Goal: Transaction & Acquisition: Purchase product/service

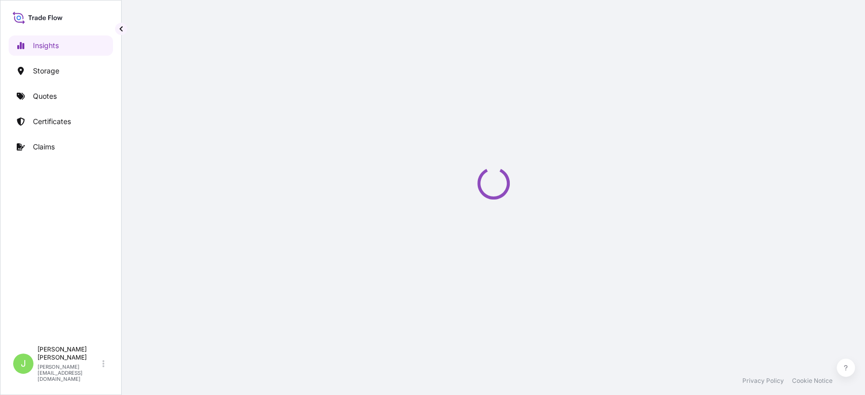
select select "2025"
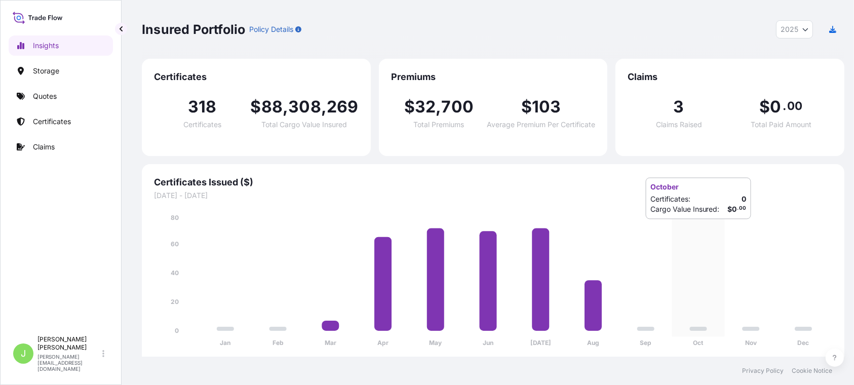
click at [675, 229] on icon "Jan Feb Mar Apr May Jun Jul Aug Sep Oct Nov Dec 0 20 40 60 80" at bounding box center [493, 284] width 678 height 142
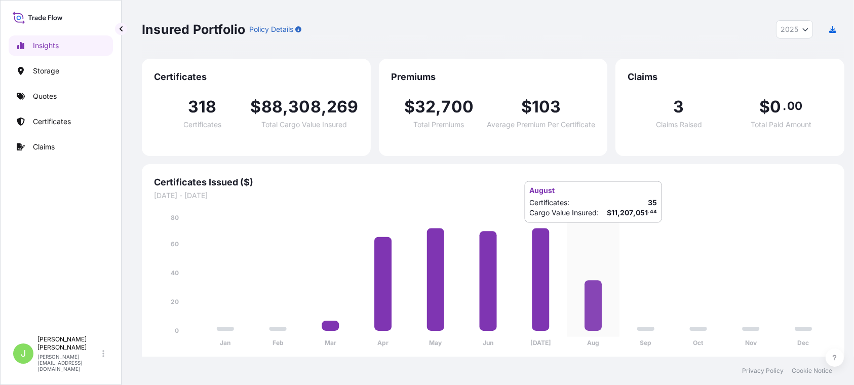
click at [616, 233] on icon "Jan Feb Mar Apr May Jun Jul Aug Sep Oct Nov Dec 0 20 40 60 80" at bounding box center [493, 284] width 678 height 142
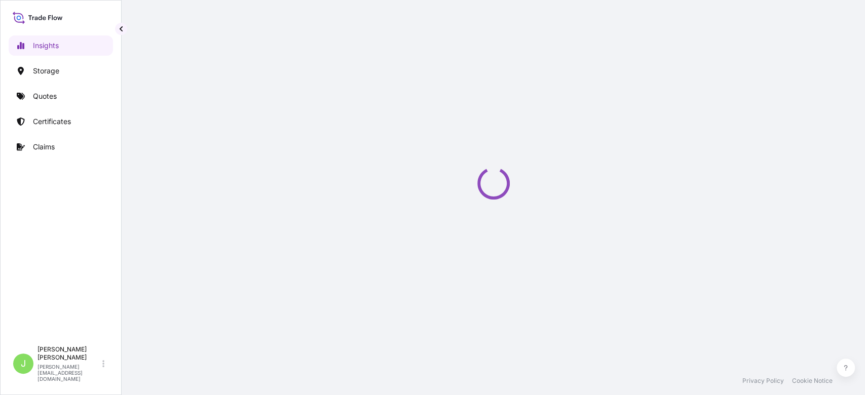
select select "2025"
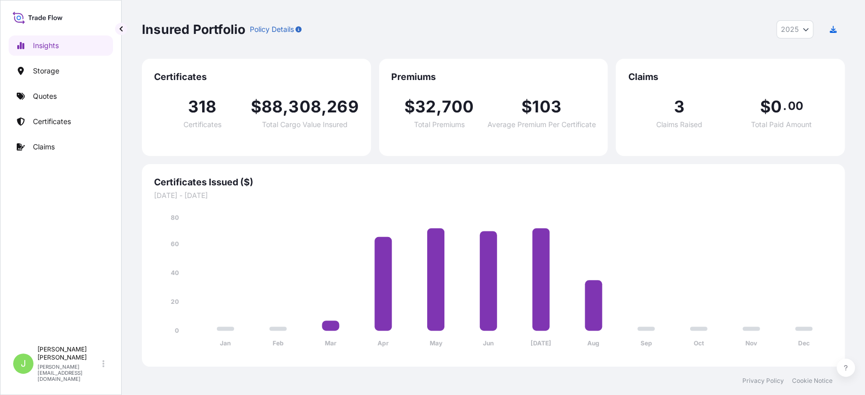
click at [618, 209] on div "Jan Feb Mar Apr May Jun [DATE] Aug Sep Oct Nov Dec 0 20 40 60 80" at bounding box center [493, 278] width 678 height 154
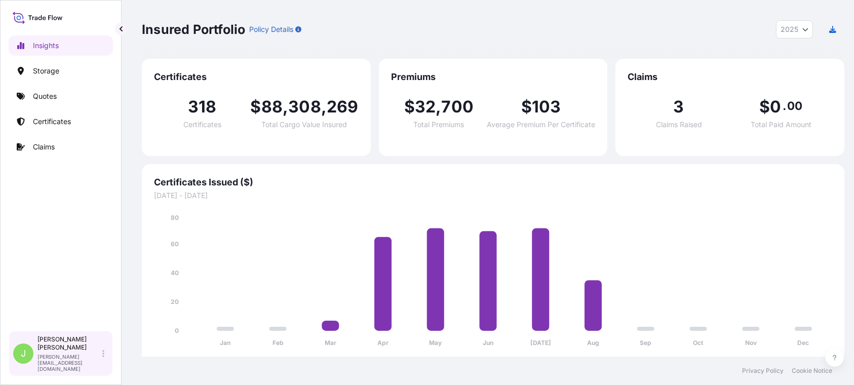
click at [105, 372] on div "Juan Pallares juan.pallaresm@bdpint.com" at bounding box center [72, 353] width 71 height 36
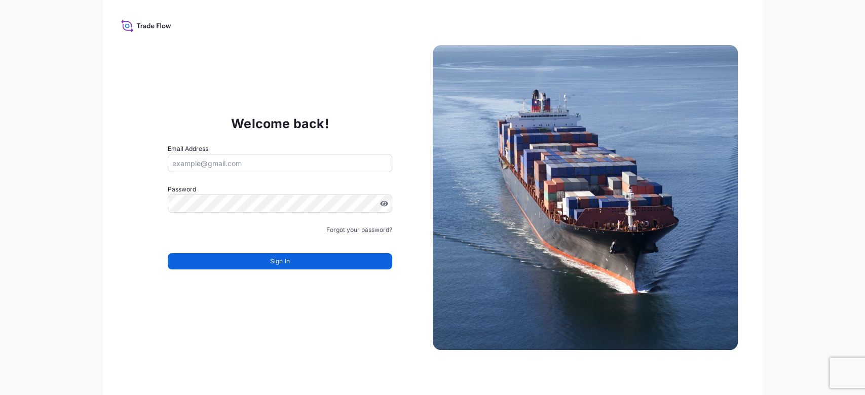
click at [219, 164] on input "Email Address" at bounding box center [280, 163] width 224 height 18
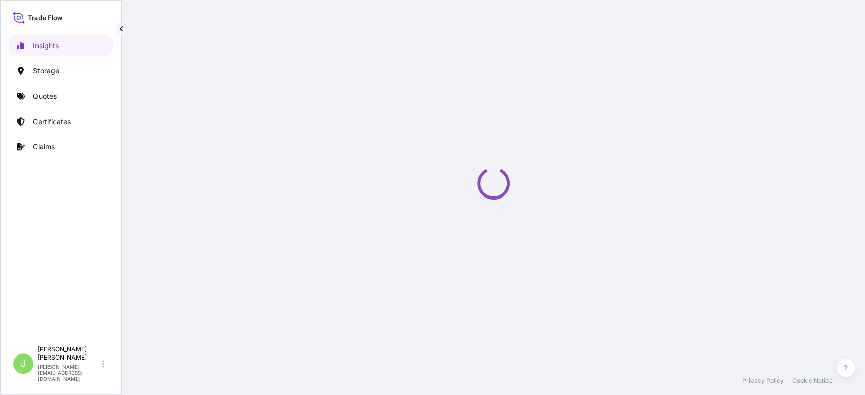
select select "2025"
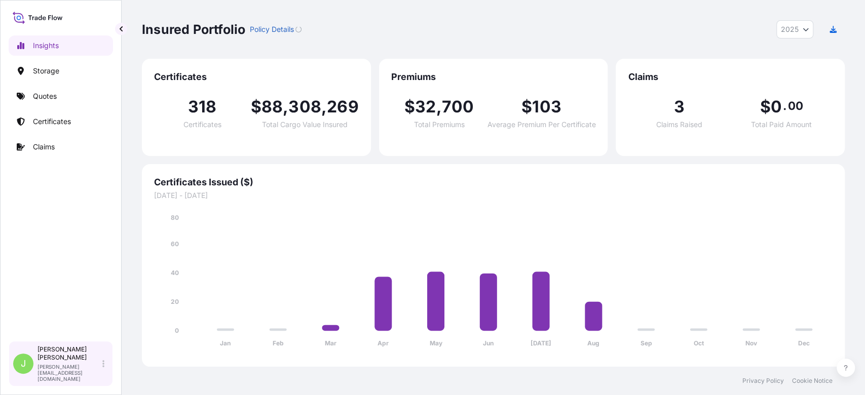
click at [102, 368] on icon at bounding box center [103, 364] width 2 height 8
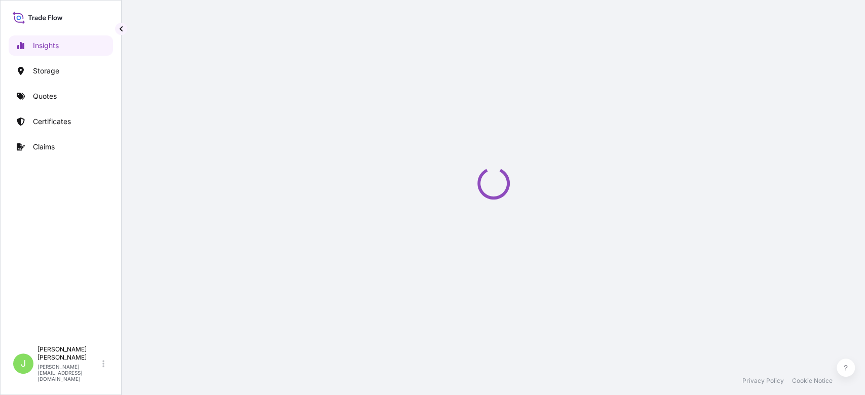
select select "2025"
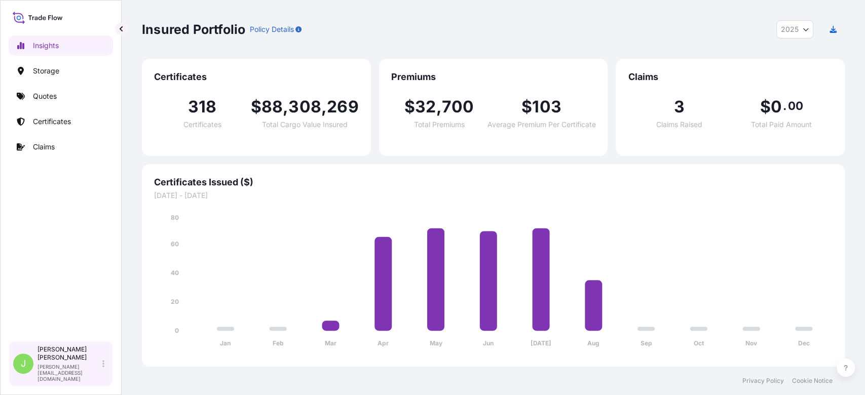
click at [107, 372] on div "[PERSON_NAME] [PERSON_NAME][EMAIL_ADDRESS][DOMAIN_NAME]" at bounding box center [72, 363] width 71 height 36
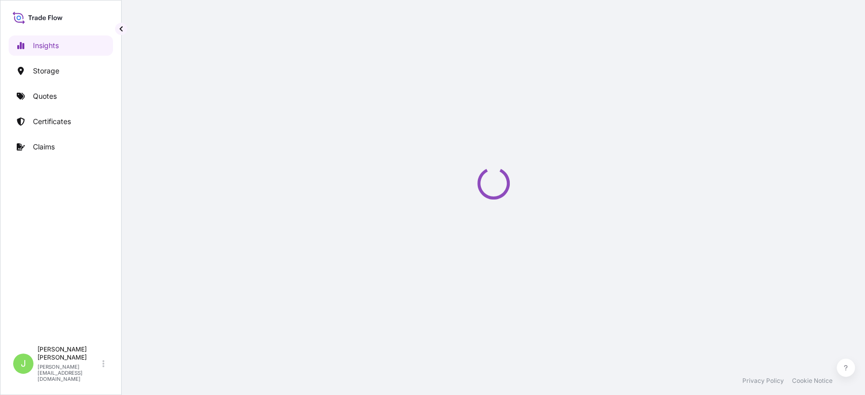
select select "2025"
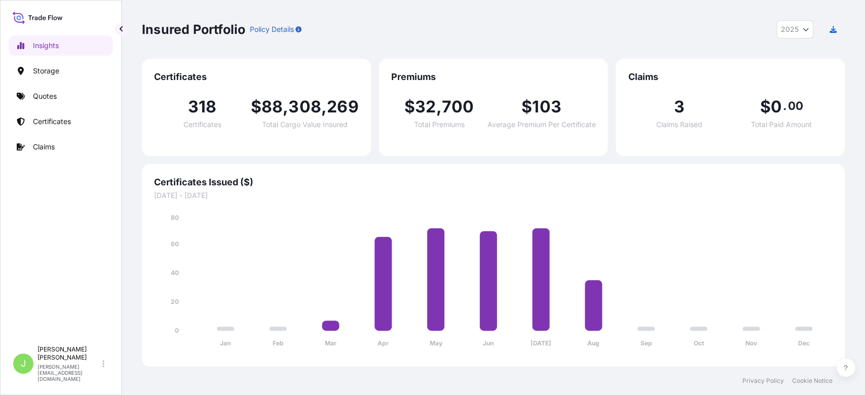
click at [54, 21] on icon at bounding box center [38, 17] width 50 height 15
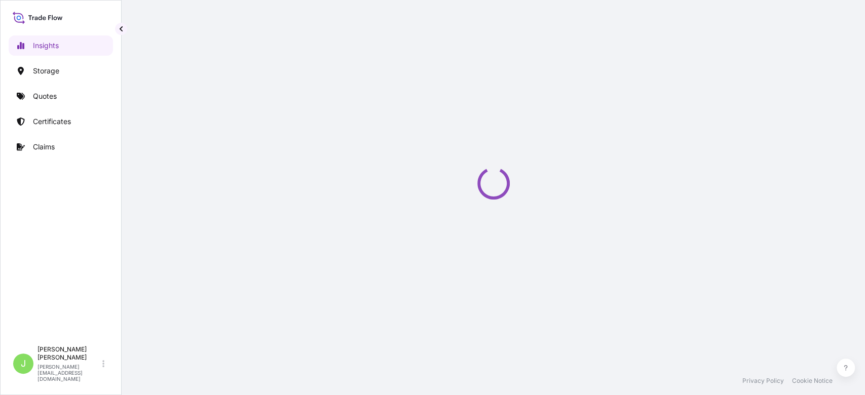
select select "2025"
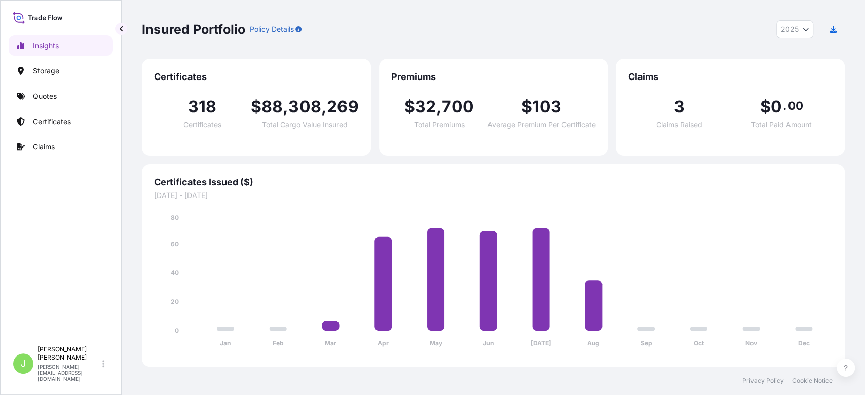
click at [628, 43] on div "Insured Portfolio Policy Details 2025 2025 2024 2023 2022" at bounding box center [493, 29] width 703 height 59
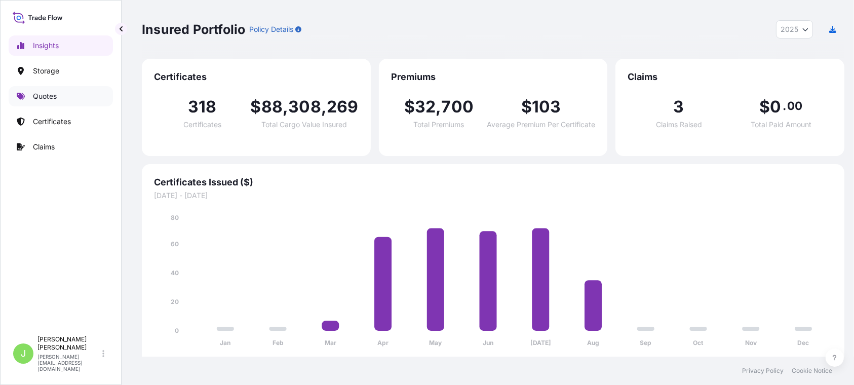
click at [60, 101] on link "Quotes" at bounding box center [61, 96] width 104 height 20
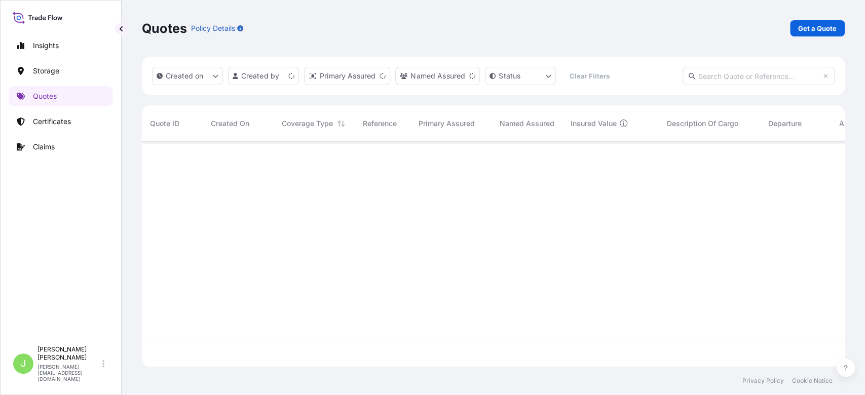
scroll to position [220, 692]
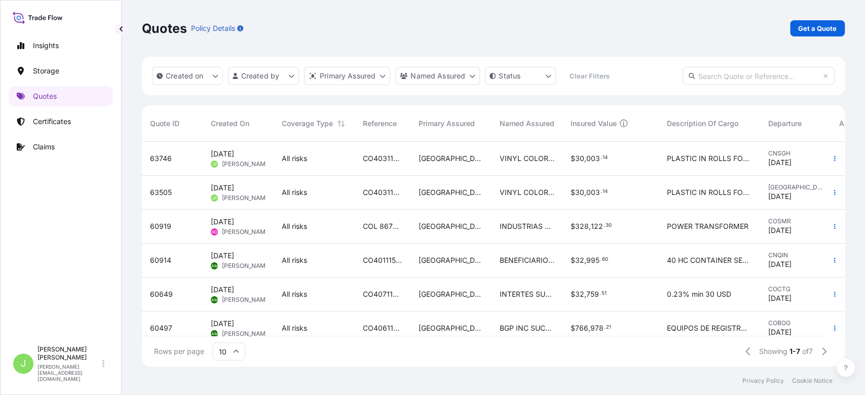
click at [796, 20] on link "Get a Quote" at bounding box center [817, 28] width 55 height 16
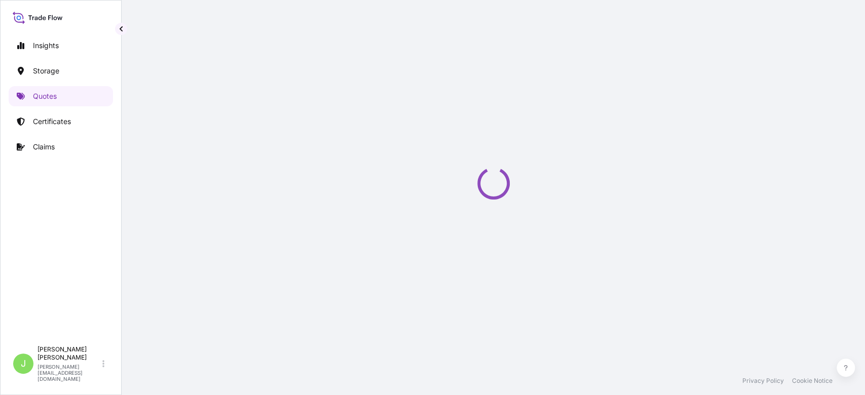
select select "Water"
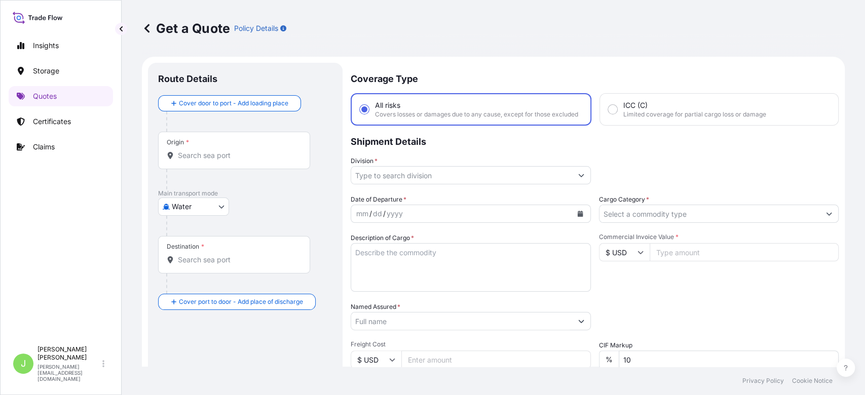
scroll to position [16, 0]
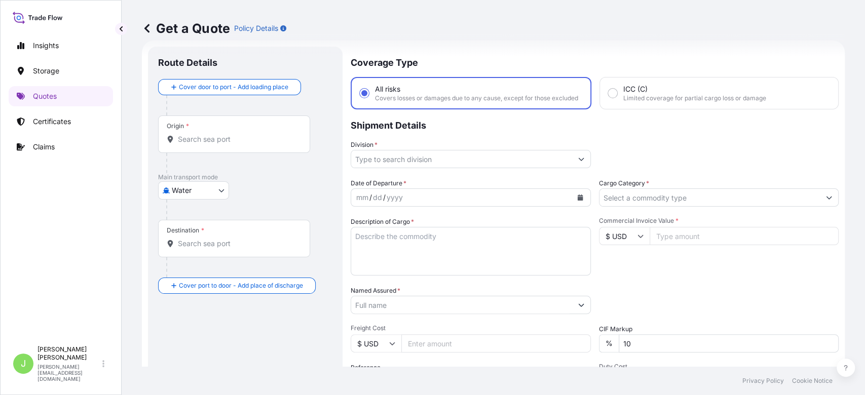
click at [201, 147] on div "Origin *" at bounding box center [234, 133] width 152 height 37
click at [201, 144] on input "Origin *" at bounding box center [238, 139] width 120 height 10
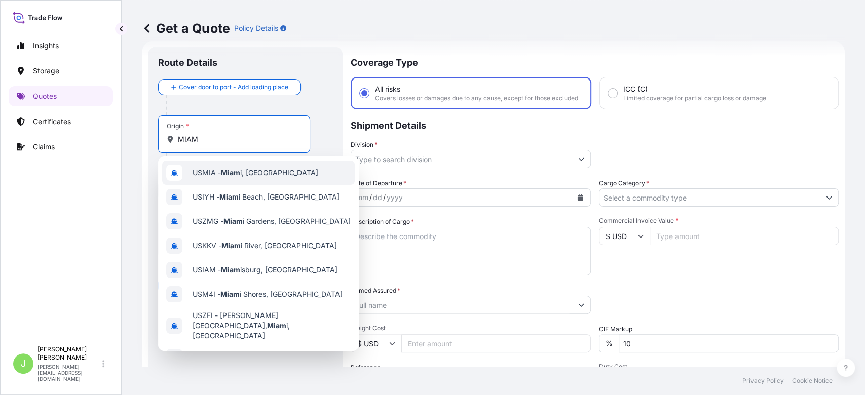
click at [227, 177] on span "USMIA - Miam i, [GEOGRAPHIC_DATA]" at bounding box center [255, 173] width 126 height 10
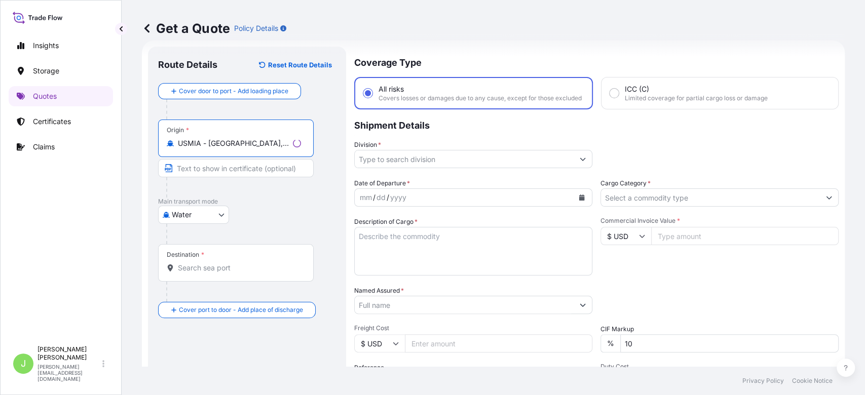
type input "USMIA - [GEOGRAPHIC_DATA], [GEOGRAPHIC_DATA]"
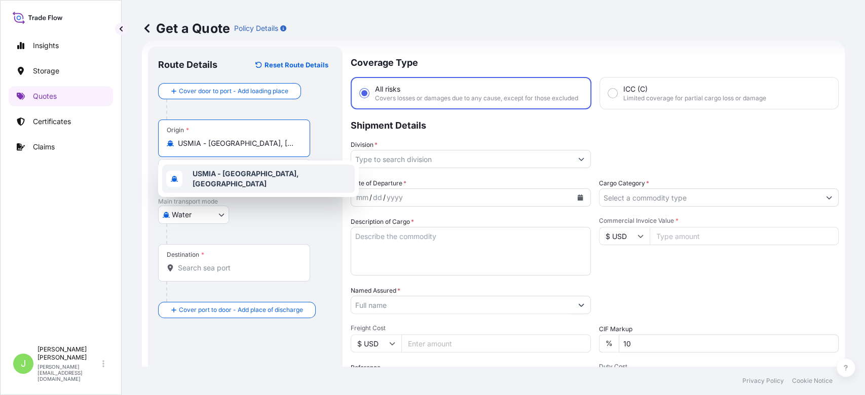
click at [264, 181] on span "USMIA - [GEOGRAPHIC_DATA], [GEOGRAPHIC_DATA]" at bounding box center [271, 179] width 158 height 20
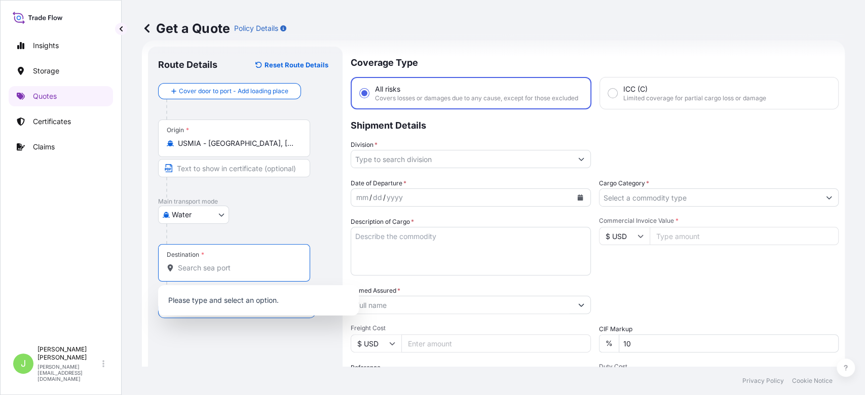
click at [226, 268] on input "Destination *" at bounding box center [238, 268] width 120 height 10
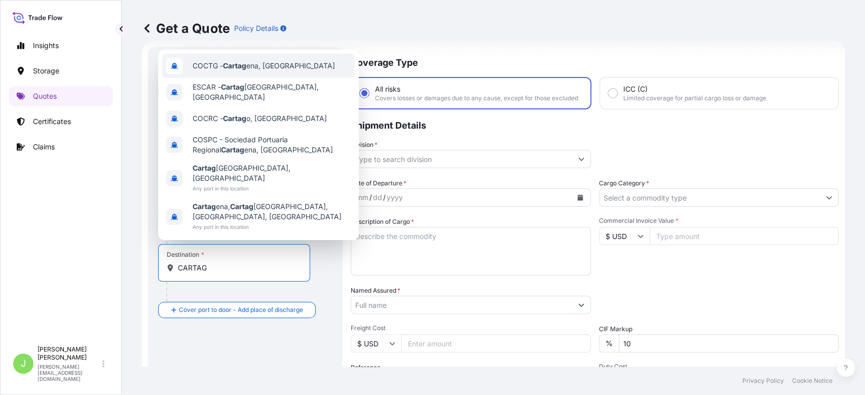
click at [251, 71] on span "COCTG - Cartag ena, [GEOGRAPHIC_DATA]" at bounding box center [263, 66] width 142 height 10
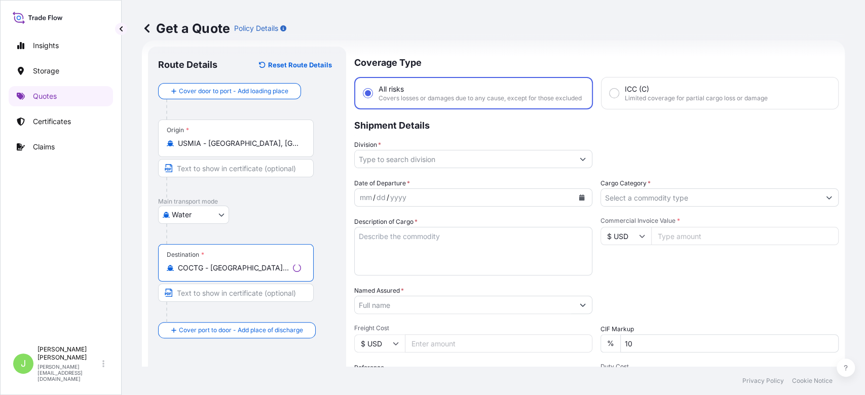
type input "COCTG - [GEOGRAPHIC_DATA], [GEOGRAPHIC_DATA]"
click at [393, 168] on input "Division *" at bounding box center [464, 159] width 219 height 18
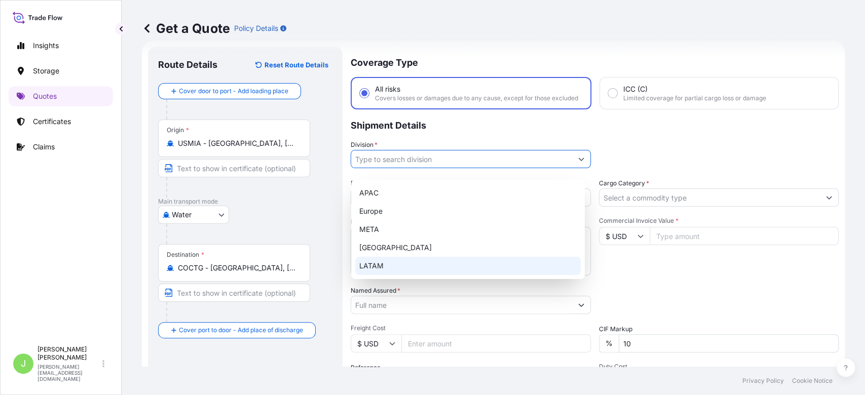
click at [396, 262] on div "LATAM" at bounding box center [467, 266] width 225 height 18
type input "LATAM"
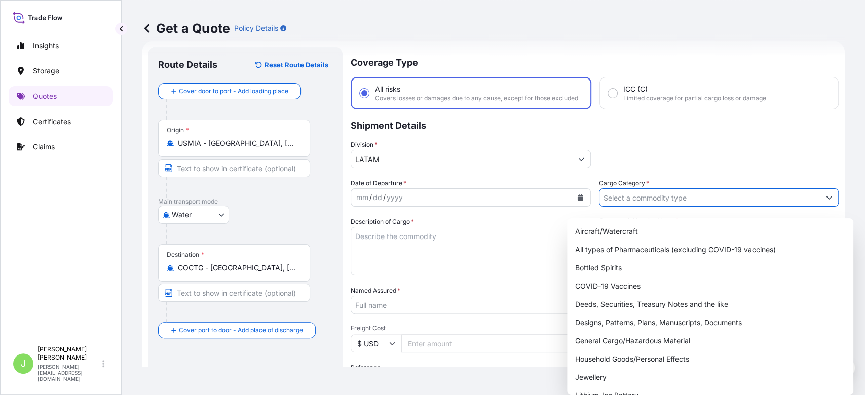
click at [622, 206] on input "Cargo Category *" at bounding box center [709, 197] width 221 height 18
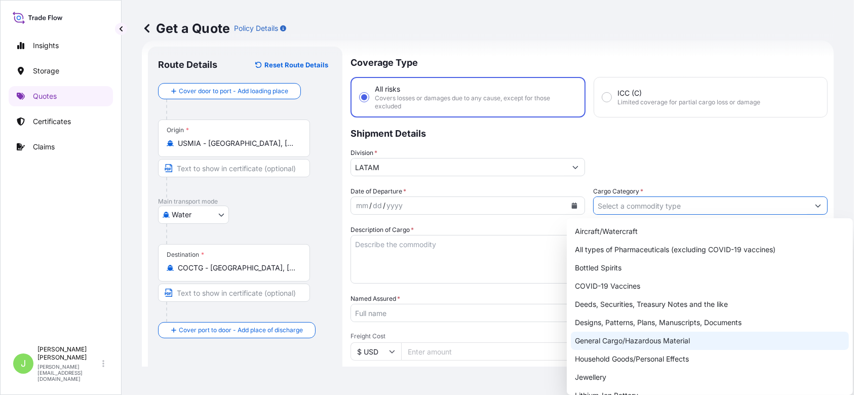
click at [598, 345] on div "General Cargo/Hazardous Material" at bounding box center [710, 341] width 278 height 18
type input "General Cargo/Hazardous Material"
click at [656, 336] on div "General Cargo/Hazardous Material" at bounding box center [710, 341] width 278 height 18
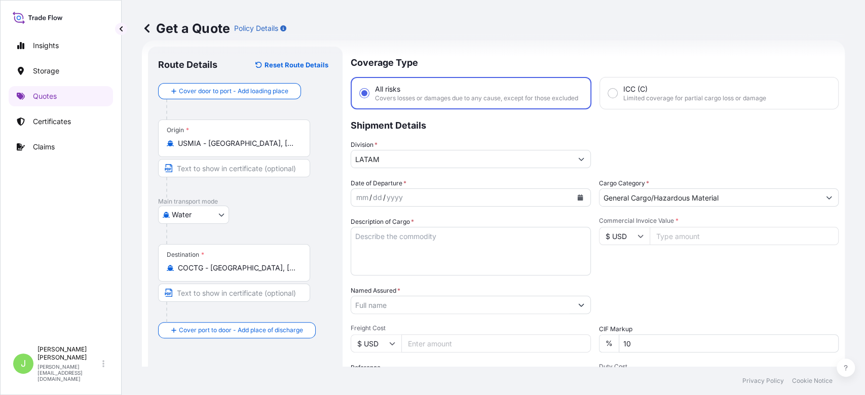
click at [667, 50] on div "Get a Quote Policy Details" at bounding box center [493, 28] width 703 height 57
click at [572, 201] on button "Calendar" at bounding box center [580, 197] width 16 height 16
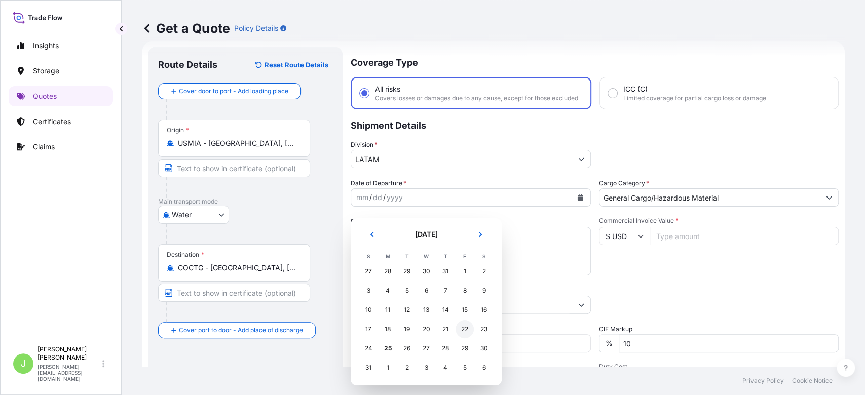
click at [460, 330] on div "22" at bounding box center [464, 329] width 18 height 18
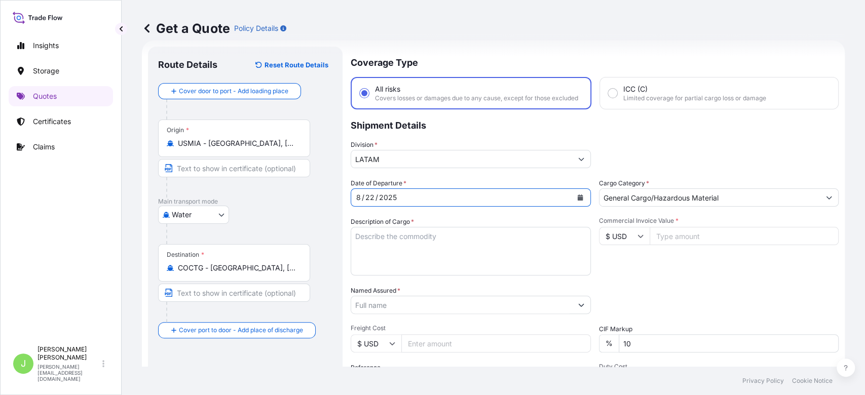
click at [406, 244] on textarea "Description of Cargo *" at bounding box center [471, 251] width 240 height 49
paste textarea "15 KW UNDERMOUNT GENSET. MAKE: CARRIER MODEL: SERIES 69UG15 YR: 2014 460 VLTS, …"
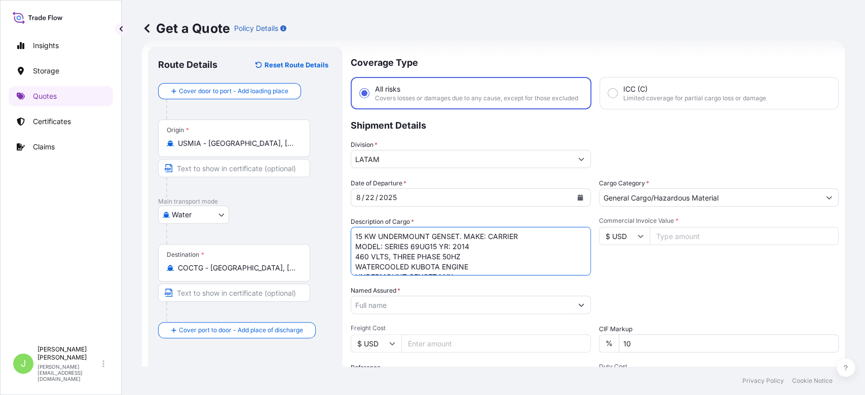
scroll to position [26, 0]
type textarea "15 KW UNDERMOUNT GENSET. MAKE: CARRIER MODEL: SERIES 69UG15 YR: 2014 460 VLTS, …"
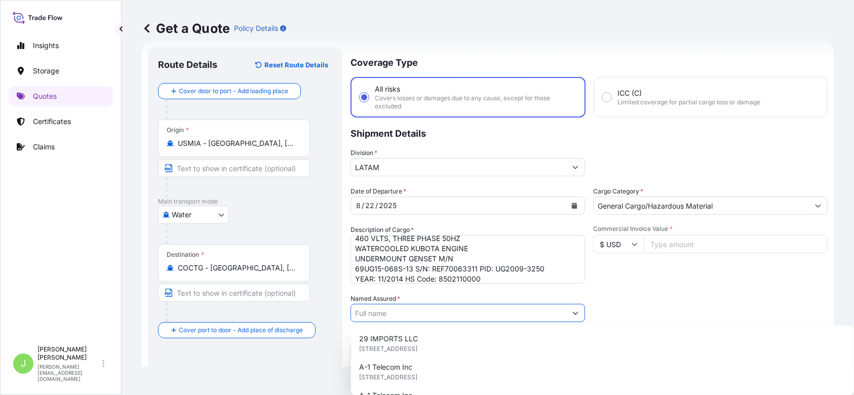
click at [409, 305] on input "Named Assured *" at bounding box center [458, 313] width 215 height 18
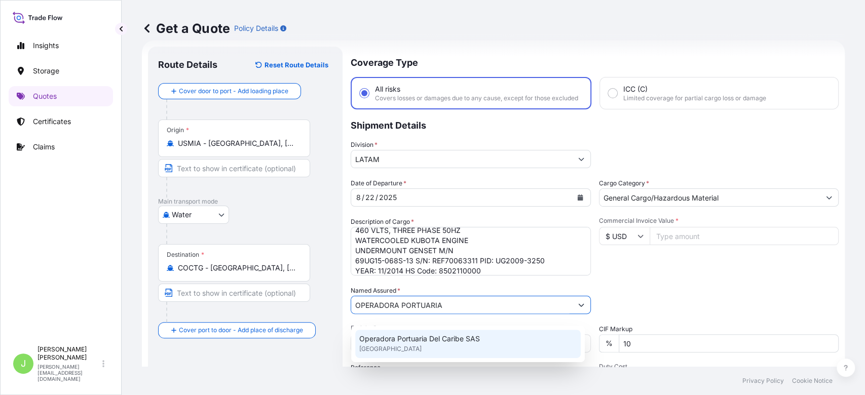
click at [411, 344] on div "Operadora Portuaria Del Caribe SAS [GEOGRAPHIC_DATA]" at bounding box center [467, 344] width 225 height 28
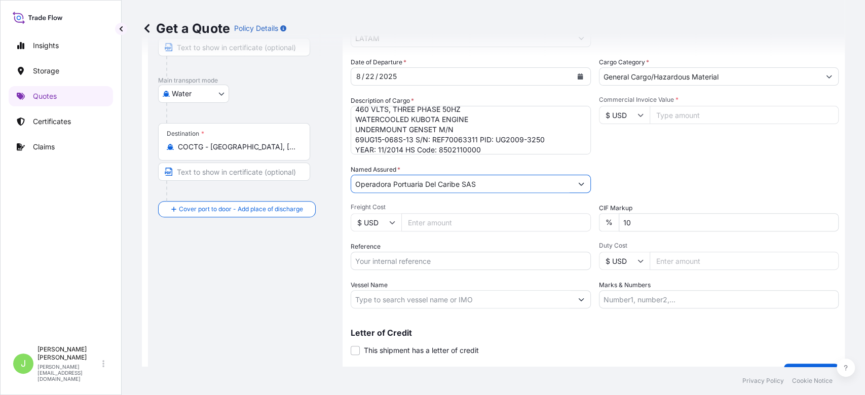
scroll to position [138, 0]
type input "Operadora Portuaria Del Caribe SAS"
click at [785, 26] on div "Get a Quote Policy Details" at bounding box center [493, 28] width 703 height 16
click at [395, 262] on input "Reference" at bounding box center [471, 260] width 240 height 18
paste input "CO4011153204"
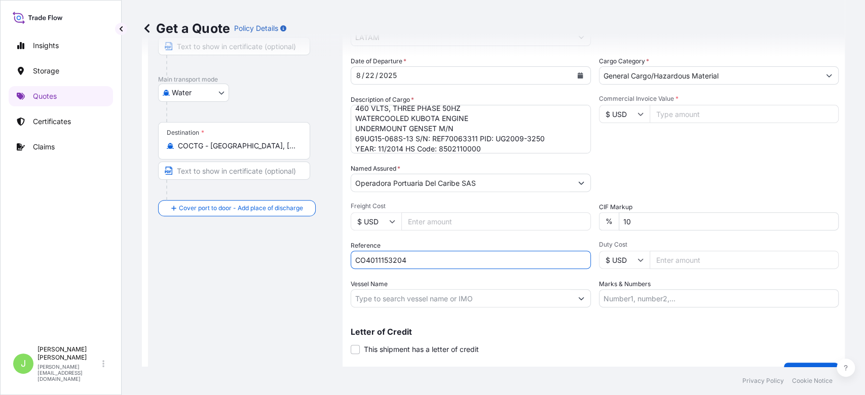
type input "CO4011153204"
click at [403, 307] on input "Vessel Name" at bounding box center [461, 298] width 221 height 18
paste input "SEABOARD GEMINI 35"
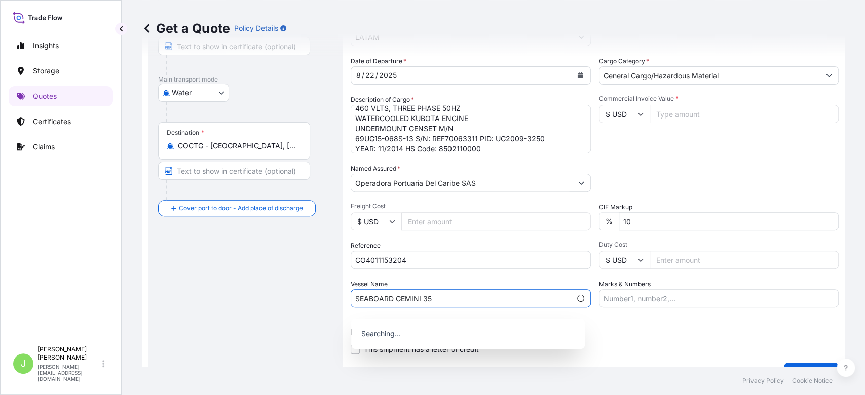
click at [422, 305] on input "SEABOARD GEMINI 35" at bounding box center [461, 298] width 220 height 18
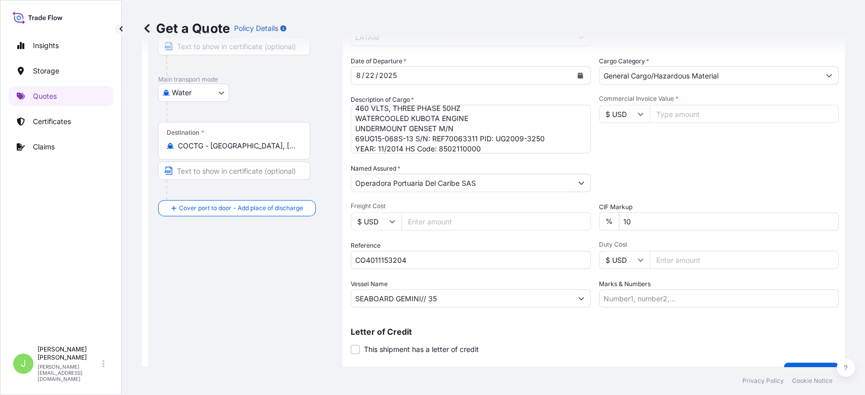
click at [610, 355] on div "Letter of Credit This shipment has a letter of credit Letter of credit * Letter…" at bounding box center [595, 341] width 488 height 27
click at [420, 303] on input "SEABOARD GEMINI// 35" at bounding box center [461, 298] width 221 height 18
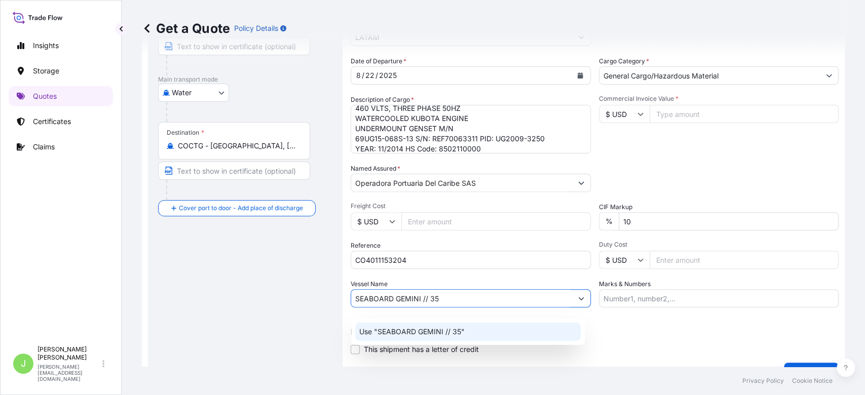
click at [462, 330] on p "Use "SEABOARD GEMINI // 35"" at bounding box center [411, 332] width 105 height 10
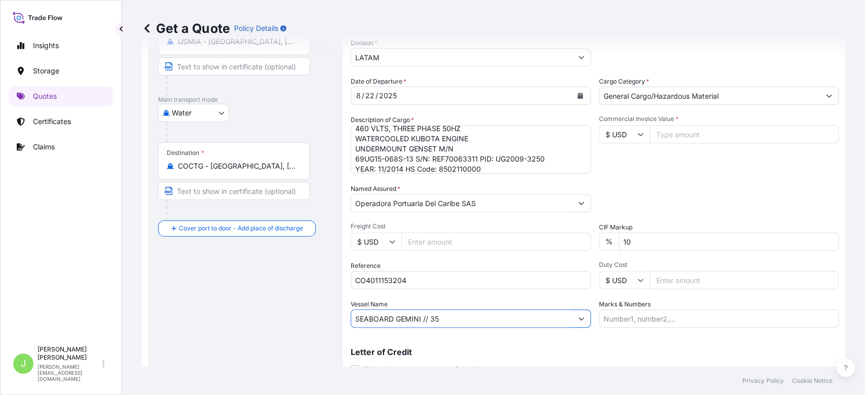
scroll to position [118, 0]
type input "SEABOARD GEMINI // 35"
click at [679, 136] on input "Commercial Invoice Value *" at bounding box center [743, 135] width 189 height 18
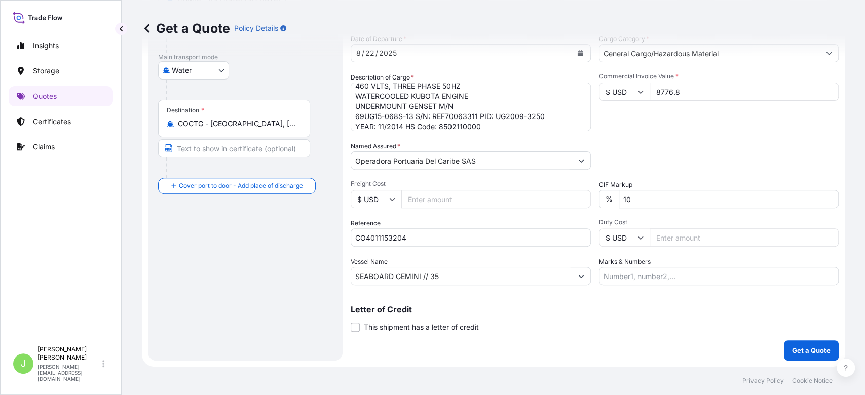
type input "8776.8"
click at [611, 284] on input "Marks & Numbers" at bounding box center [719, 276] width 240 height 18
paste input "US55220862753"
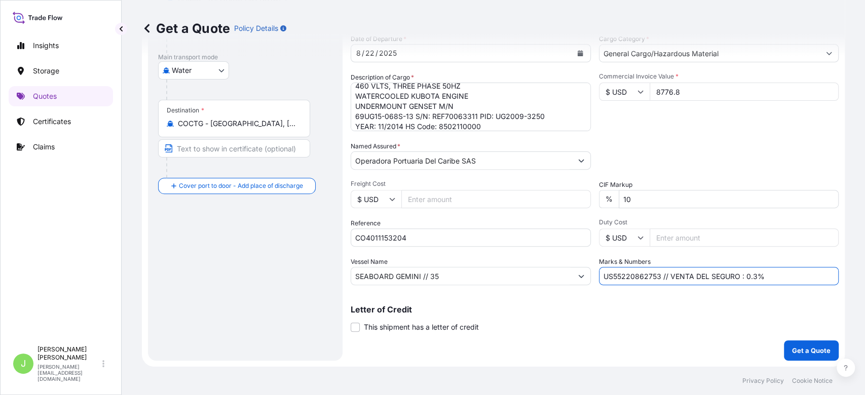
scroll to position [31, 0]
type input "US55220862753 // VENTA DEL SEGURO : 0.3%"
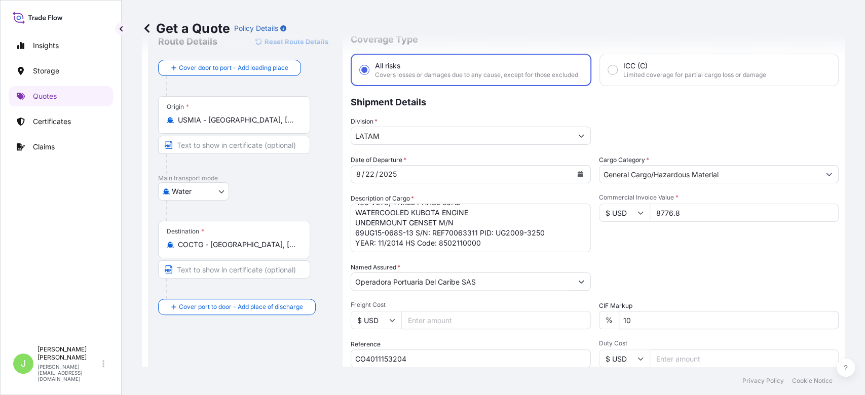
scroll to position [168, 0]
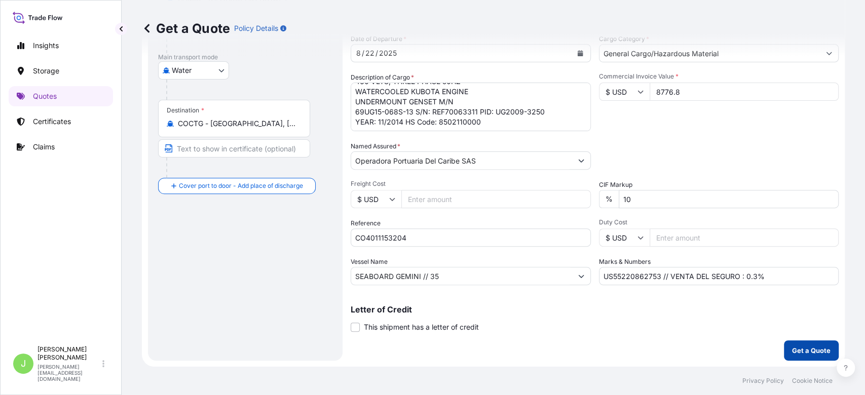
click at [800, 355] on p "Get a Quote" at bounding box center [811, 350] width 38 height 10
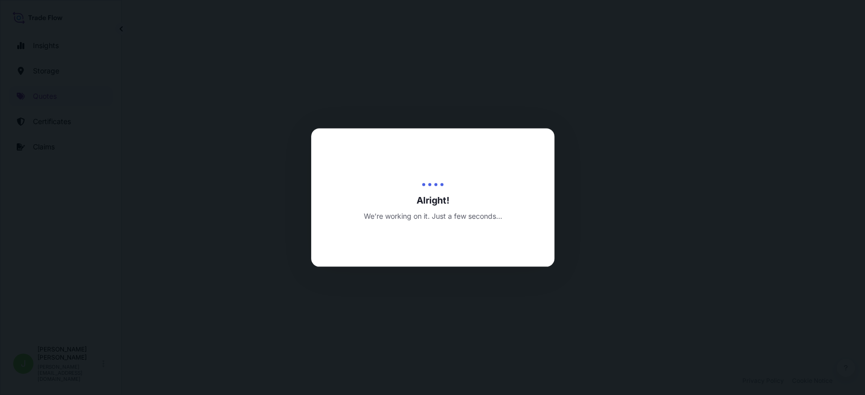
select select "Water"
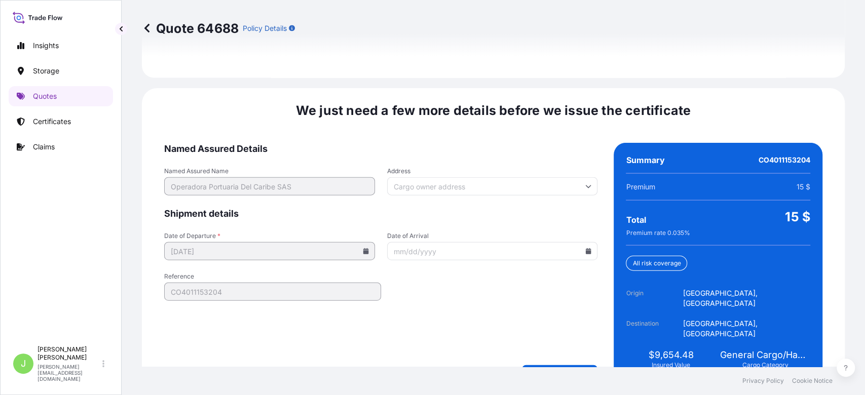
scroll to position [1529, 0]
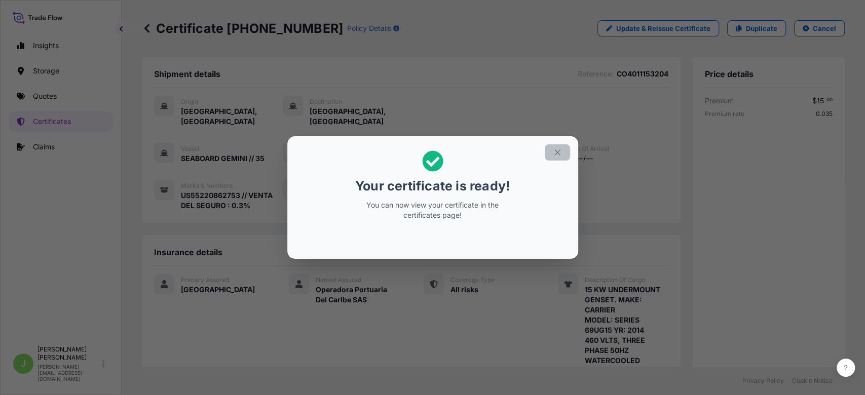
click at [559, 150] on icon "button" at bounding box center [557, 152] width 9 height 9
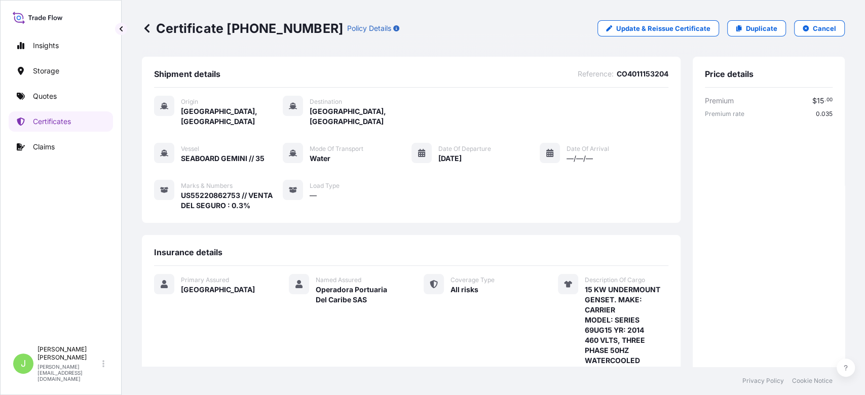
click at [204, 28] on p "Certificate [PHONE_NUMBER]" at bounding box center [242, 28] width 201 height 16
copy p "Certificate [PHONE_NUMBER]"
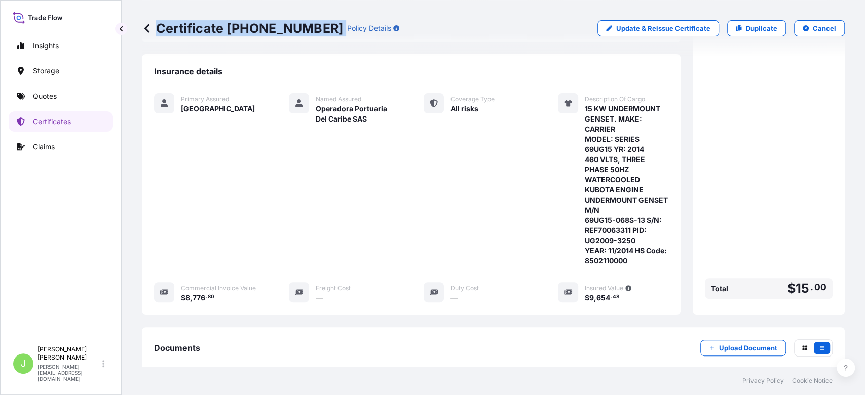
scroll to position [288, 0]
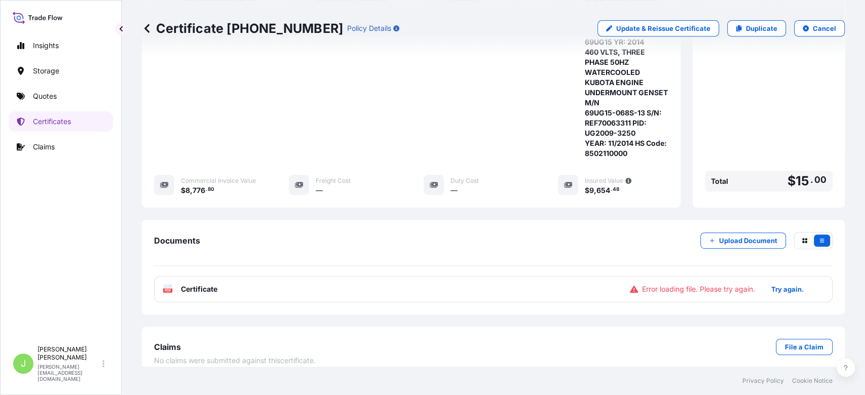
click at [200, 276] on div "PDF Certificate Error loading file. Please try again. Try again." at bounding box center [493, 289] width 678 height 26
click at [794, 281] on button "Try again." at bounding box center [787, 289] width 57 height 16
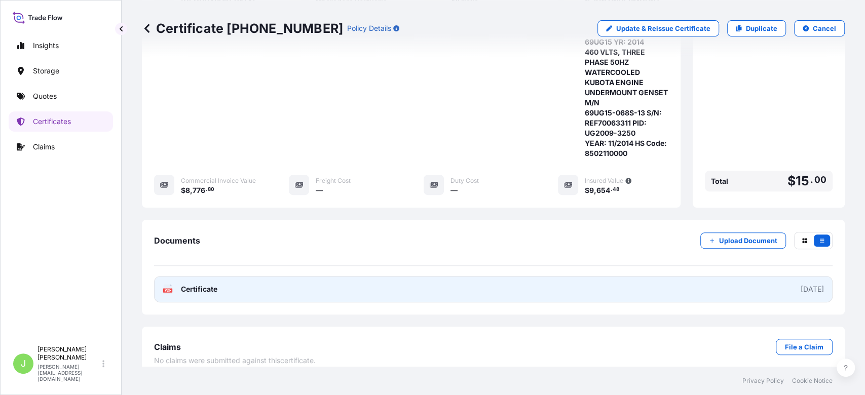
click at [278, 280] on link "PDF Certificate [DATE]" at bounding box center [493, 289] width 678 height 26
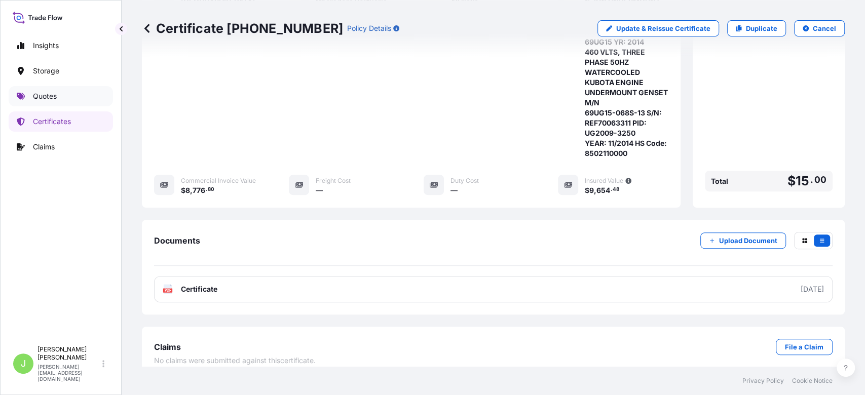
click at [58, 104] on link "Quotes" at bounding box center [61, 96] width 104 height 20
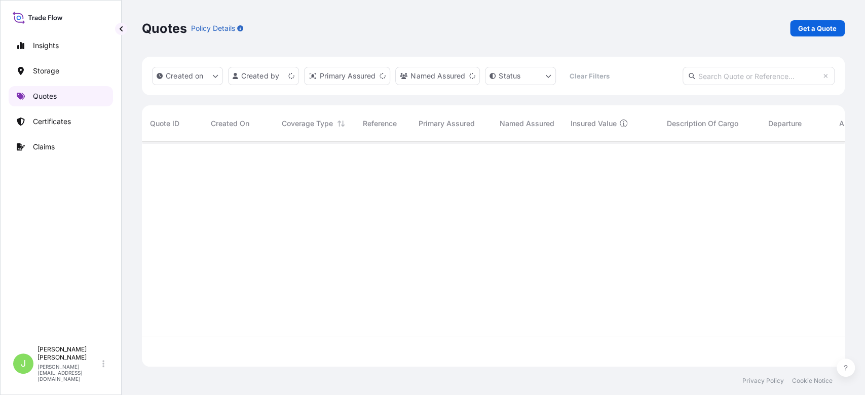
scroll to position [220, 692]
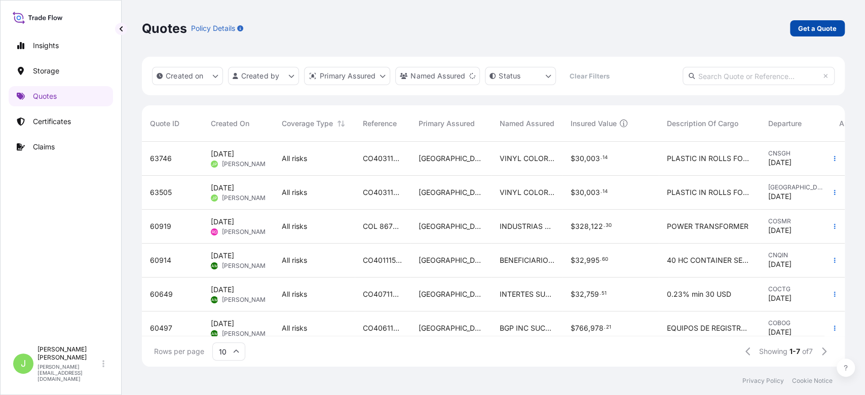
click at [797, 28] on link "Get a Quote" at bounding box center [817, 28] width 55 height 16
select select "Water"
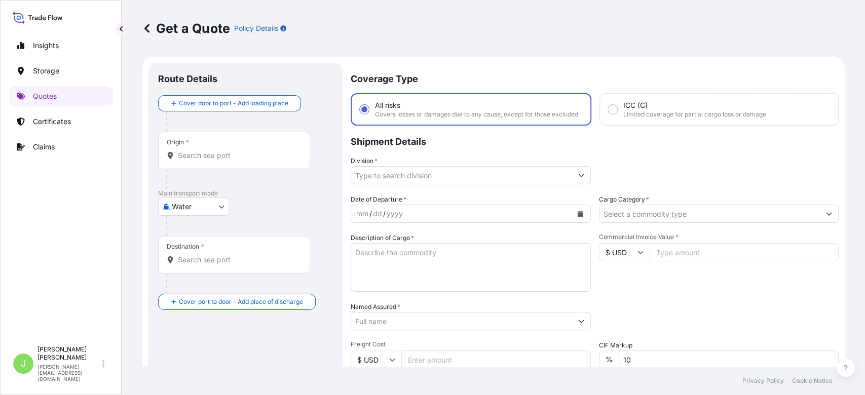
scroll to position [16, 0]
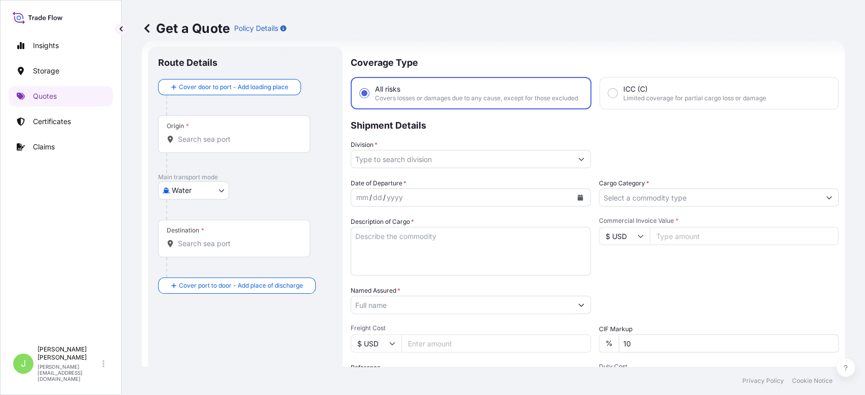
click at [253, 138] on input "Origin *" at bounding box center [238, 139] width 120 height 10
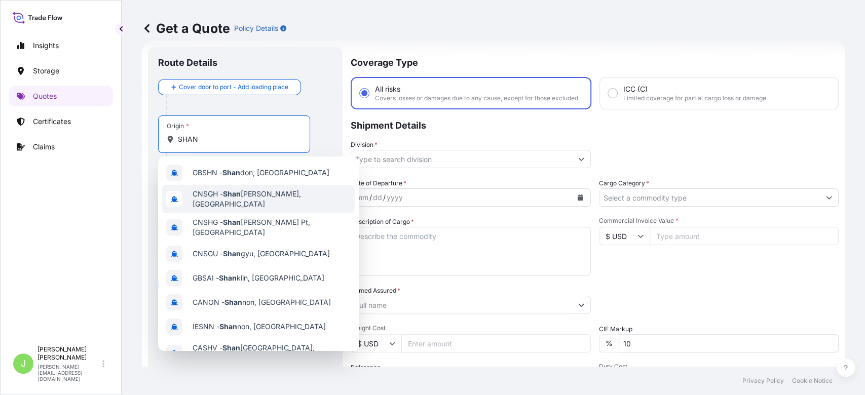
click at [240, 191] on div "CNSGH - [PERSON_NAME], [GEOGRAPHIC_DATA]" at bounding box center [258, 199] width 192 height 28
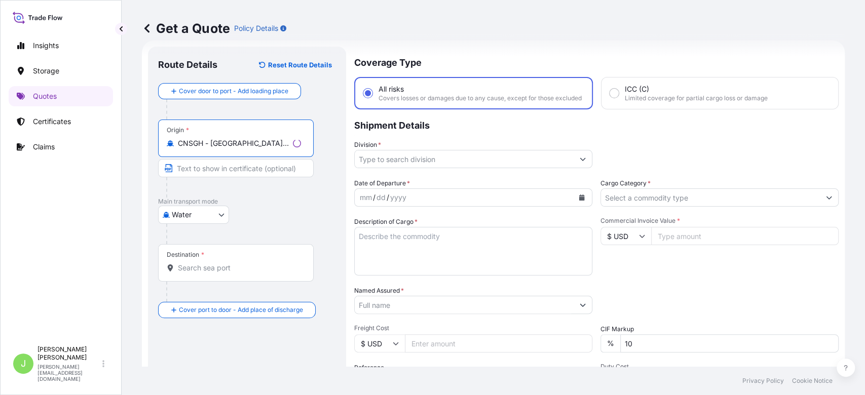
type input "CNSGH - [GEOGRAPHIC_DATA], [GEOGRAPHIC_DATA]"
click at [203, 267] on input "Destination *" at bounding box center [239, 268] width 123 height 10
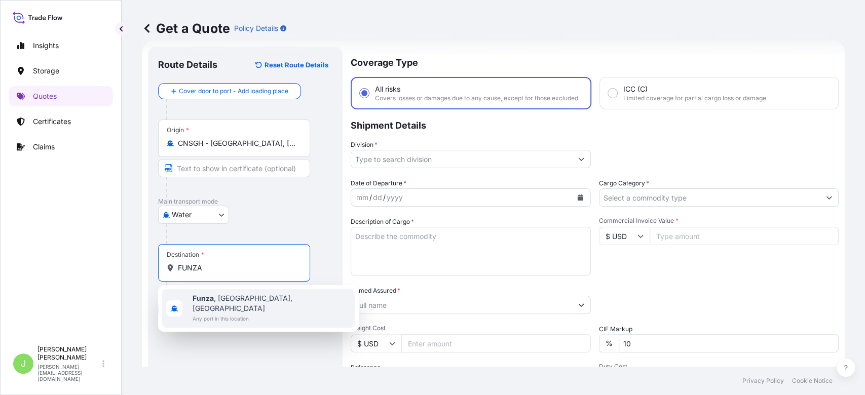
click at [212, 295] on b "Funza" at bounding box center [202, 298] width 21 height 9
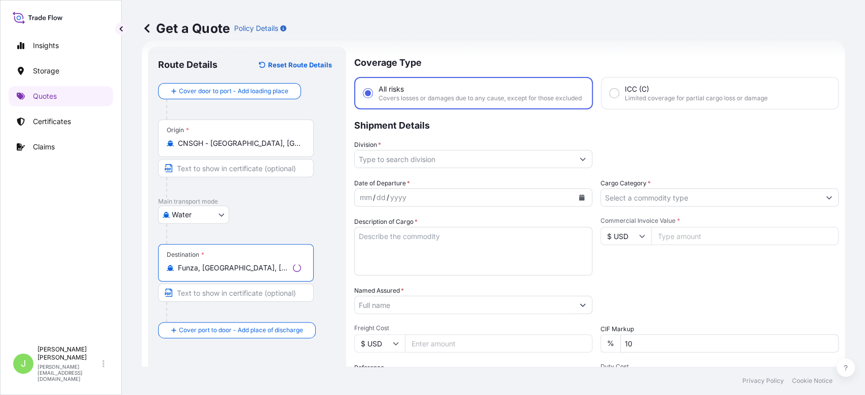
type input "Funza, [GEOGRAPHIC_DATA], [GEOGRAPHIC_DATA]"
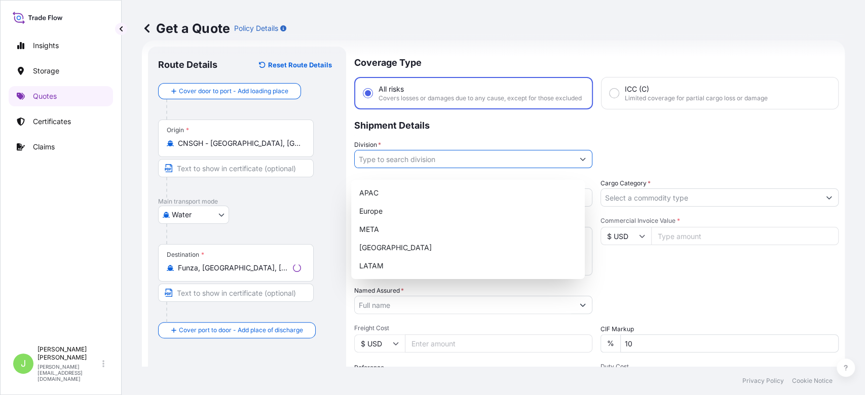
click at [431, 163] on input "Division *" at bounding box center [464, 159] width 219 height 18
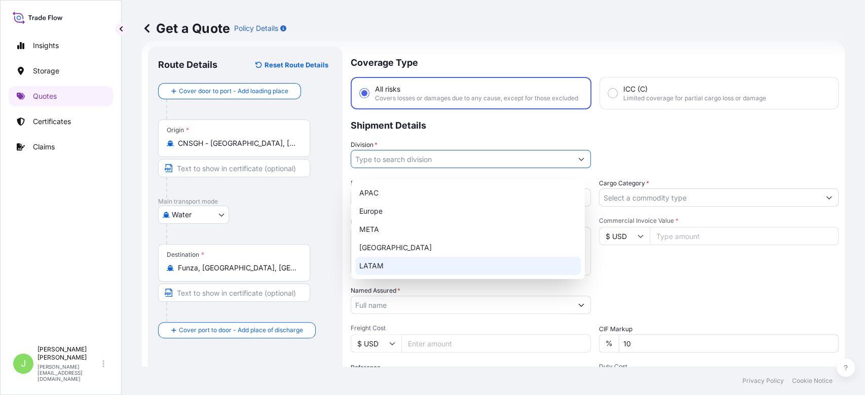
click at [409, 264] on div "LATAM" at bounding box center [467, 266] width 225 height 18
type input "LATAM"
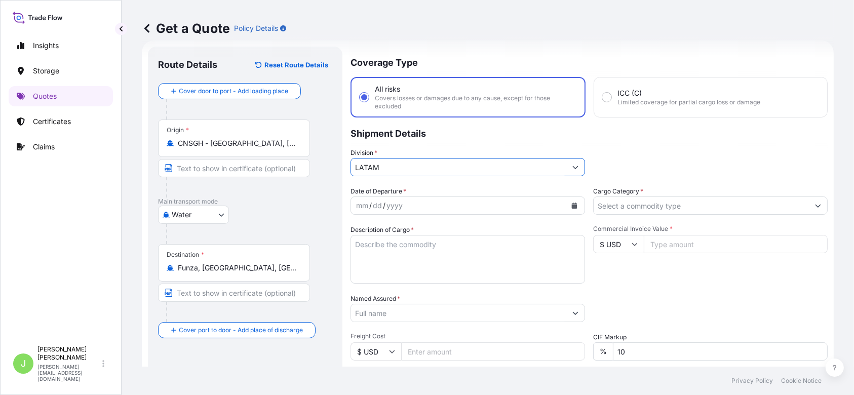
click at [644, 211] on input "Cargo Category *" at bounding box center [701, 206] width 215 height 18
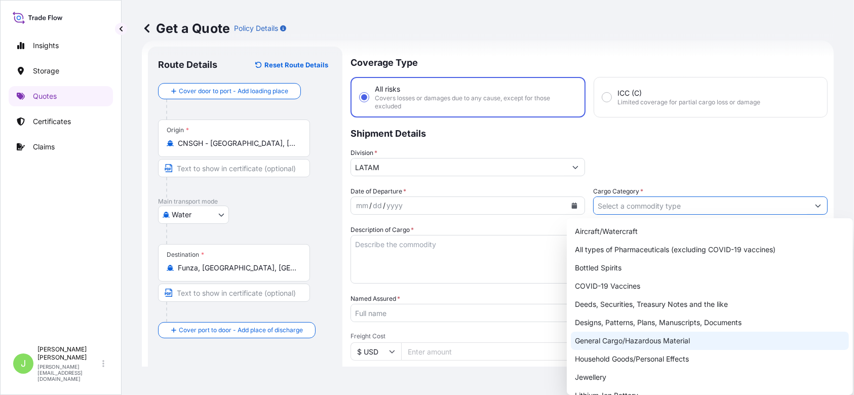
click at [609, 339] on div "General Cargo/Hazardous Material" at bounding box center [710, 341] width 278 height 18
type input "General Cargo/Hazardous Material"
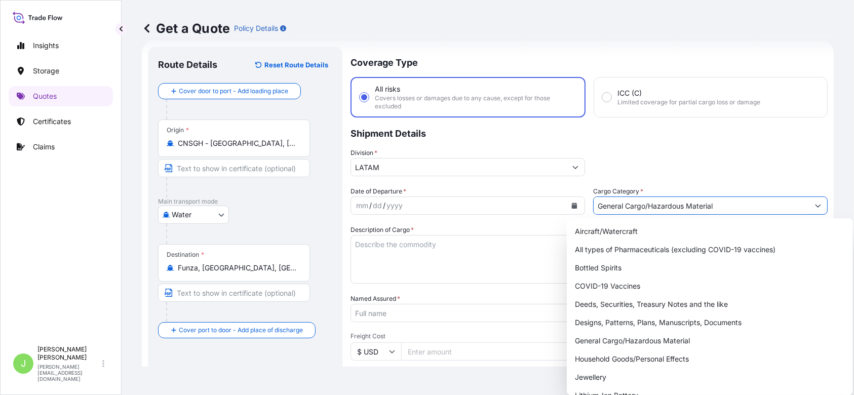
click at [566, 201] on button "Calendar" at bounding box center [574, 206] width 16 height 16
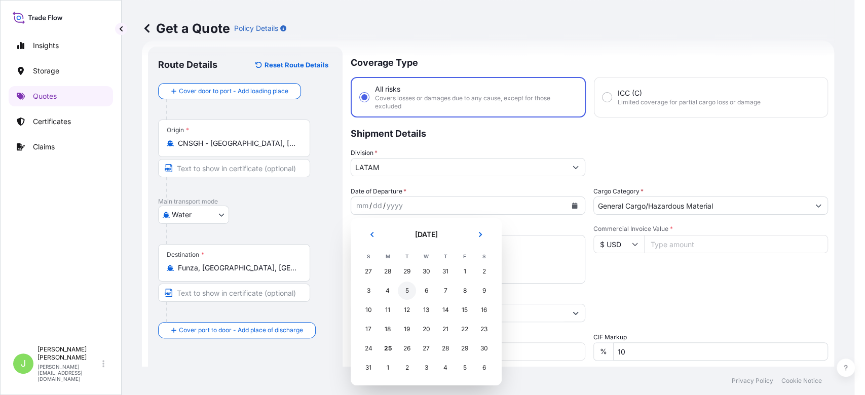
click at [401, 292] on div "5" at bounding box center [407, 291] width 18 height 18
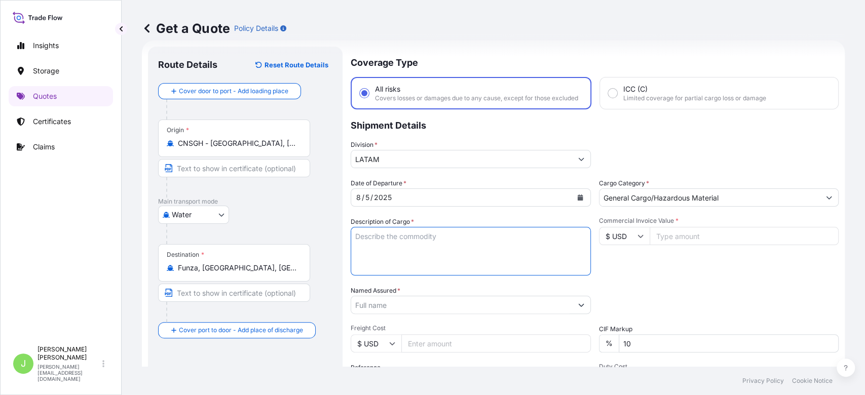
click at [372, 245] on textarea "Description of Cargo *" at bounding box center [471, 251] width 240 height 49
paste textarea "SELF ADHESIVE VINYL"
type textarea "SELF ADHESIVE VINYL"
click at [386, 314] on input "Named Assured *" at bounding box center [461, 305] width 221 height 18
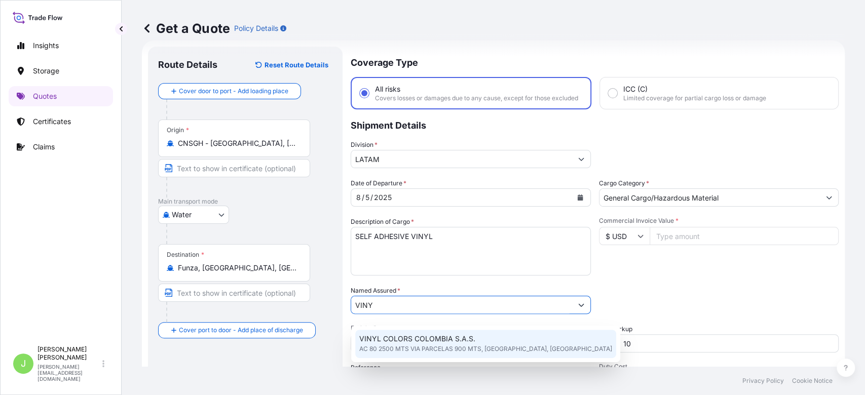
click at [391, 338] on span "VINYL COLORS COLOMBIA S.A.S." at bounding box center [417, 339] width 116 height 10
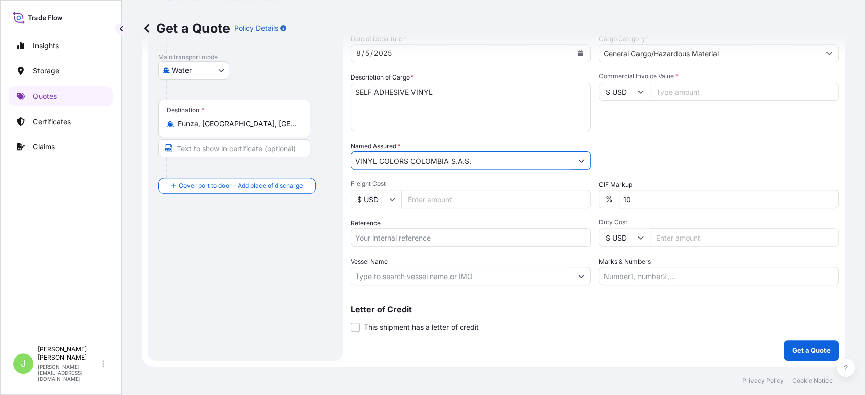
scroll to position [168, 0]
type input "VINYL COLORS COLOMBIA S.A.S."
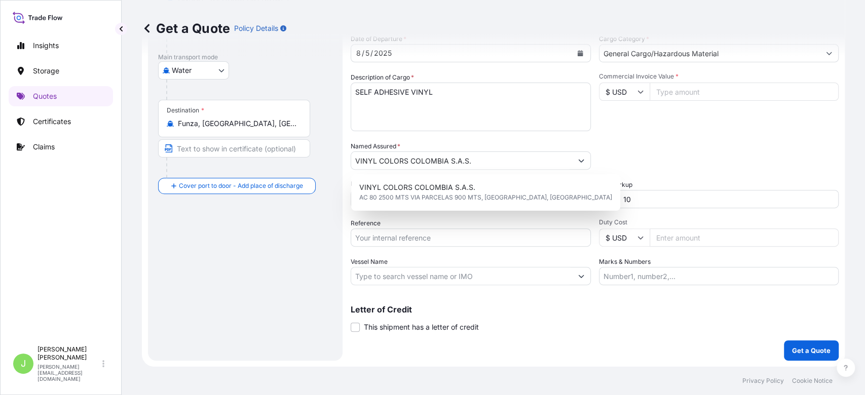
click at [324, 241] on div "Route Details Reset Route Details Cover door to port - Add loading place Place …" at bounding box center [245, 131] width 174 height 438
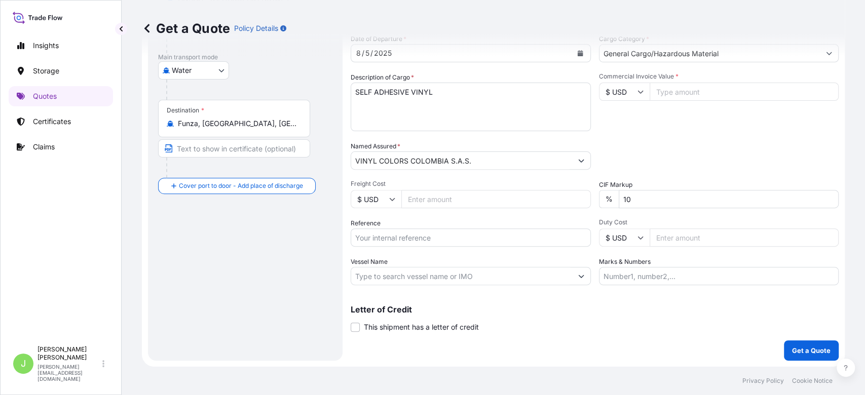
click at [415, 201] on input "Freight Cost" at bounding box center [495, 199] width 189 height 18
type input "1930"
click at [395, 239] on input "Reference" at bounding box center [471, 237] width 240 height 18
paste input "CO4031151501"
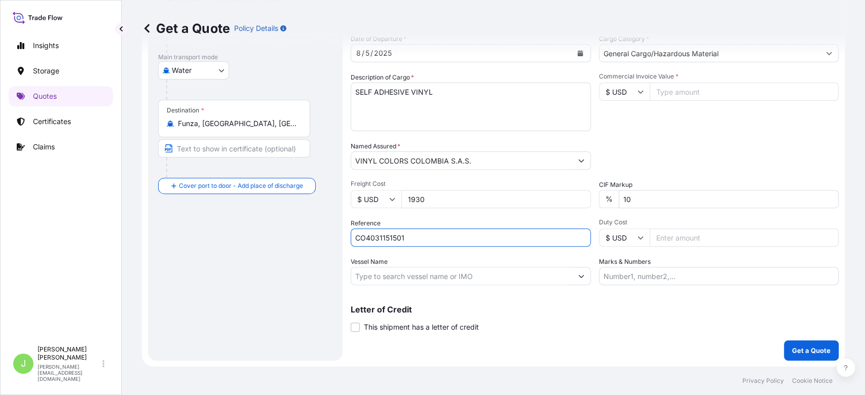
type input "CO4031151501"
click at [438, 283] on input "Vessel Name" at bounding box center [461, 276] width 221 height 18
paste input "[PERSON_NAME] 531E"
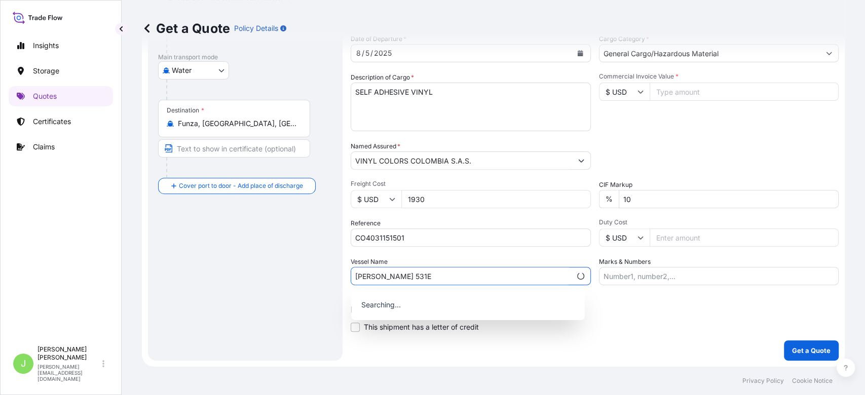
click at [421, 278] on input "[PERSON_NAME] 531E" at bounding box center [461, 276] width 220 height 18
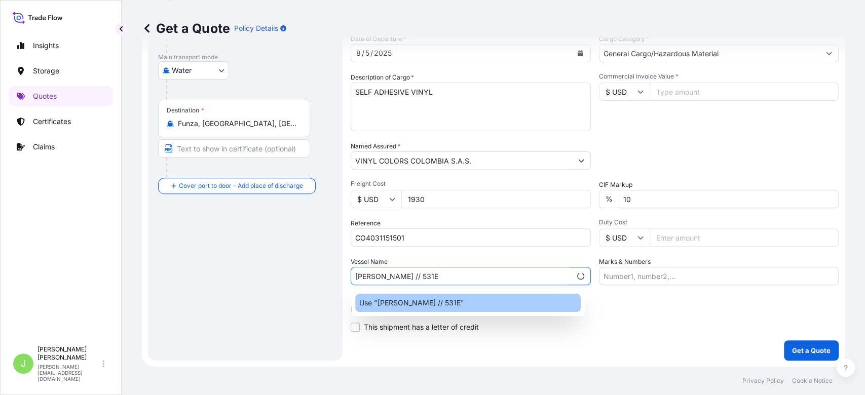
click at [432, 297] on div "Use "[PERSON_NAME] // 531E"" at bounding box center [467, 303] width 225 height 18
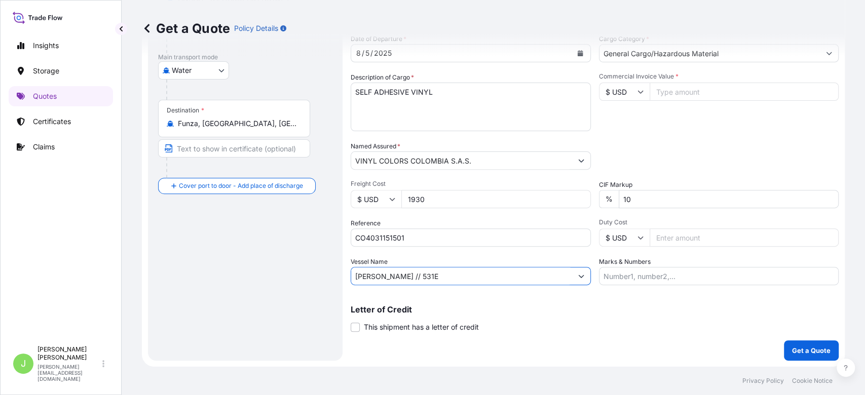
scroll to position [0, 0]
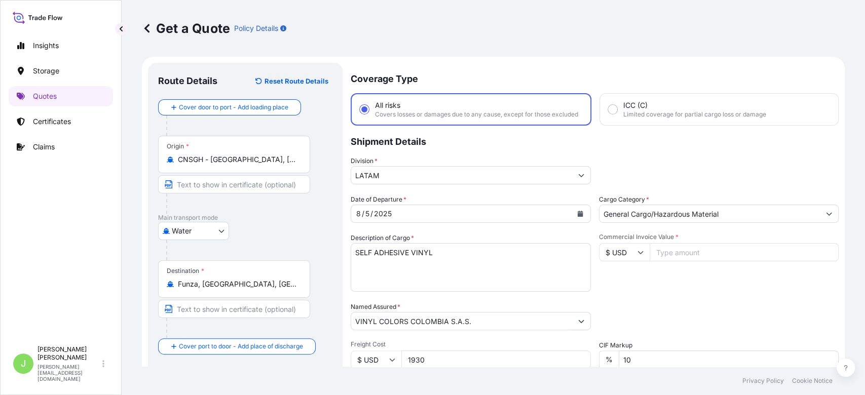
type input "[PERSON_NAME] // 531E"
click at [671, 259] on input "Commercial Invoice Value *" at bounding box center [743, 252] width 189 height 18
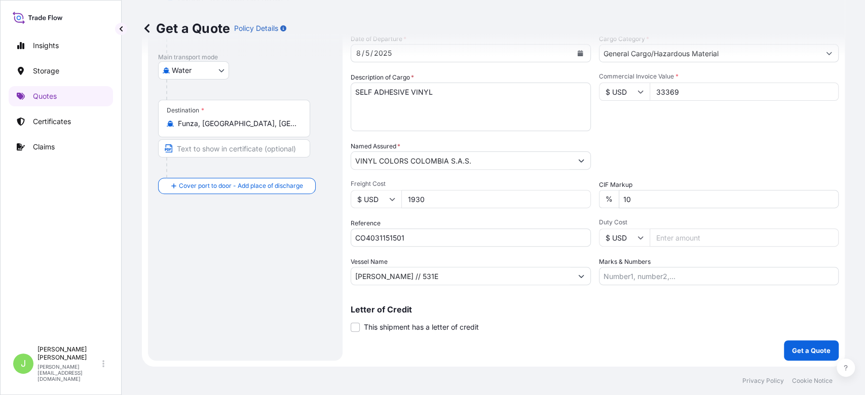
scroll to position [168, 0]
type input "33369"
click at [665, 279] on input "Marks & Numbers" at bounding box center [719, 276] width 240 height 18
paste input "CSHSE0430447"
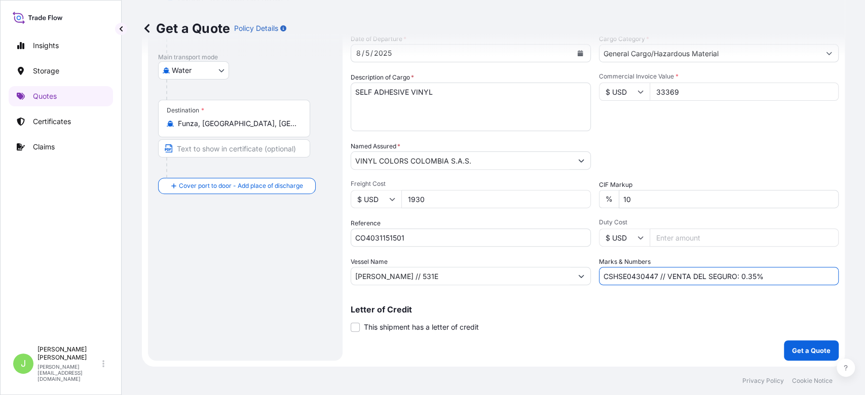
type input "CSHSE0430447 // VENTA DEL SEGURO: 0.35%"
click at [675, 342] on div "Coverage Type All risks Covers losses or damages due to any cause, except for t…" at bounding box center [595, 131] width 488 height 458
click at [776, 332] on div "Letter of Credit This shipment has a letter of credit Letter of credit * Letter…" at bounding box center [595, 318] width 488 height 27
click at [792, 345] on p "Get a Quote" at bounding box center [811, 350] width 38 height 10
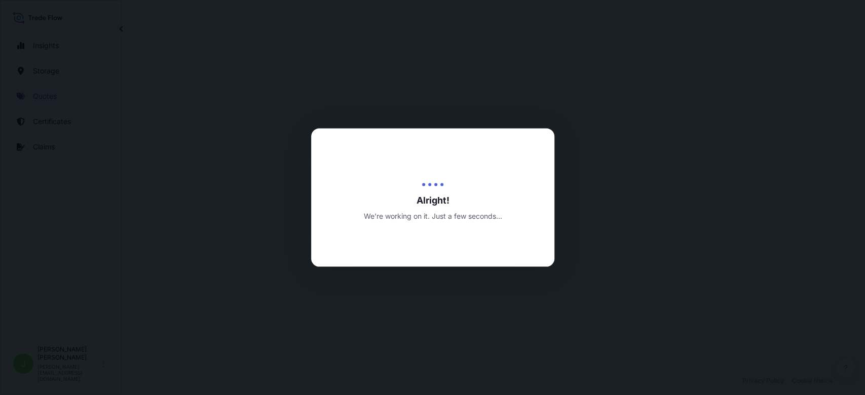
select select "Water"
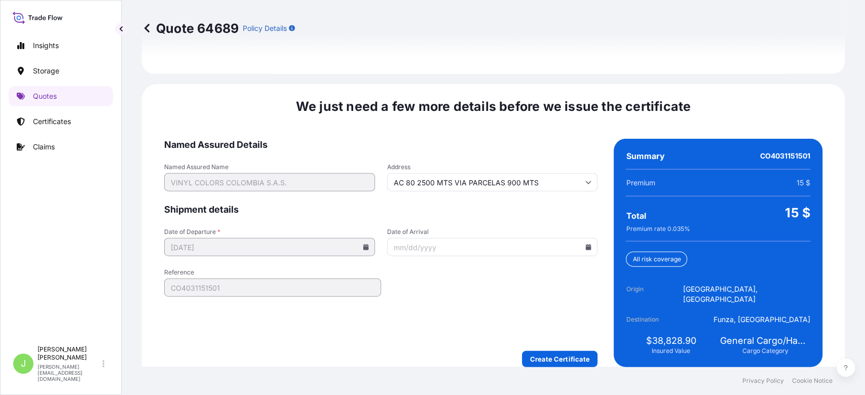
scroll to position [1539, 0]
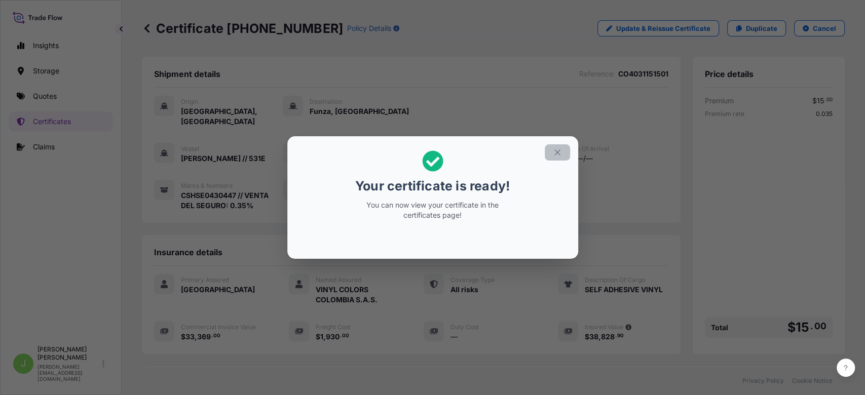
click at [554, 157] on button "button" at bounding box center [557, 152] width 25 height 16
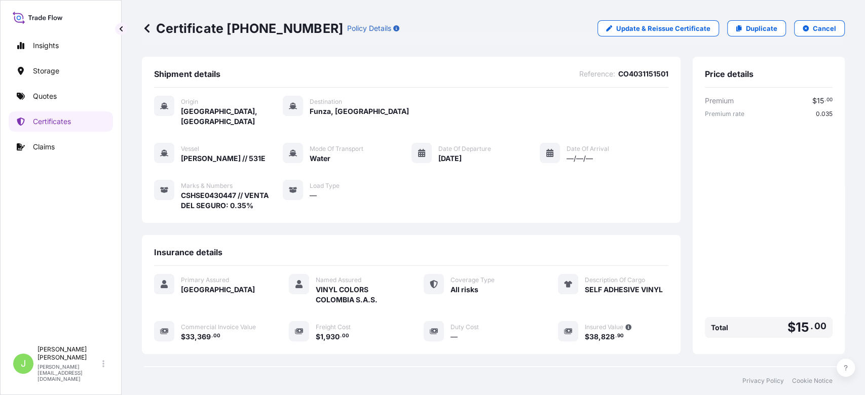
click at [163, 28] on p "Certificate [PHONE_NUMBER]" at bounding box center [242, 28] width 201 height 16
copy p "Certificate [PHONE_NUMBER]"
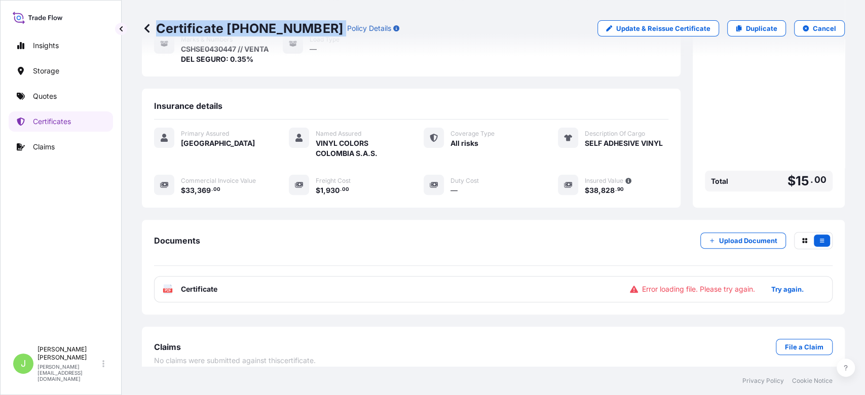
scroll to position [146, 0]
click at [784, 285] on p "Try again." at bounding box center [787, 290] width 32 height 10
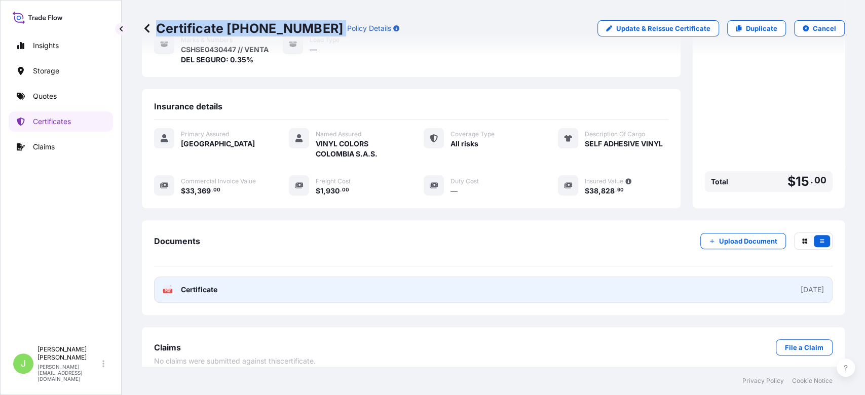
click at [271, 290] on link "PDF Certificate [DATE]" at bounding box center [493, 290] width 678 height 26
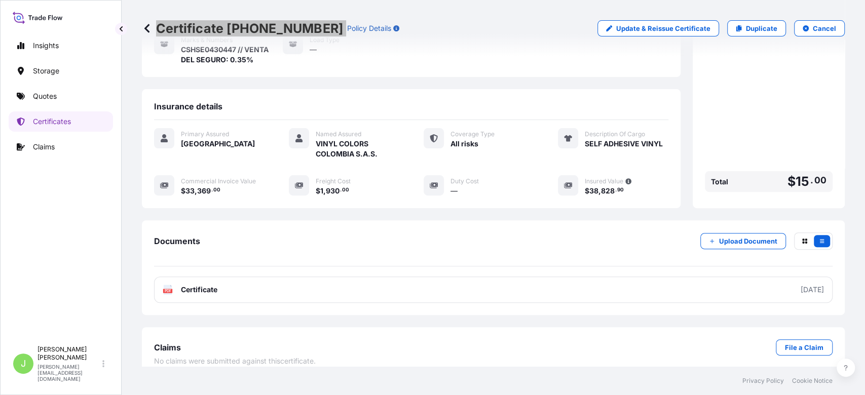
click at [624, 359] on div "Claims File a Claim No claims were submitted against this certificate ." at bounding box center [493, 352] width 703 height 51
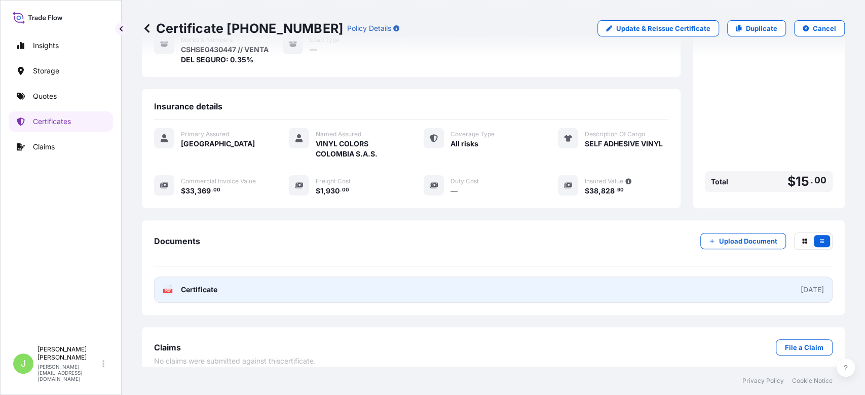
click at [251, 282] on link "PDF Certificate [DATE]" at bounding box center [493, 290] width 678 height 26
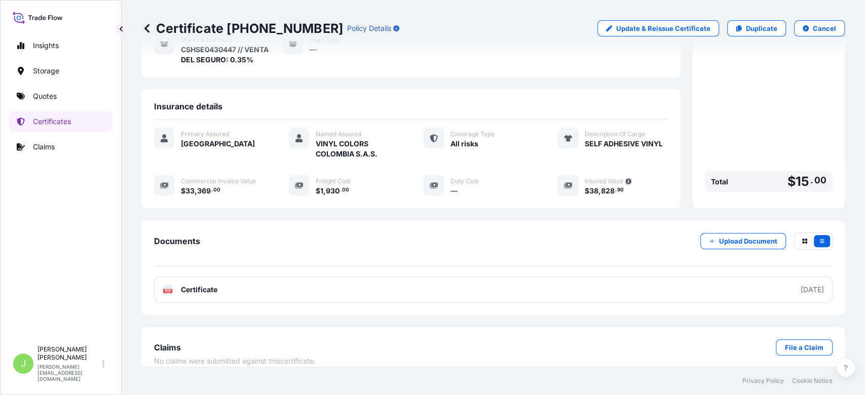
scroll to position [146, 0]
click at [64, 84] on div "Insights Storage Quotes Certificates Claims" at bounding box center [61, 183] width 104 height 315
click at [63, 90] on link "Quotes" at bounding box center [61, 96] width 104 height 20
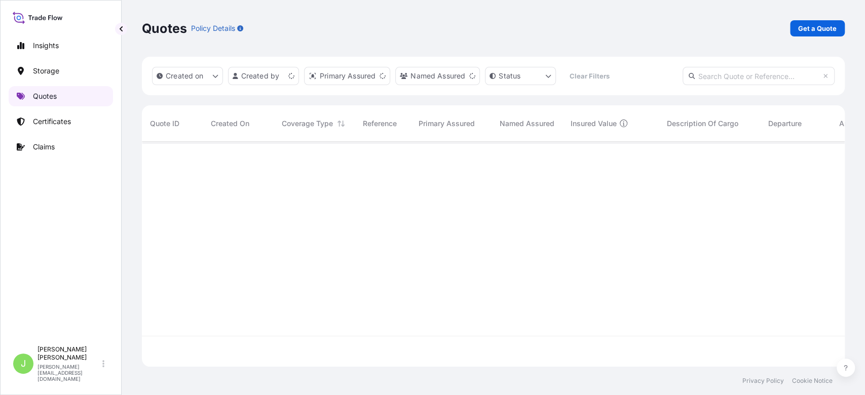
scroll to position [220, 692]
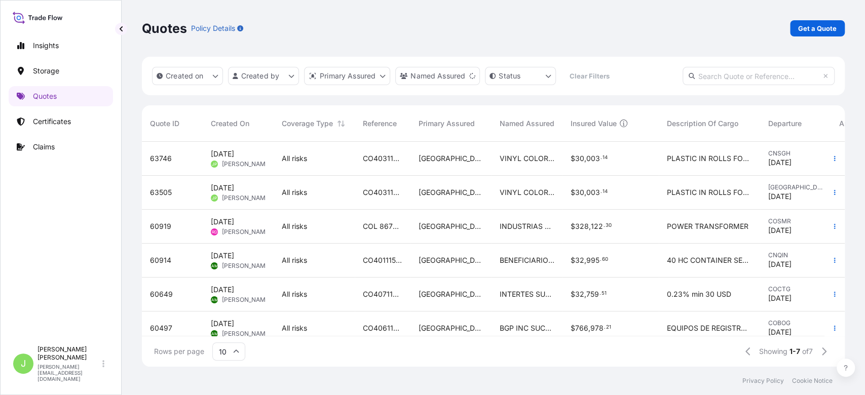
click at [600, 34] on div "Quotes Policy Details Get a Quote" at bounding box center [493, 28] width 703 height 16
click at [794, 28] on link "Get a Quote" at bounding box center [817, 28] width 55 height 16
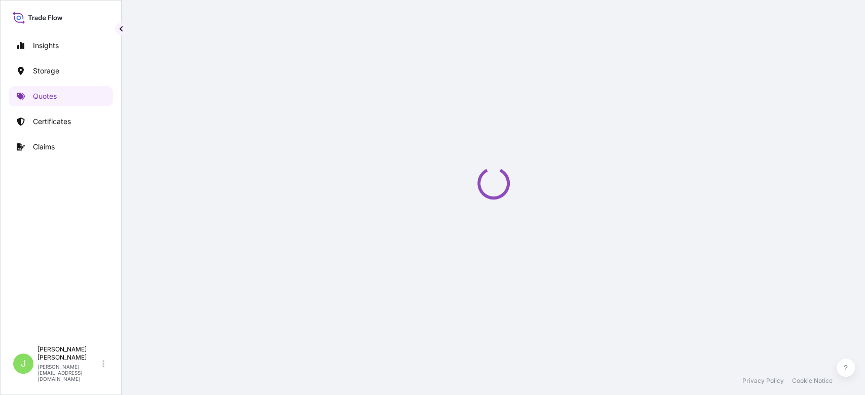
scroll to position [16, 0]
select select "Water"
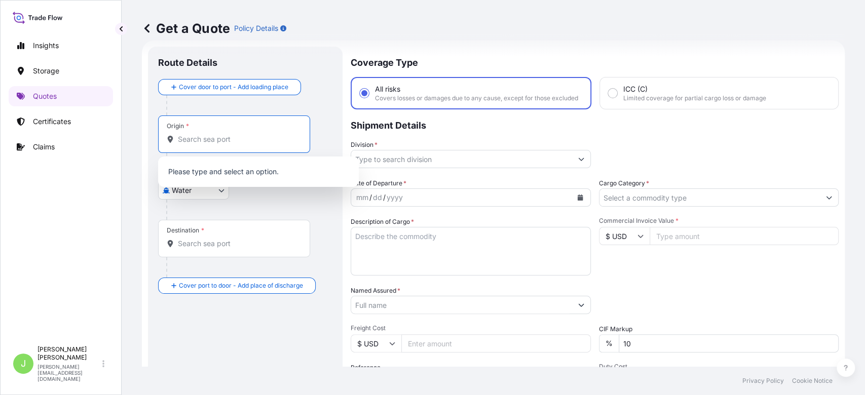
click at [211, 136] on input "Origin *" at bounding box center [238, 139] width 120 height 10
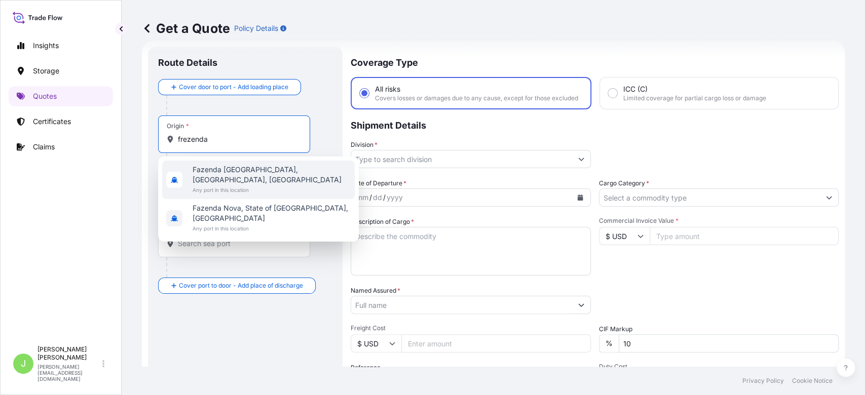
click at [225, 168] on span "Fazenda [GEOGRAPHIC_DATA], [GEOGRAPHIC_DATA], [GEOGRAPHIC_DATA]" at bounding box center [271, 175] width 158 height 20
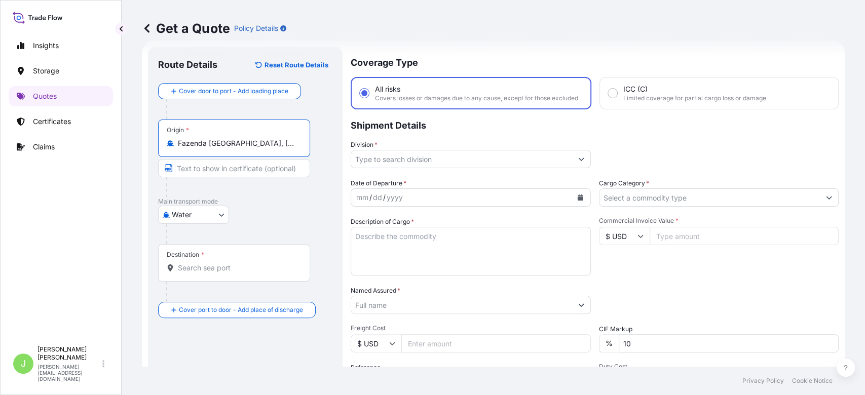
type input "Fazenda [GEOGRAPHIC_DATA], [GEOGRAPHIC_DATA], [GEOGRAPHIC_DATA]"
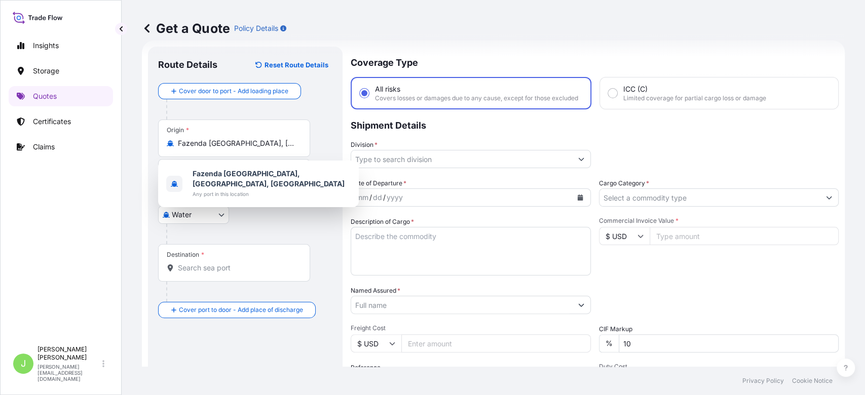
click at [265, 205] on p "Main transport mode" at bounding box center [245, 202] width 174 height 8
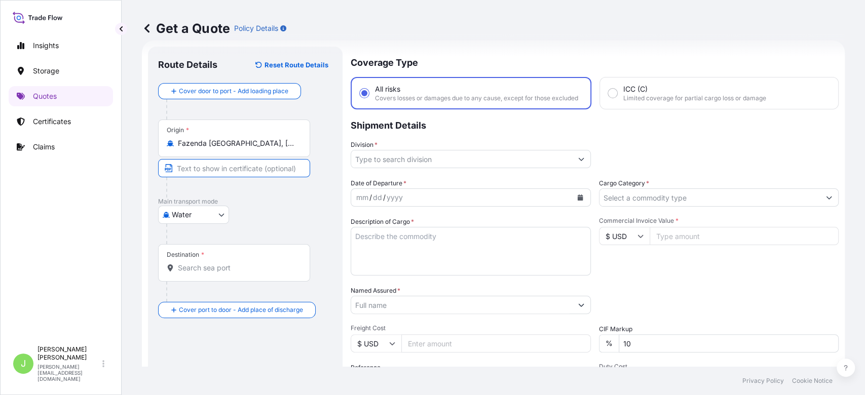
click at [224, 167] on input "Text to appear on certificate" at bounding box center [234, 168] width 152 height 18
paste input "[GEOGRAPHIC_DATA], RODAGEM [PERSON_NAME] DO VERMELHO, [GEOGRAPHIC_DATA], [GEOGR…"
type input "[GEOGRAPHIC_DATA], RODAGEM [PERSON_NAME] DO VERMELHO, [GEOGRAPHIC_DATA], [GEOGR…"
click at [298, 226] on div at bounding box center [249, 234] width 166 height 20
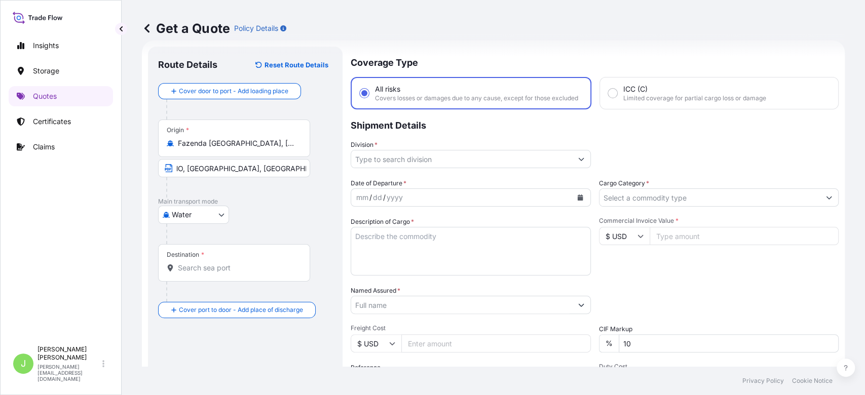
scroll to position [0, 0]
click at [197, 273] on div "Destination *" at bounding box center [234, 262] width 152 height 37
click at [197, 273] on input "Destination *" at bounding box center [238, 268] width 120 height 10
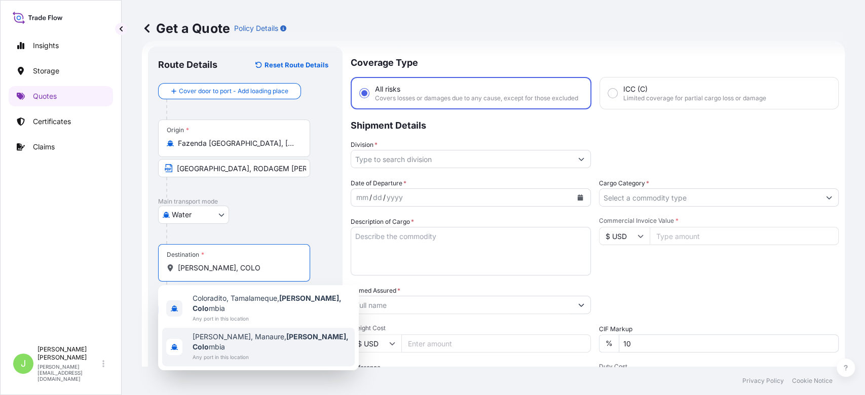
click at [232, 332] on span "[PERSON_NAME], [PERSON_NAME], Colo mbia" at bounding box center [271, 342] width 158 height 20
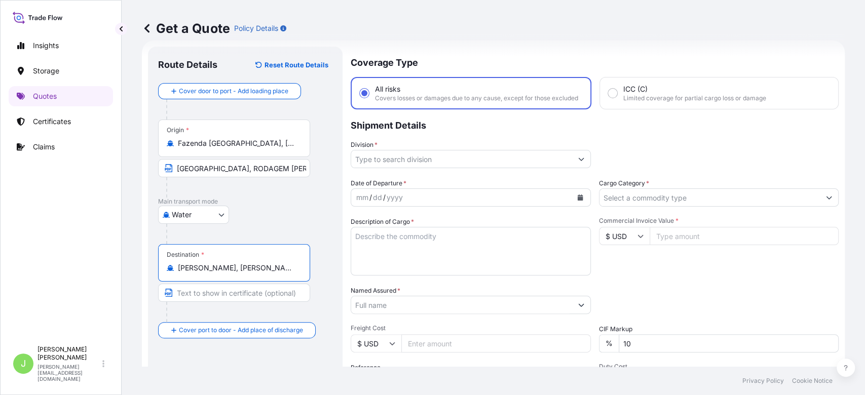
type input "[PERSON_NAME], [PERSON_NAME], [GEOGRAPHIC_DATA]"
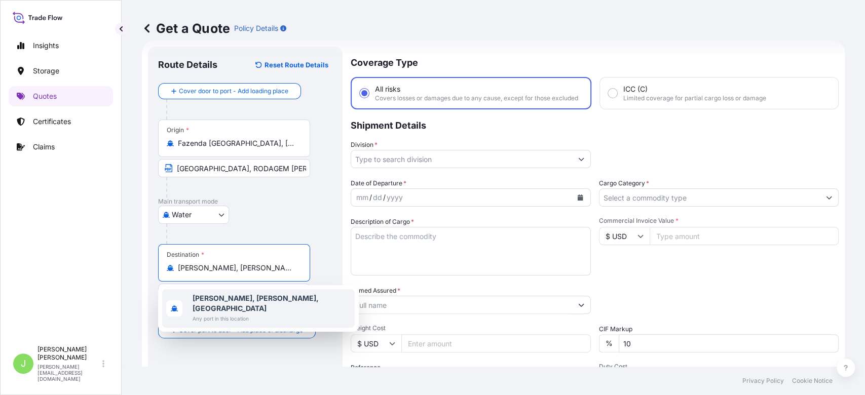
click at [299, 211] on div "Water Air Water Inland" at bounding box center [245, 215] width 174 height 18
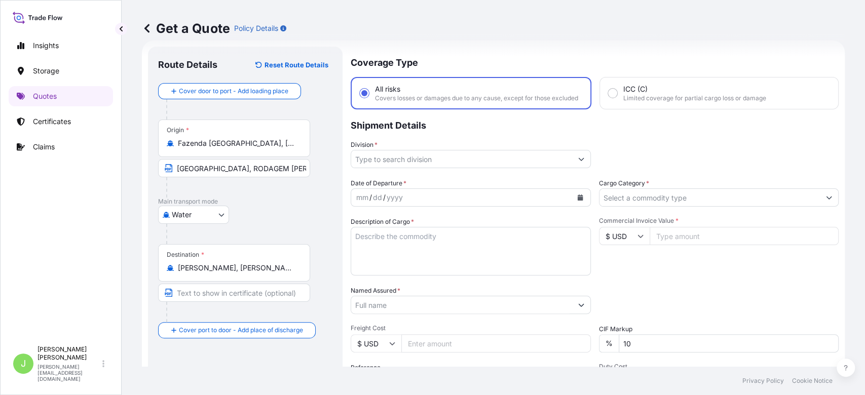
click at [217, 291] on input "Text to appear on certificate" at bounding box center [234, 293] width 152 height 18
paste input "Vereda La Jagua de Ibirico, Muncípio de [GEOGRAPHIC_DATA], [GEOGRAPHIC_DATA][PE…"
type input "Vereda La Jagua de Ibirico, Muncípio de [GEOGRAPHIC_DATA], [GEOGRAPHIC_DATA][PE…"
click at [474, 168] on input "Division *" at bounding box center [461, 159] width 221 height 18
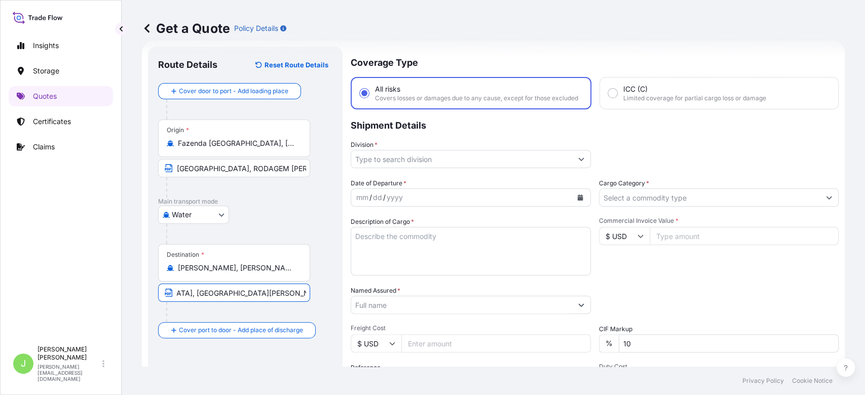
scroll to position [0, 0]
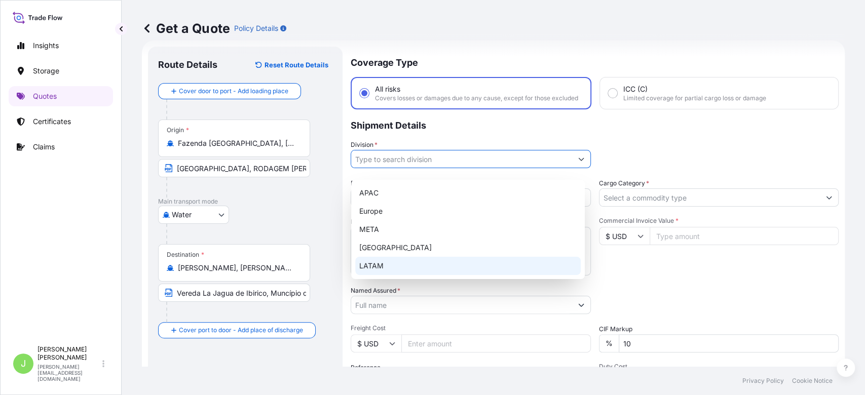
click at [390, 261] on div "LATAM" at bounding box center [467, 266] width 225 height 18
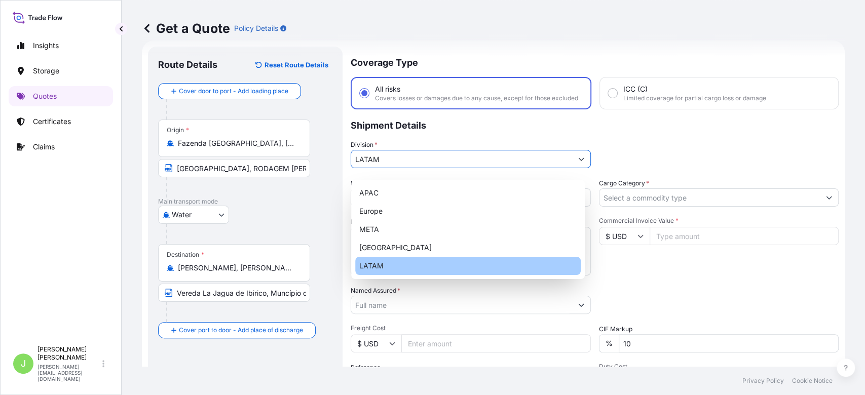
type input "LATAM"
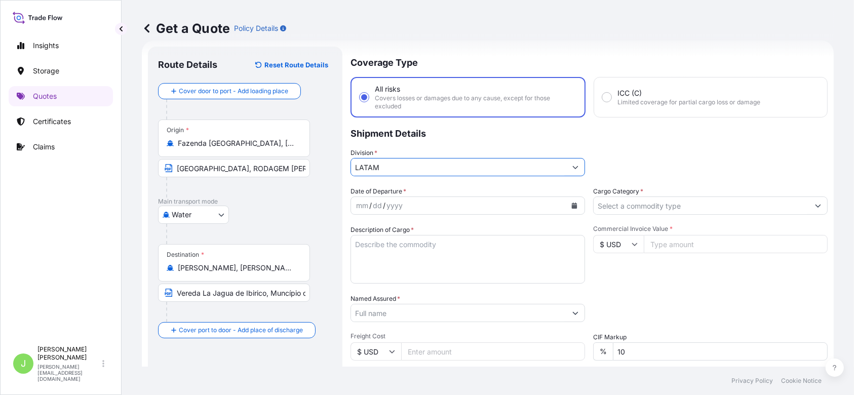
click at [616, 204] on input "Cargo Category *" at bounding box center [701, 206] width 215 height 18
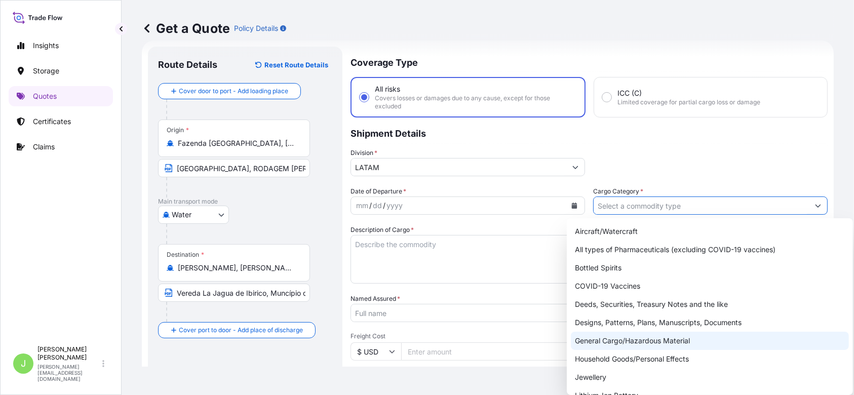
click at [604, 344] on div "General Cargo/Hazardous Material" at bounding box center [710, 341] width 278 height 18
type input "General Cargo/Hazardous Material"
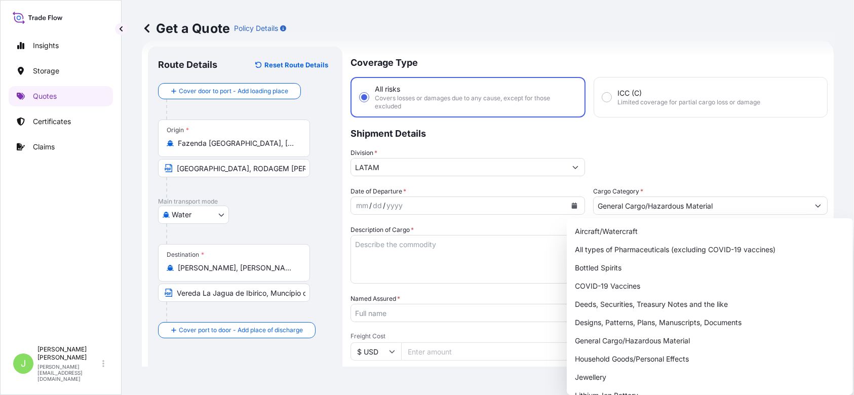
click at [673, 138] on p "Shipment Details" at bounding box center [589, 133] width 477 height 30
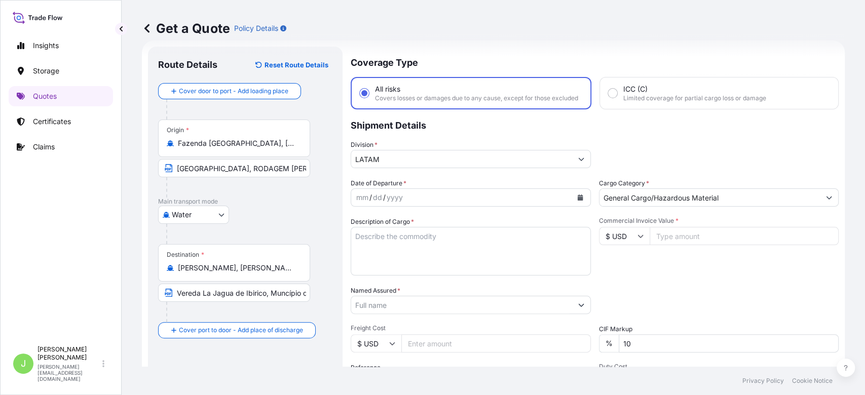
click at [573, 201] on button "Calendar" at bounding box center [580, 197] width 16 height 16
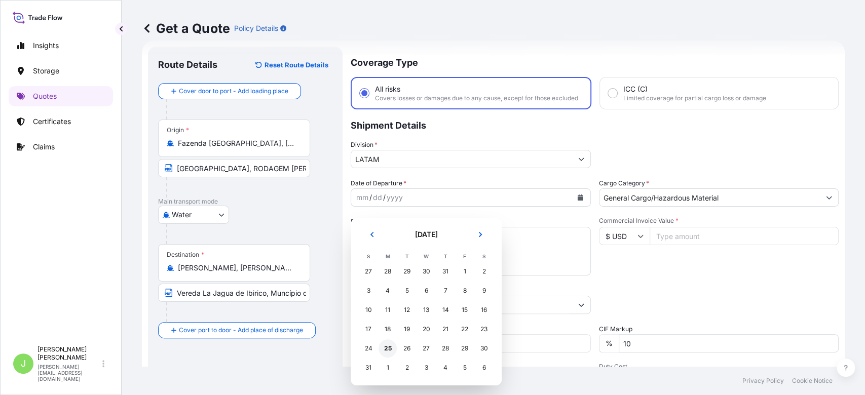
click at [392, 346] on div "25" at bounding box center [387, 348] width 18 height 18
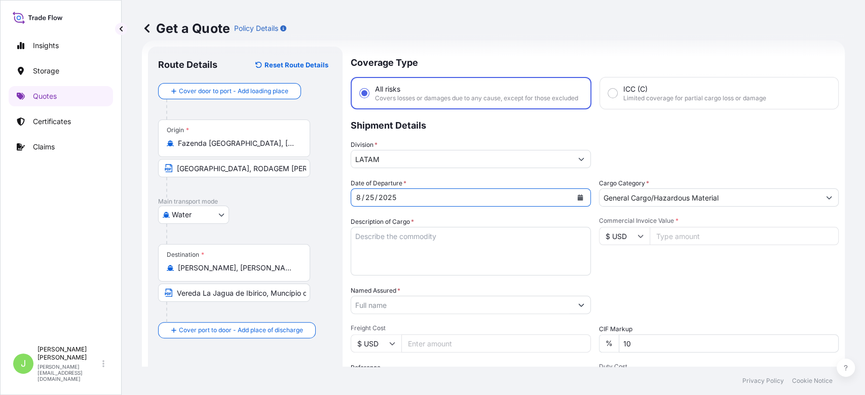
click at [393, 253] on textarea "Description of Cargo *" at bounding box center [471, 251] width 240 height 49
paste textarea "SEMENTE DE COCO VERDE, SEMILLAS DE COCO VARIEDAD ENANO VERDE"
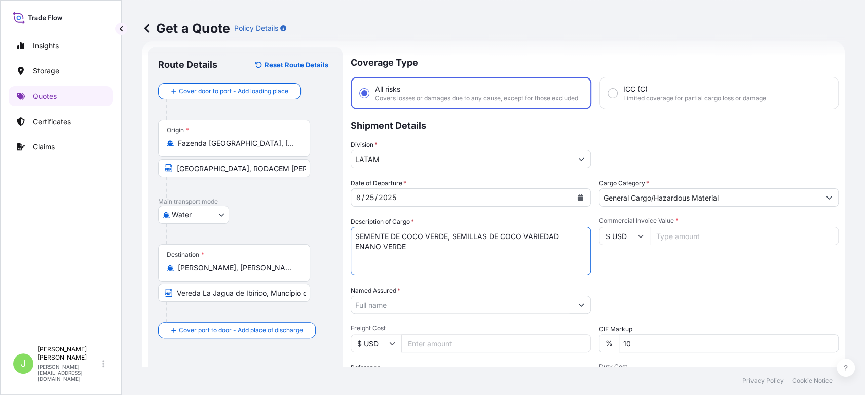
type textarea "SEMENTE DE COCO VERDE, SEMILLAS DE COCO VARIEDAD ENANO VERDE"
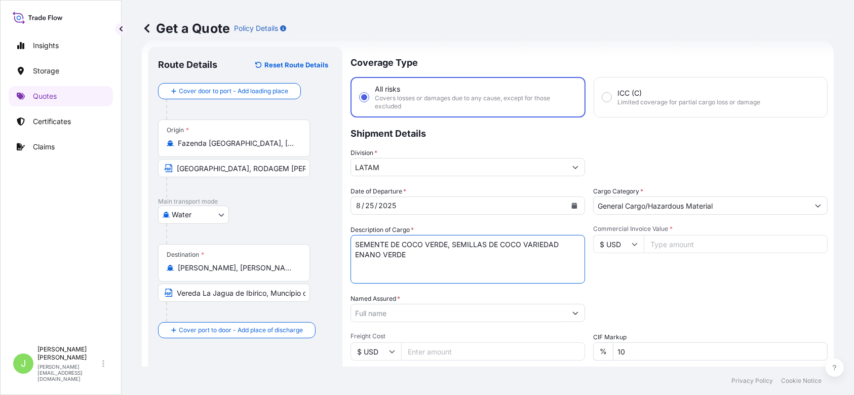
click at [357, 312] on input "Named Assured *" at bounding box center [458, 313] width 215 height 18
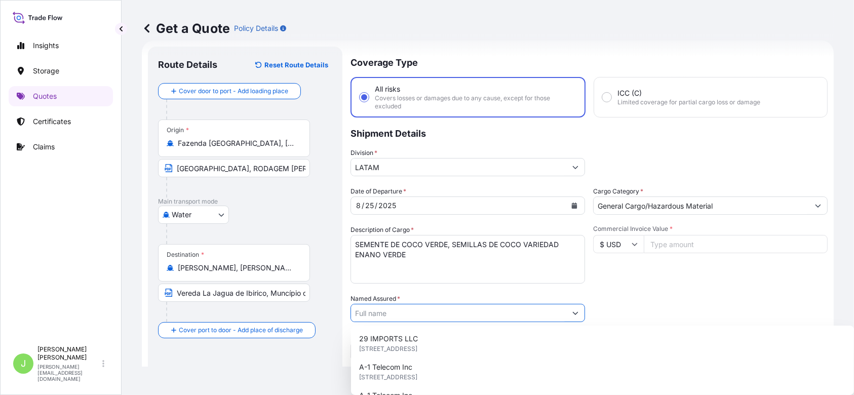
paste input "GROW AGROINVERCIONES"
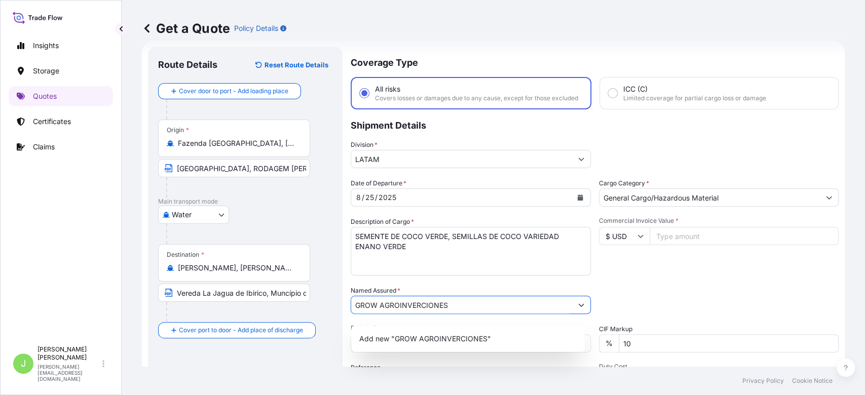
click at [401, 313] on input "GROW AGROINVERCIONES" at bounding box center [461, 305] width 221 height 18
click at [465, 314] on input "GROW AGRO INVERCIONES" at bounding box center [461, 305] width 221 height 18
type input "GROW AGRO INVERCIONES S.A.S"
click at [532, 331] on div "Add new "GROW AGRO INVERCIONES S.A.S"" at bounding box center [467, 339] width 225 height 18
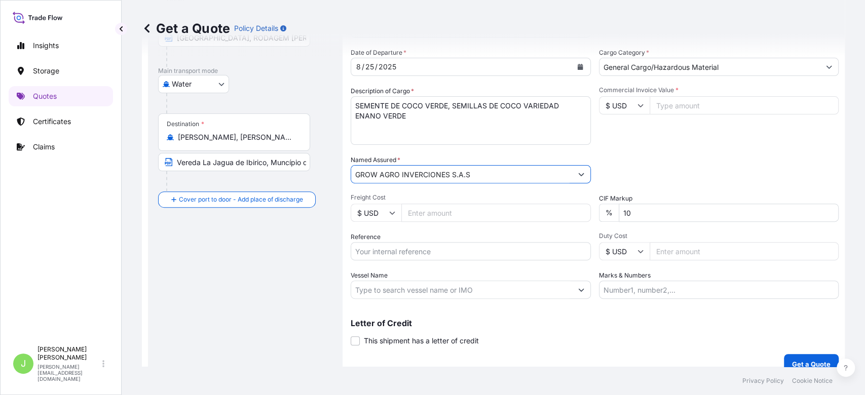
scroll to position [147, 0]
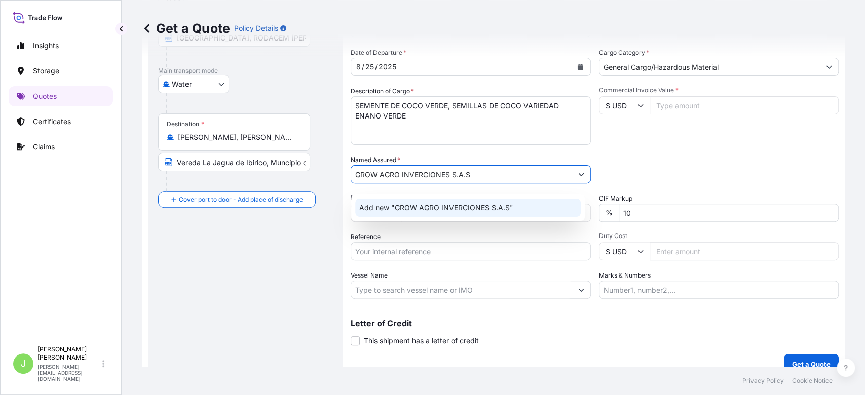
click at [425, 222] on input "Freight Cost" at bounding box center [495, 213] width 189 height 18
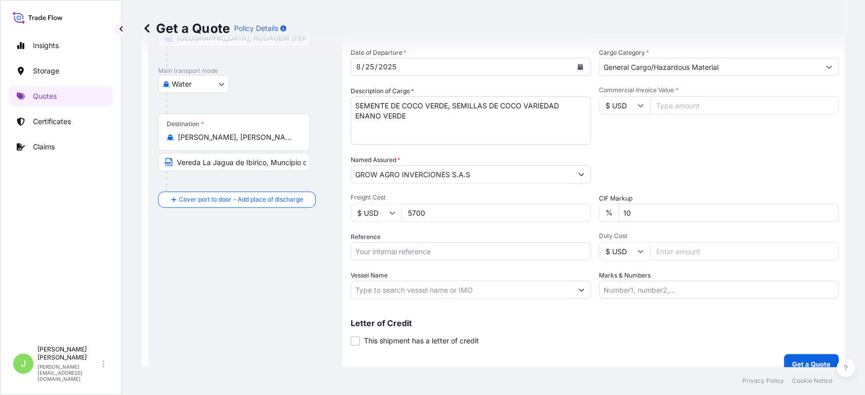
type input "5700"
click at [428, 253] on input "Reference" at bounding box center [471, 251] width 240 height 18
paste input "CO4011153240"
type input "CO4011153240"
click at [395, 299] on input "Vessel Name" at bounding box center [461, 290] width 221 height 18
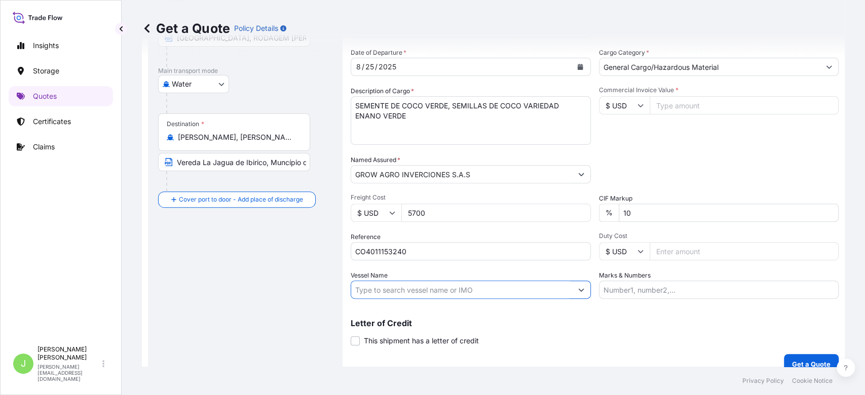
paste input "MSC NOA - UA532R"
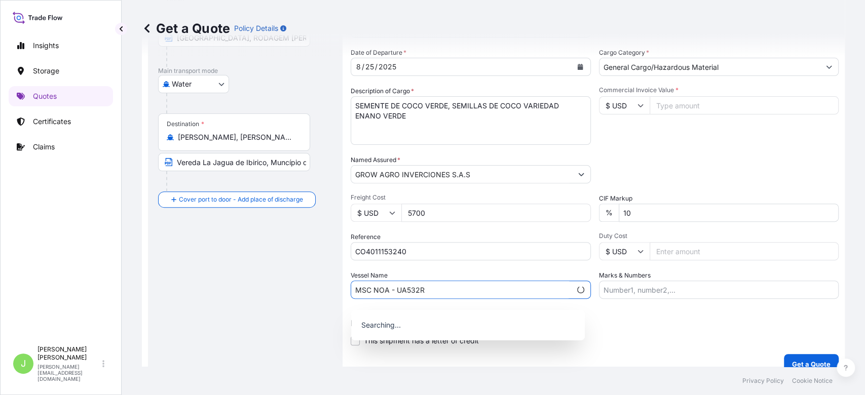
click at [393, 299] on input "MSC NOA - UA532R" at bounding box center [461, 290] width 220 height 18
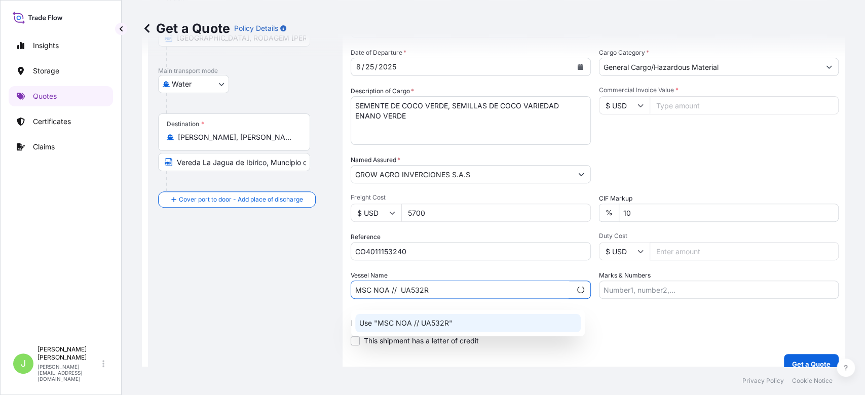
click at [397, 320] on p "Use "MSC NOA // UA532R"" at bounding box center [405, 323] width 93 height 10
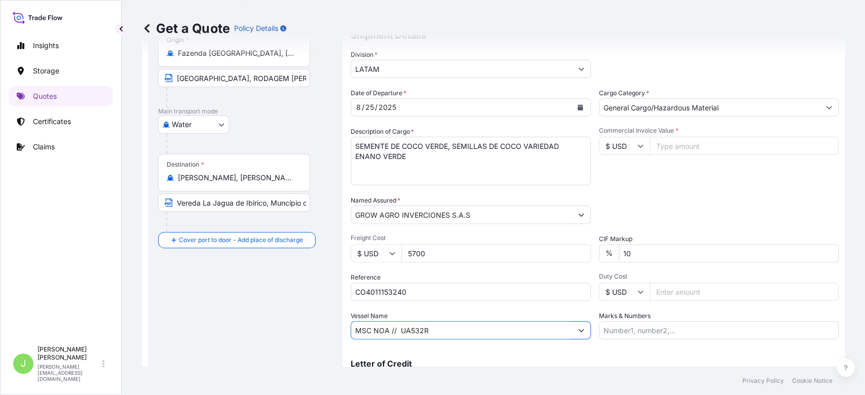
scroll to position [106, 0]
type input "MSC NOA // UA532R"
click at [681, 155] on input "Commercial Invoice Value *" at bounding box center [743, 146] width 189 height 18
type input "16800"
click at [634, 338] on input "Marks & Numbers" at bounding box center [719, 330] width 240 height 18
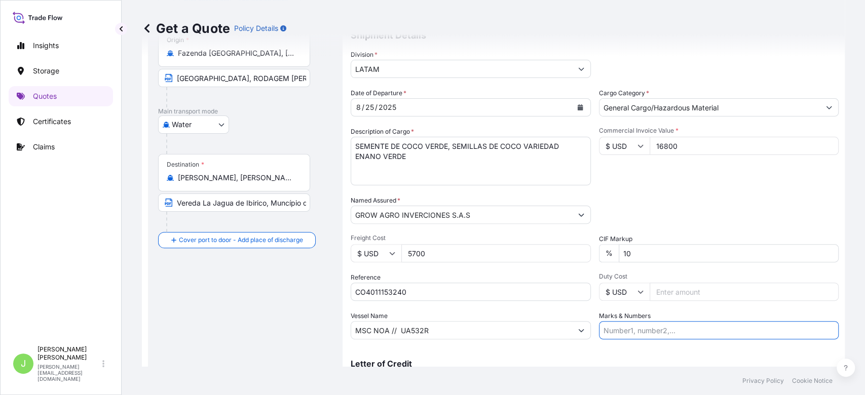
paste input "ATL202508005"
type input "ATL202508005 // VENTA DEL SEGURO: 0.27%"
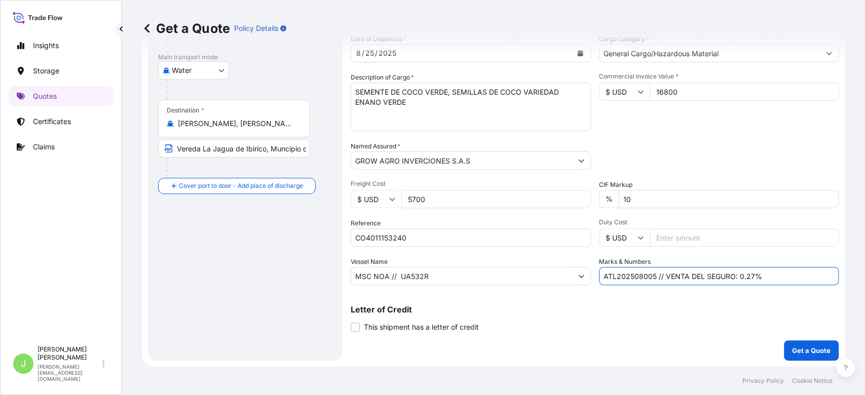
scroll to position [168, 0]
click at [784, 350] on button "Get a Quote" at bounding box center [811, 350] width 55 height 20
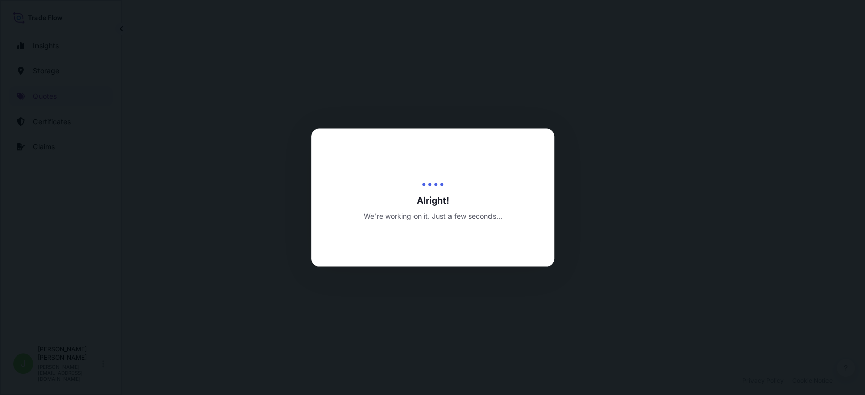
select select "Water"
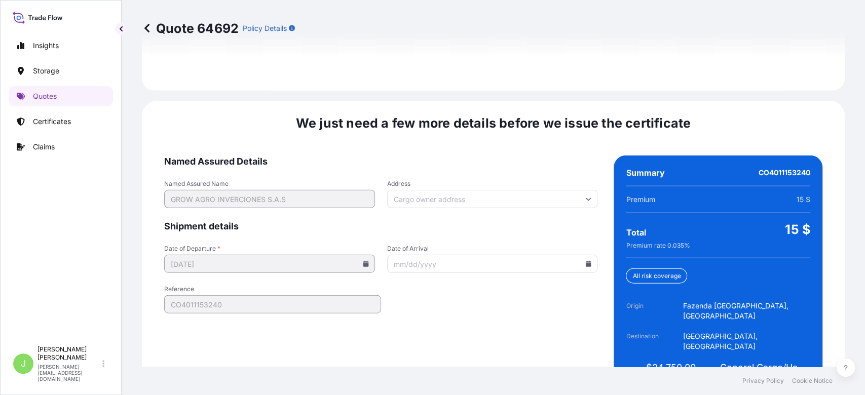
scroll to position [1539, 0]
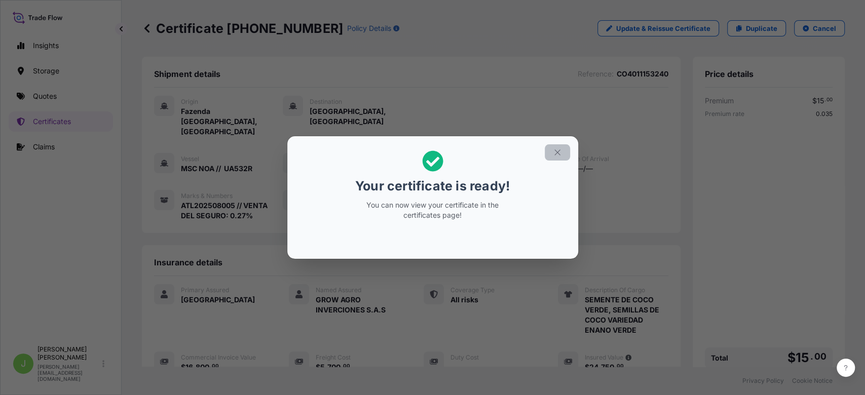
click at [561, 150] on icon "button" at bounding box center [557, 152] width 9 height 9
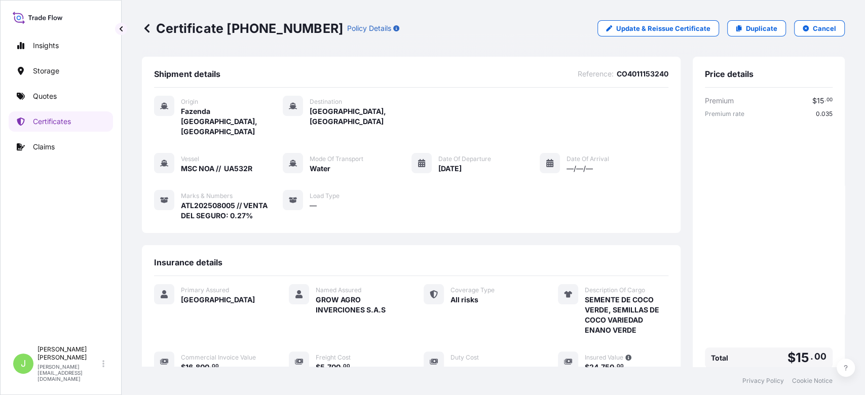
click at [162, 27] on p "Certificate [PHONE_NUMBER]" at bounding box center [242, 28] width 201 height 16
copy p "Certificate [PHONE_NUMBER]"
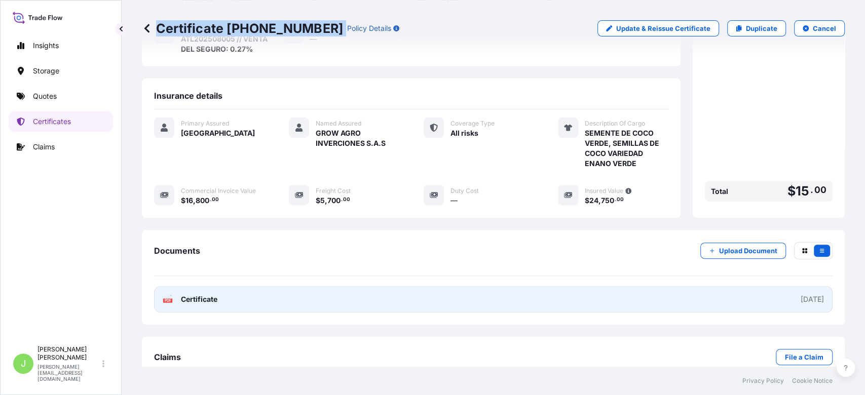
click at [222, 286] on link "PDF Certificate [DATE]" at bounding box center [493, 299] width 678 height 26
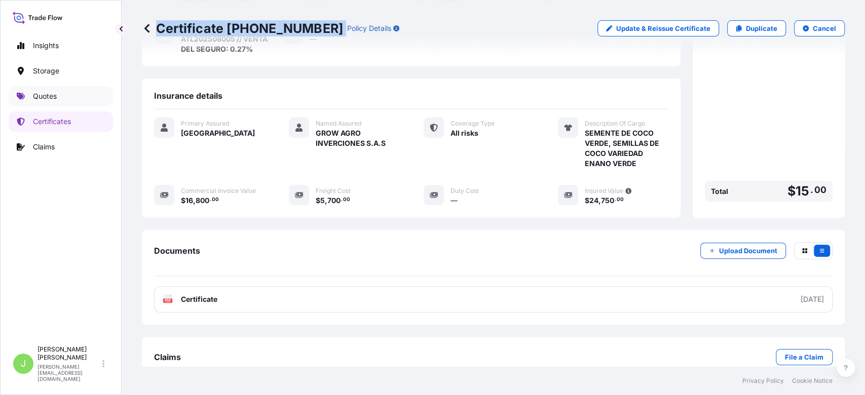
click at [55, 97] on p "Quotes" at bounding box center [45, 96] width 24 height 10
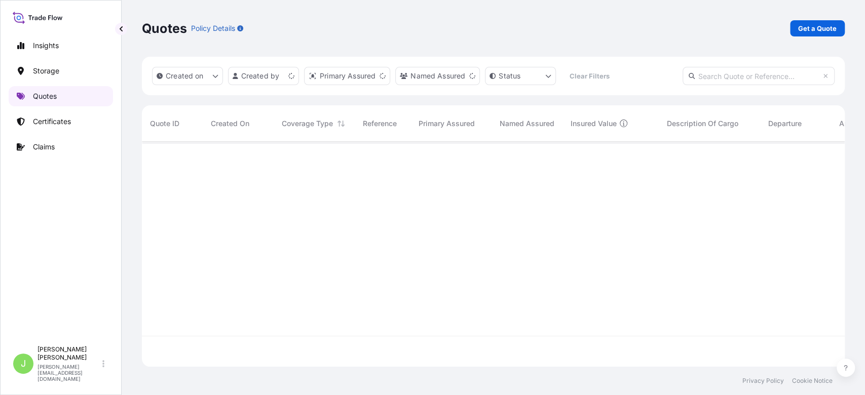
scroll to position [220, 692]
click at [824, 27] on p "Get a Quote" at bounding box center [817, 28] width 38 height 10
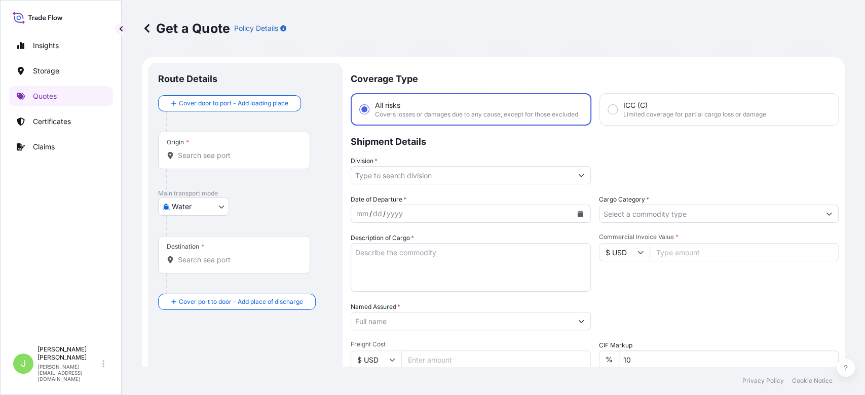
scroll to position [16, 0]
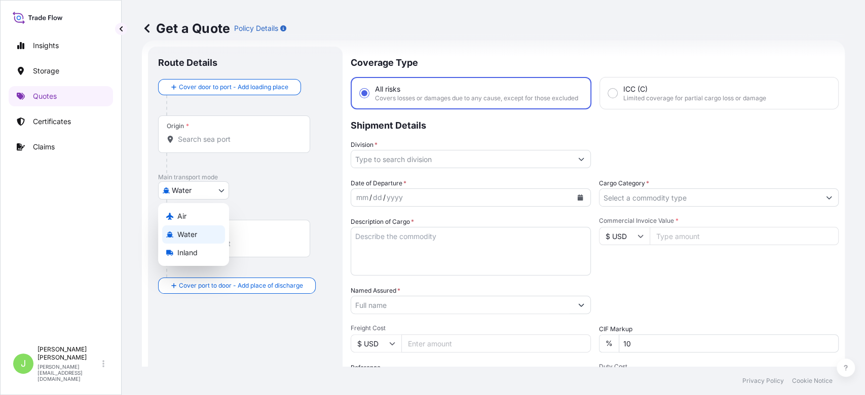
click at [203, 191] on body "Insights Storage Quotes Certificates Claims J [PERSON_NAME] [PERSON_NAME][EMAIL…" at bounding box center [432, 197] width 865 height 395
click at [192, 215] on div "Air" at bounding box center [193, 216] width 63 height 18
select select "Air"
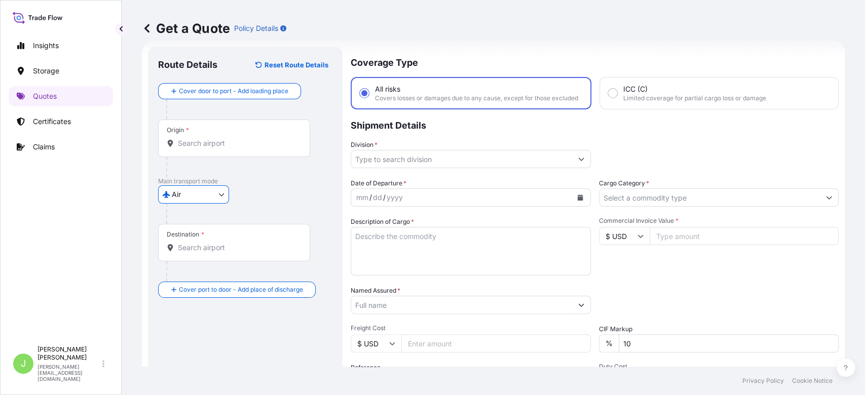
click at [267, 148] on input "Origin *" at bounding box center [238, 143] width 120 height 10
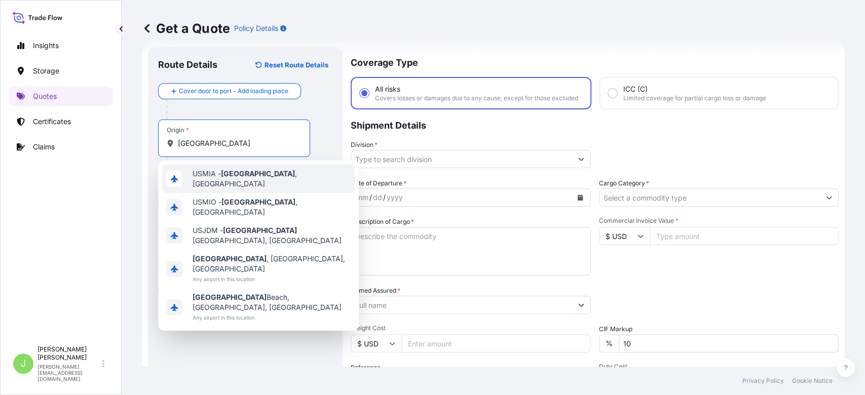
click at [248, 183] on div "USMIA - [GEOGRAPHIC_DATA] , [GEOGRAPHIC_DATA]" at bounding box center [258, 179] width 192 height 28
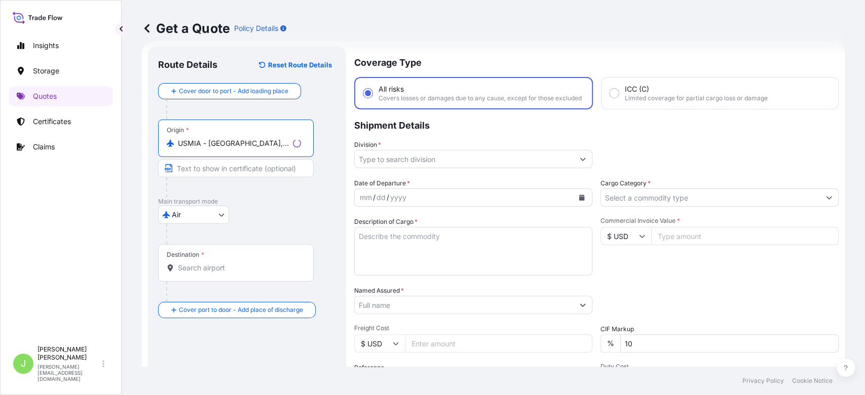
type input "USMIA - [GEOGRAPHIC_DATA], [GEOGRAPHIC_DATA]"
click at [211, 278] on div "Destination *" at bounding box center [236, 262] width 156 height 37
click at [211, 273] on input "Destination *" at bounding box center [239, 268] width 123 height 10
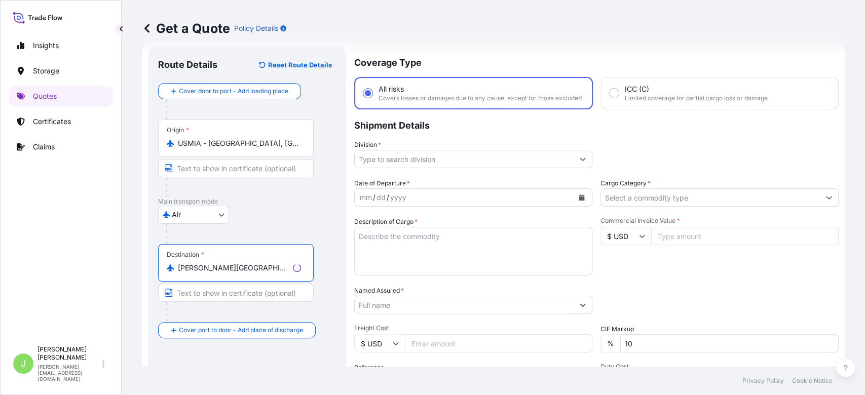
type input "[PERSON_NAME][GEOGRAPHIC_DATA], [GEOGRAPHIC_DATA]"
click at [412, 168] on input "Division *" at bounding box center [464, 159] width 219 height 18
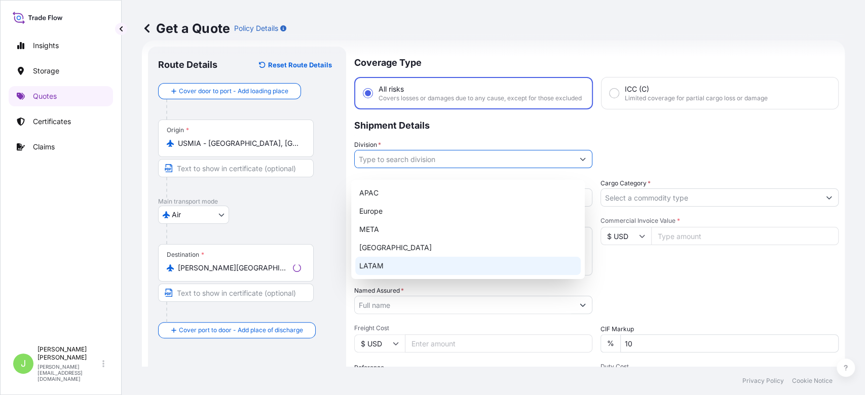
click at [388, 258] on div "LATAM" at bounding box center [467, 266] width 225 height 18
type input "LATAM"
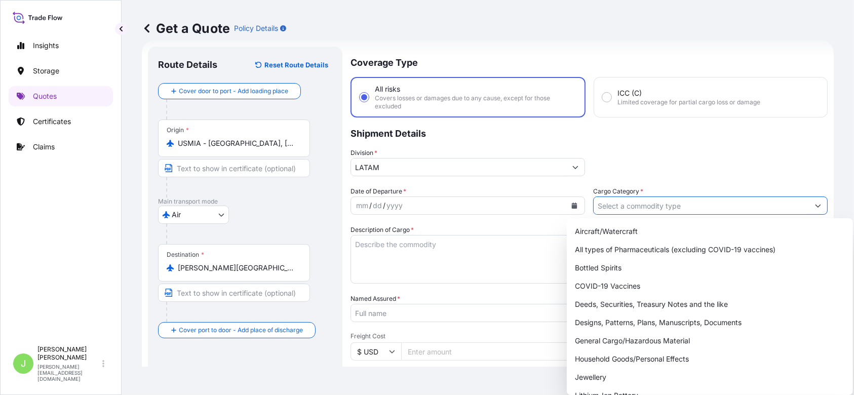
click at [693, 213] on input "Cargo Category *" at bounding box center [701, 206] width 215 height 18
click at [618, 341] on div "General Cargo/Hazardous Material" at bounding box center [710, 341] width 278 height 18
type input "General Cargo/Hazardous Material"
click at [565, 195] on div "Date of Departure * mm / dd / yyyy" at bounding box center [468, 200] width 235 height 28
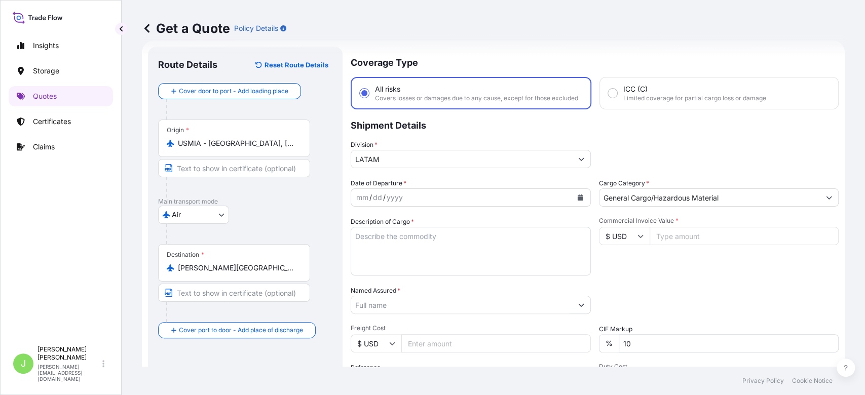
click at [572, 204] on button "Calendar" at bounding box center [580, 197] width 16 height 16
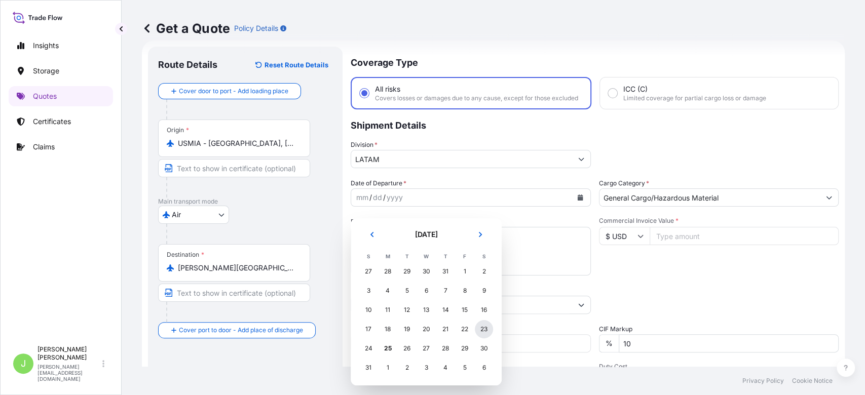
click at [486, 327] on div "23" at bounding box center [484, 329] width 18 height 18
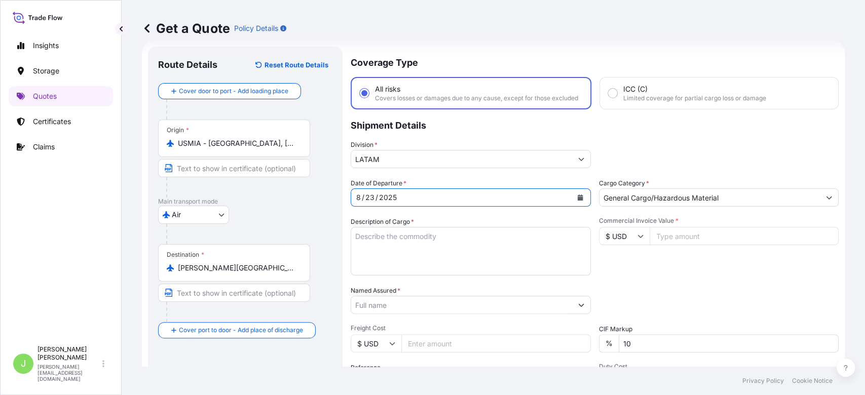
click at [400, 251] on textarea "Description of Cargo *" at bounding box center [471, 251] width 240 height 49
paste textarea "FORKLIFT PARTS"
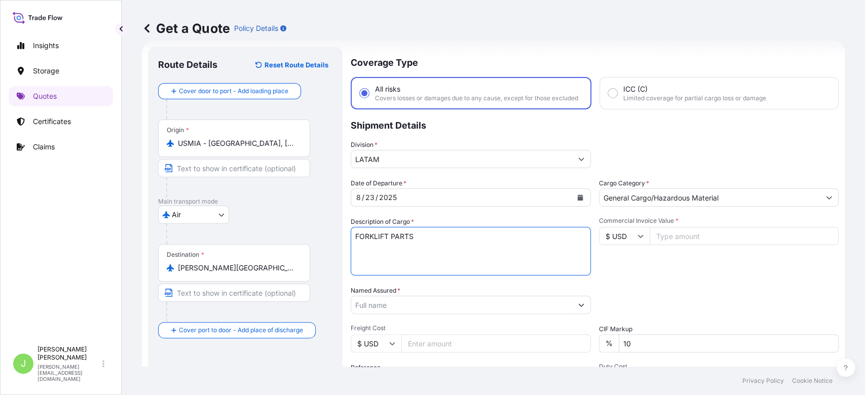
type textarea "FORKLIFT PARTS"
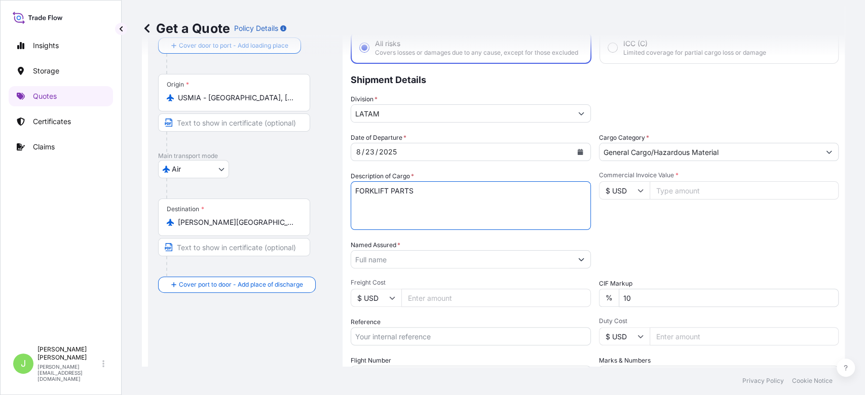
click at [405, 268] on input "Named Assured *" at bounding box center [461, 259] width 221 height 18
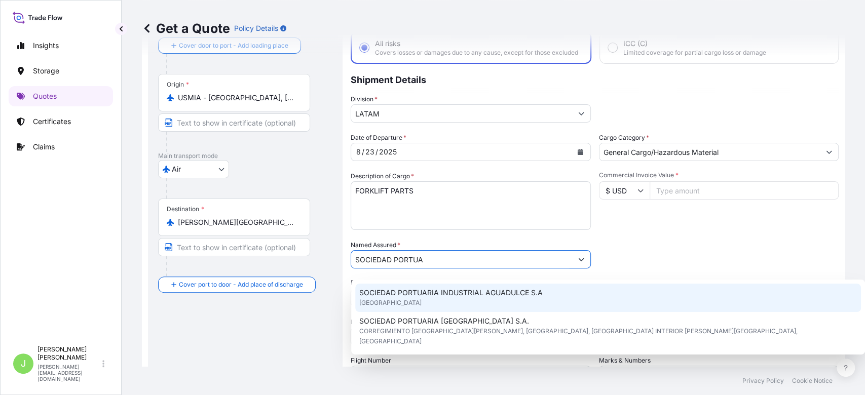
click at [421, 294] on span "SOCIEDAD PORTUARIA INDUSTRIAL AGUADULCE S.A" at bounding box center [450, 293] width 183 height 10
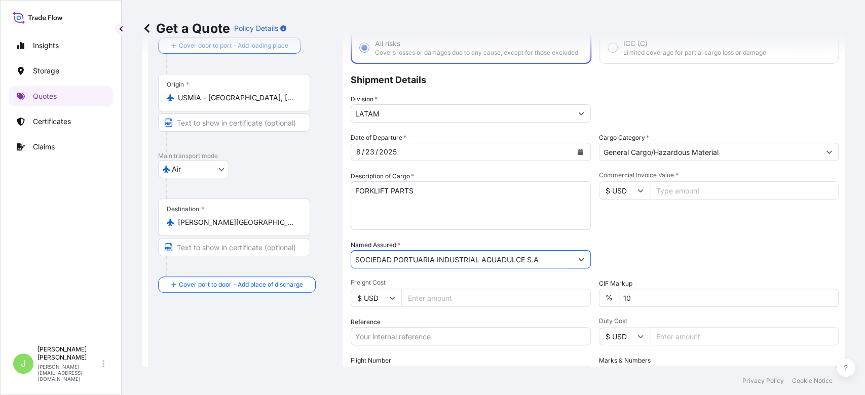
type input "SOCIEDAD PORTUARIA INDUSTRIAL AGUADULCE S.A"
click at [297, 349] on div "Route Details Reset Route Details Cover door to port - Add loading place Place …" at bounding box center [245, 230] width 174 height 438
click at [448, 305] on input "Freight Cost" at bounding box center [495, 298] width 189 height 18
type input "612.7"
click at [390, 344] on input "Reference" at bounding box center [471, 336] width 240 height 18
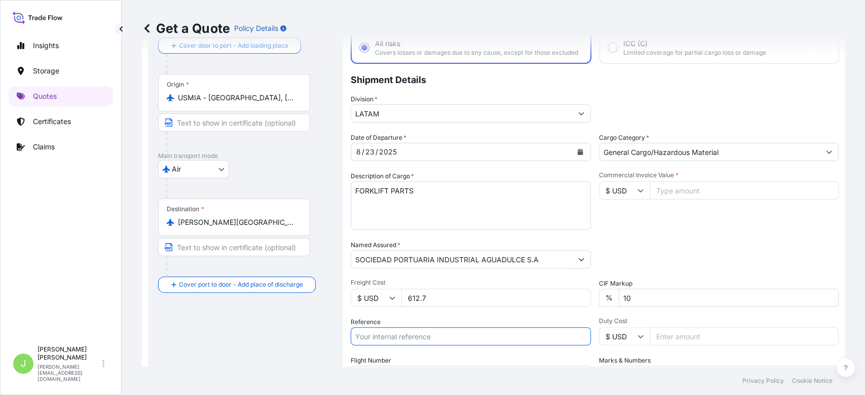
paste input "CO4011153254"
type input "CO4011153254"
click at [271, 377] on footer "Privacy Policy Cookie Notice" at bounding box center [493, 381] width 743 height 28
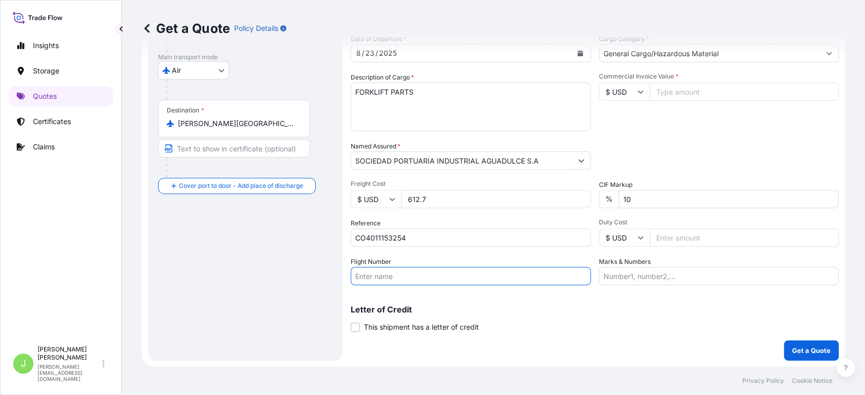
click at [401, 283] on input "Flight Number" at bounding box center [471, 276] width 240 height 18
paste input "LA1703/16"
type input "LA1703/16"
click at [260, 276] on div "Route Details Reset Route Details Cover door to port - Add loading place Place …" at bounding box center [245, 131] width 174 height 438
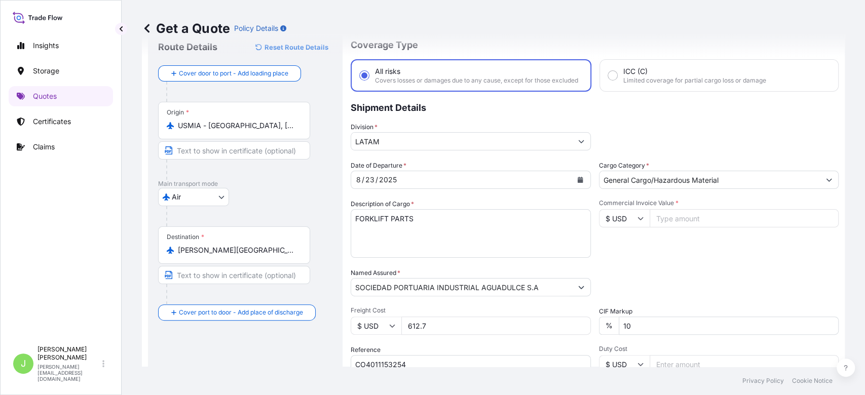
scroll to position [33, 0]
click at [673, 228] on input "Commercial Invoice Value *" at bounding box center [743, 219] width 189 height 18
type input "8315"
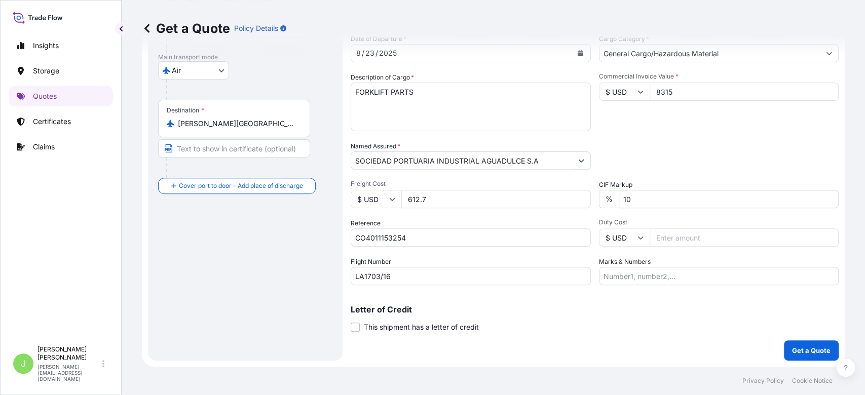
scroll to position [168, 0]
click at [643, 273] on input "Marks & Numbers" at bounding box center [719, 276] width 240 height 18
paste input "SA0103070"
type input "SA0103070 // VENTA DEL SEGURO:0.25%"
click at [773, 340] on div "Coverage Type All risks Covers losses or damages due to any cause, except for t…" at bounding box center [595, 131] width 488 height 458
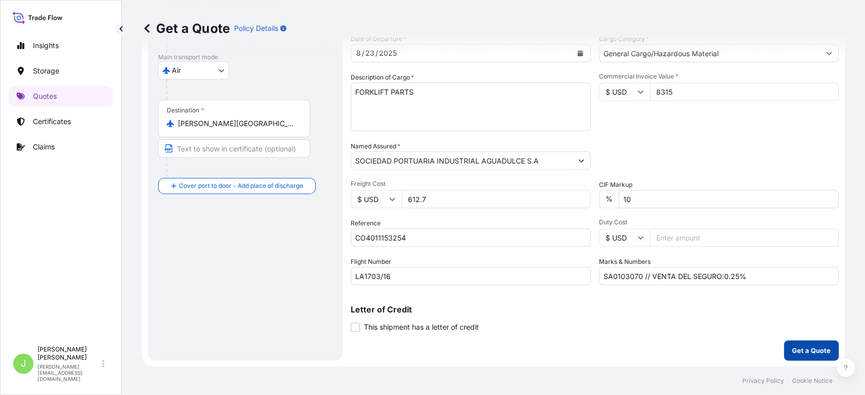
click at [803, 347] on p "Get a Quote" at bounding box center [811, 350] width 38 height 10
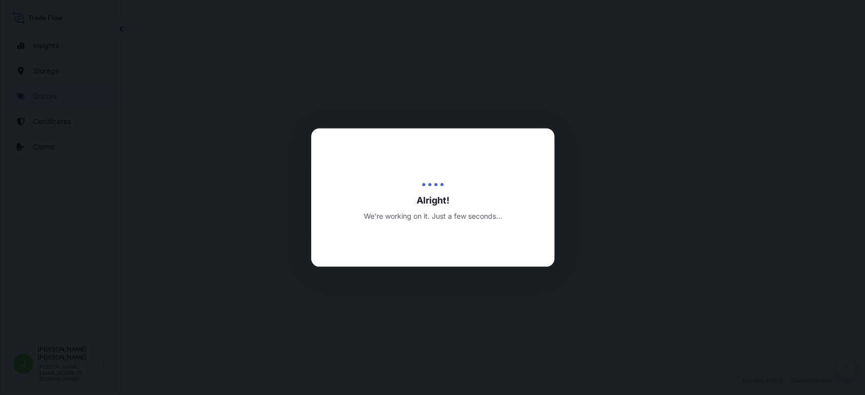
select select "Air"
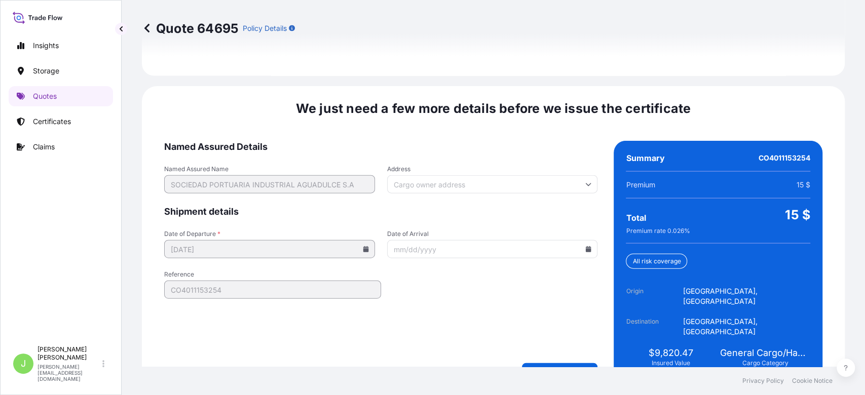
scroll to position [1539, 0]
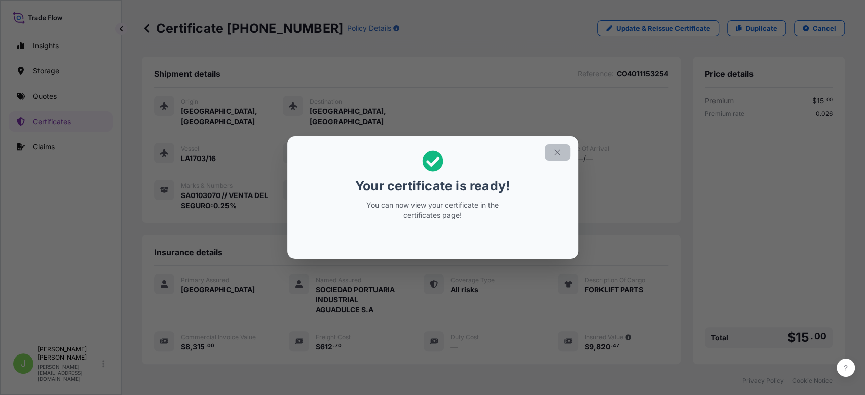
click at [555, 156] on icon "button" at bounding box center [557, 152] width 9 height 9
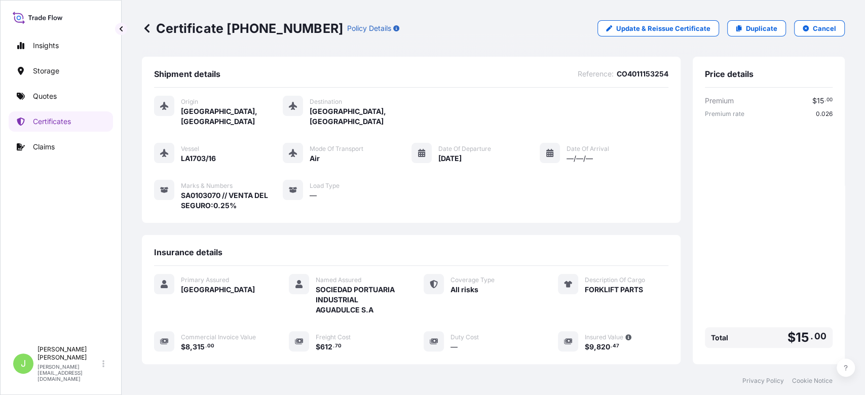
click at [163, 27] on p "Certificate [PHONE_NUMBER]" at bounding box center [242, 28] width 201 height 16
copy p "Certificate [PHONE_NUMBER]"
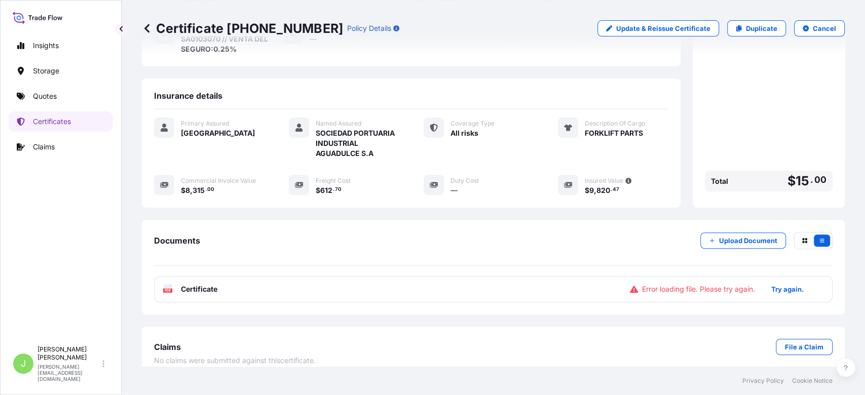
click at [230, 276] on div "PDF Certificate Error loading file. Please try again. Try again." at bounding box center [493, 289] width 678 height 26
click at [208, 284] on span "Certificate" at bounding box center [199, 289] width 36 height 10
click at [413, 298] on div "Documents Upload Document PDF Certificate Error loading file. Please try again.…" at bounding box center [493, 267] width 703 height 95
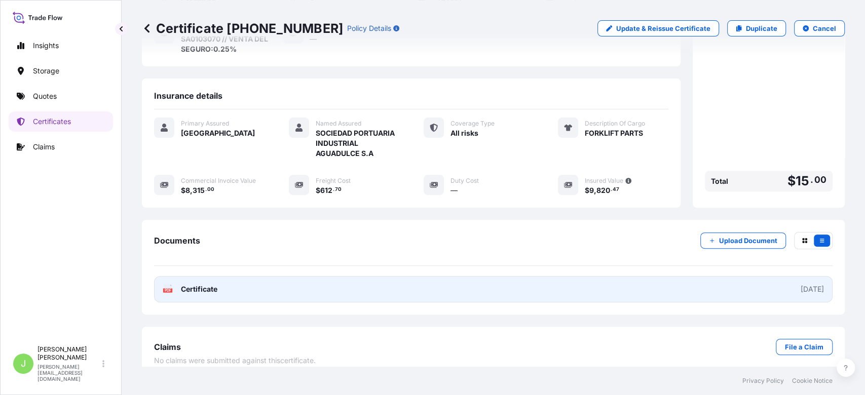
click at [212, 284] on span "Certificate" at bounding box center [199, 289] width 36 height 10
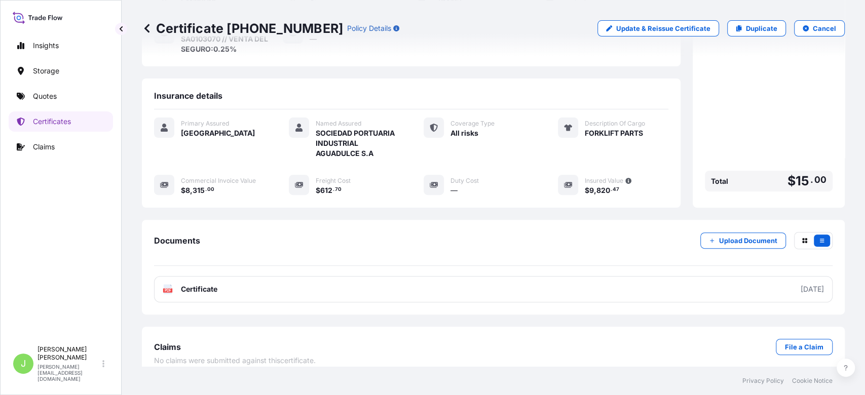
click at [438, 293] on div "Documents Upload Document PDF Certificate [DATE]" at bounding box center [493, 267] width 703 height 95
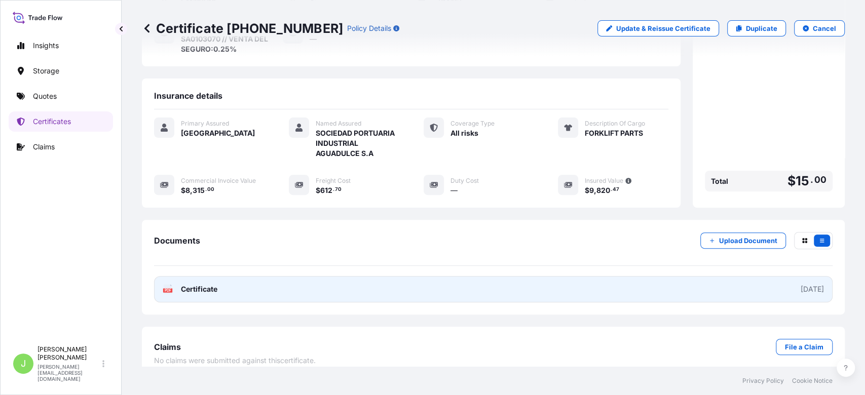
click at [442, 280] on link "PDF Certificate [DATE]" at bounding box center [493, 289] width 678 height 26
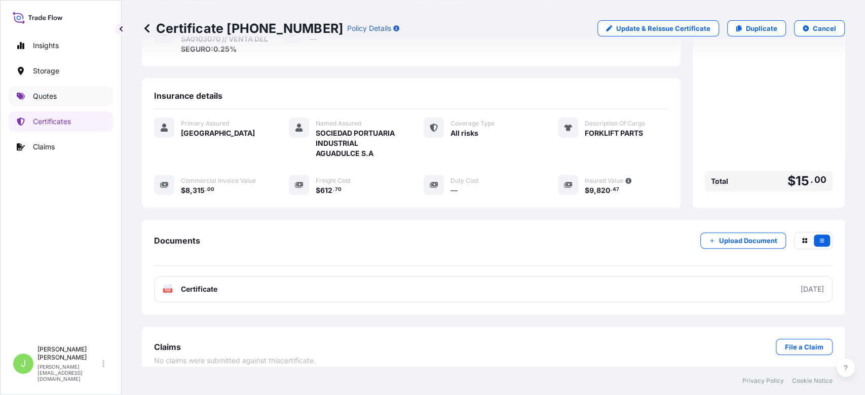
click at [52, 96] on p "Quotes" at bounding box center [45, 96] width 24 height 10
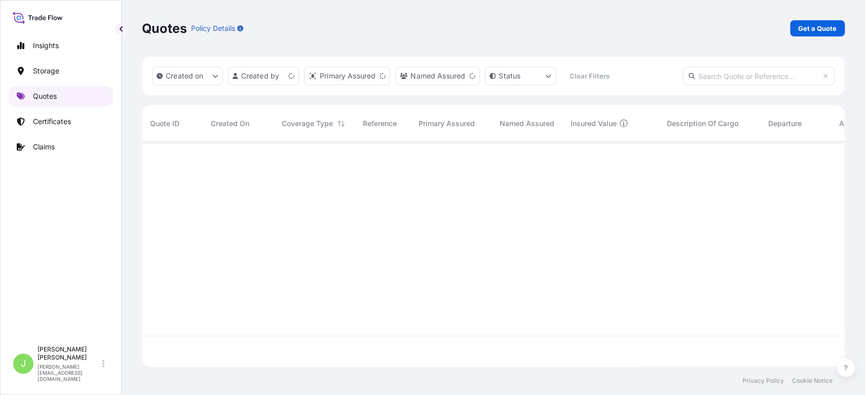
scroll to position [220, 692]
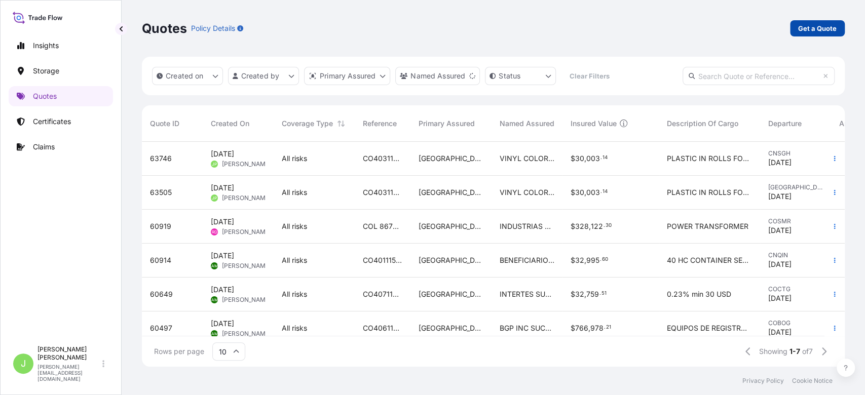
click at [798, 28] on p "Get a Quote" at bounding box center [817, 28] width 38 height 10
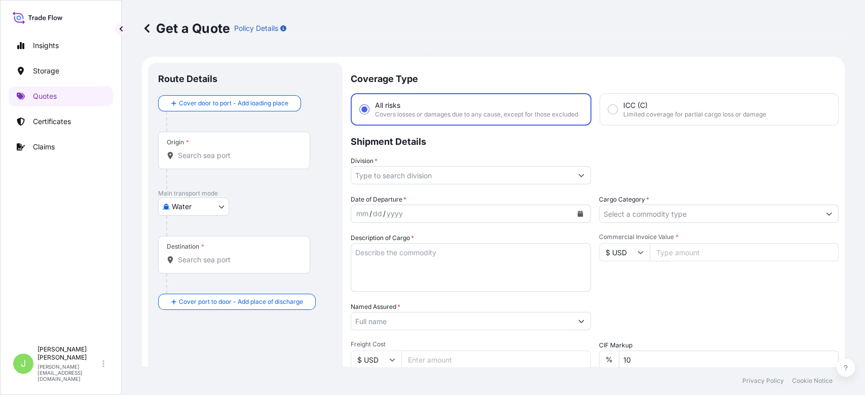
scroll to position [16, 0]
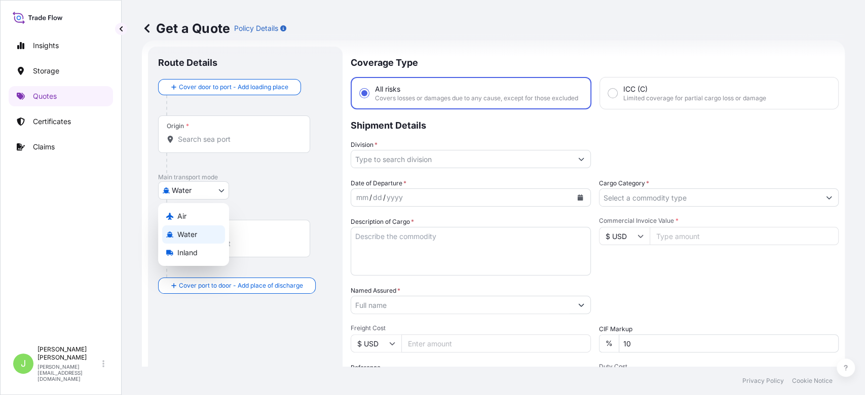
click at [204, 186] on body "Insights Storage Quotes Certificates Claims J [PERSON_NAME] [PERSON_NAME][EMAIL…" at bounding box center [432, 197] width 865 height 395
click at [190, 213] on div "Air" at bounding box center [193, 216] width 63 height 18
select select "Air"
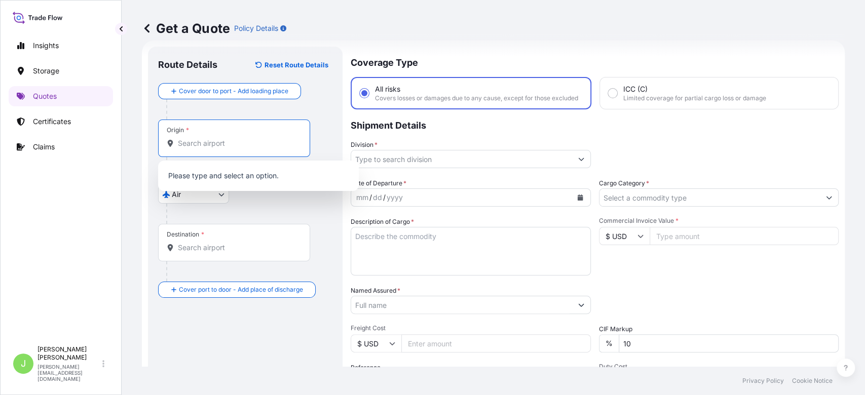
click at [255, 138] on input "Origin *" at bounding box center [238, 143] width 120 height 10
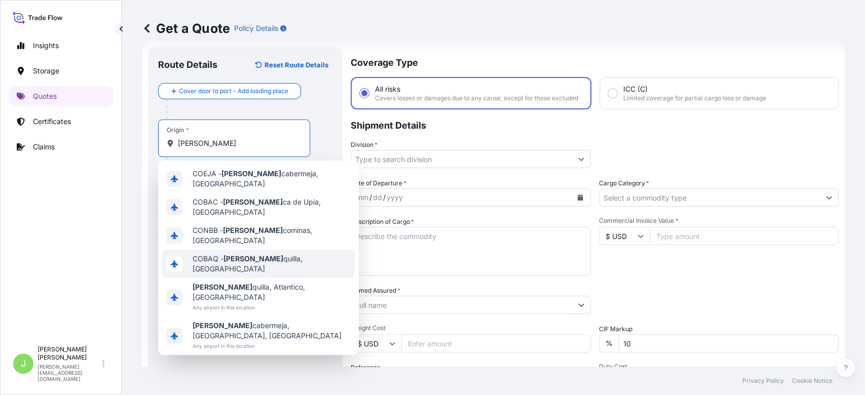
click at [258, 254] on span "COBAQ - [PERSON_NAME], [GEOGRAPHIC_DATA]" at bounding box center [271, 264] width 158 height 20
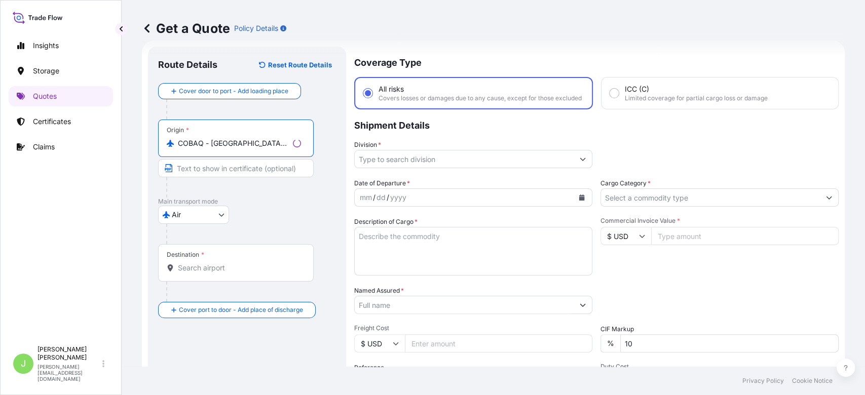
type input "COBAQ - [GEOGRAPHIC_DATA], [GEOGRAPHIC_DATA]"
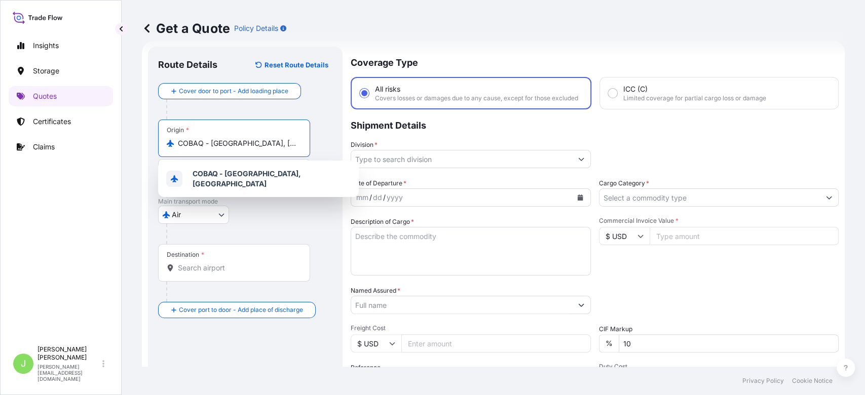
click at [219, 263] on input "Destination *" at bounding box center [238, 268] width 120 height 10
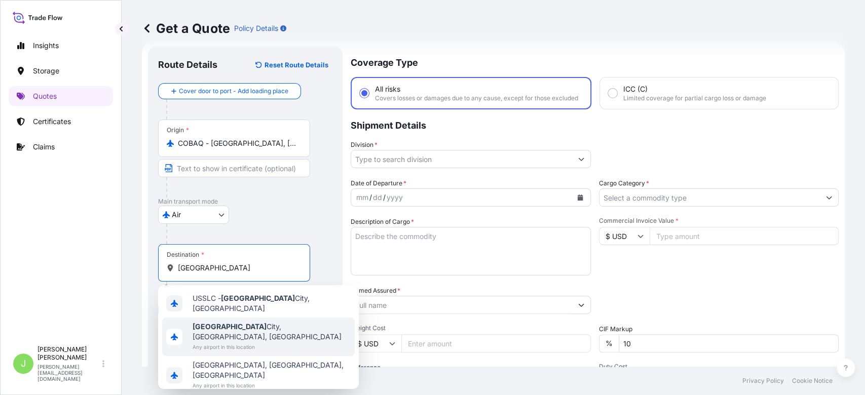
click at [257, 327] on span "[GEOGRAPHIC_DATA], [GEOGRAPHIC_DATA], [GEOGRAPHIC_DATA]" at bounding box center [271, 332] width 158 height 20
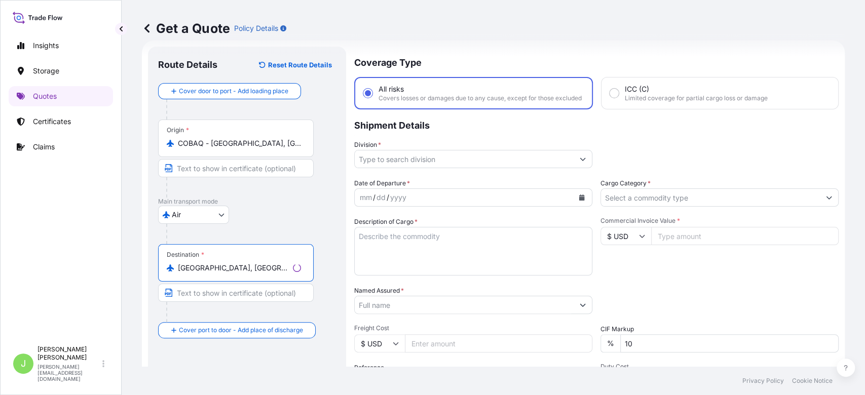
type input "[GEOGRAPHIC_DATA], [GEOGRAPHIC_DATA], [GEOGRAPHIC_DATA]"
click at [394, 168] on input "Division *" at bounding box center [464, 159] width 219 height 18
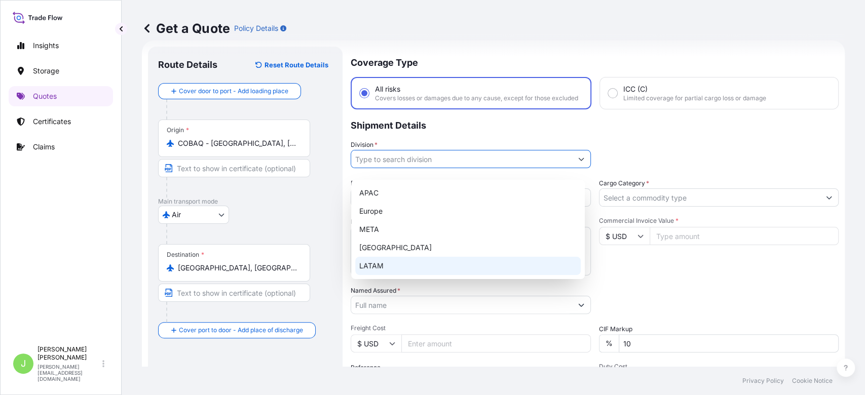
click at [403, 261] on div "LATAM" at bounding box center [467, 266] width 225 height 18
type input "LATAM"
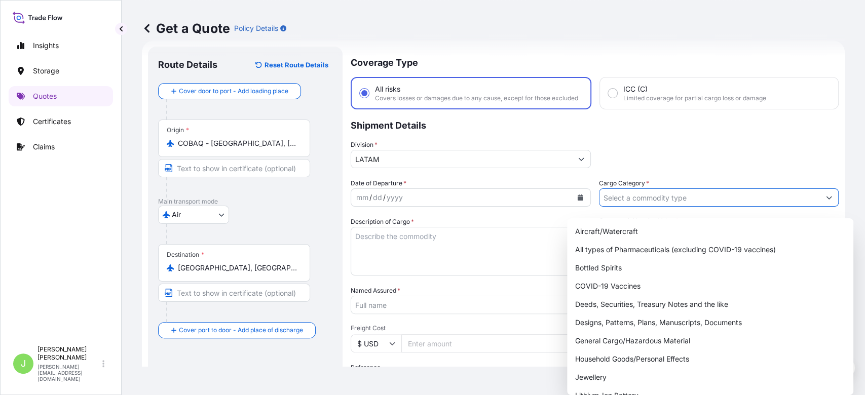
click at [606, 203] on input "Cargo Category *" at bounding box center [709, 197] width 221 height 18
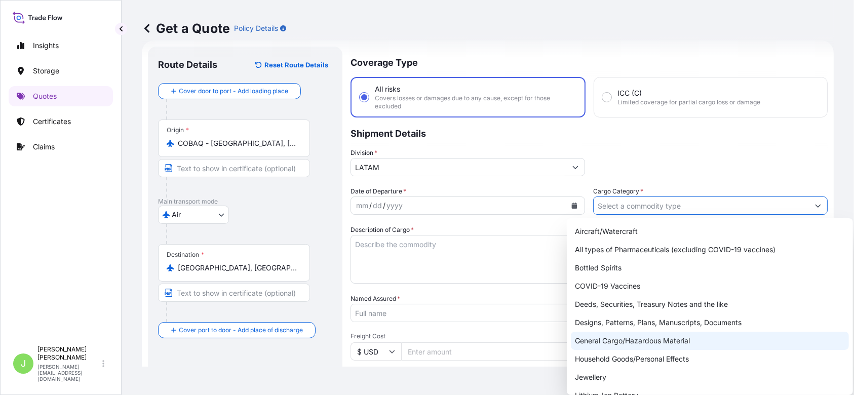
click at [616, 338] on div "General Cargo/Hazardous Material" at bounding box center [710, 341] width 278 height 18
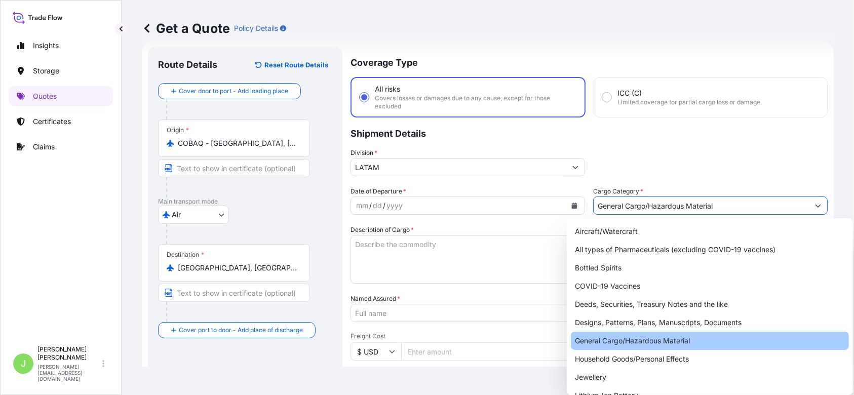
type input "General Cargo/Hazardous Material"
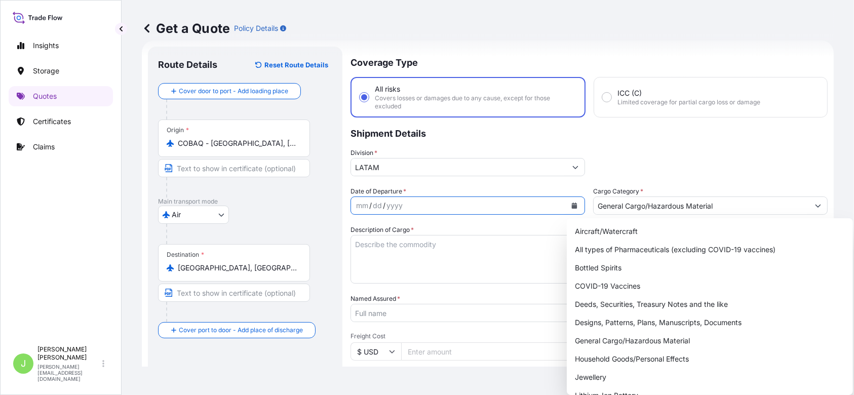
click at [571, 204] on icon "Calendar" at bounding box center [574, 206] width 6 height 6
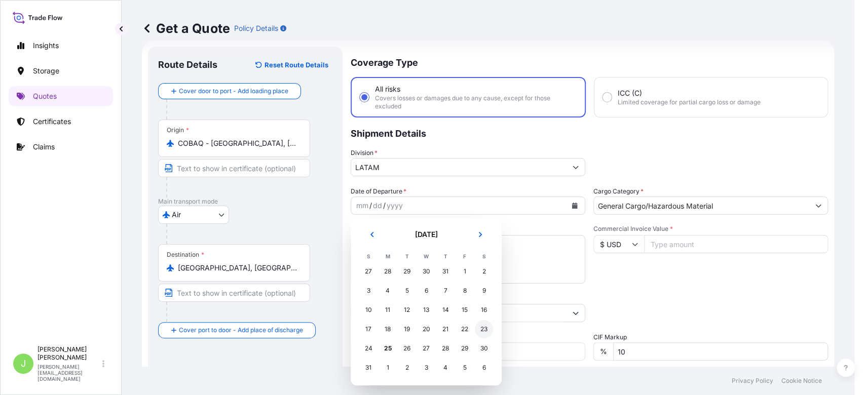
click at [487, 333] on div "23" at bounding box center [484, 329] width 18 height 18
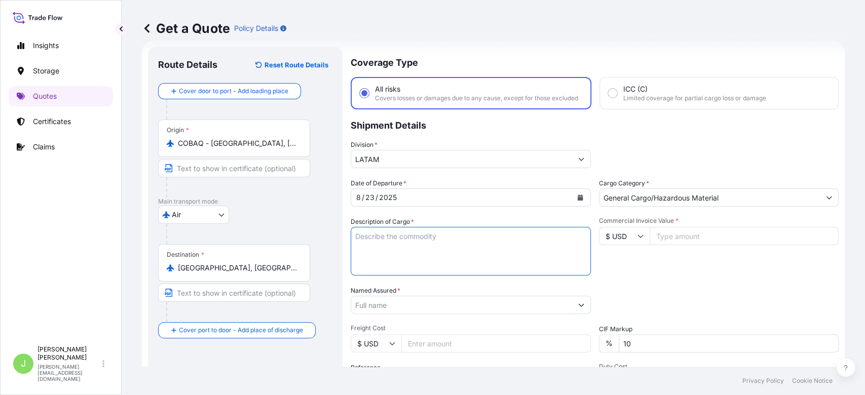
click at [404, 246] on textarea "Description of Cargo *" at bounding box center [471, 251] width 240 height 49
paste textarea "LUMENIS EQUIPMENT ACCESSORIES STELLAR M22 IPL HEAD"
type textarea "LUMENIS EQUIPMENT ACCESSORIES STELLAR M22 IPL HEAD"
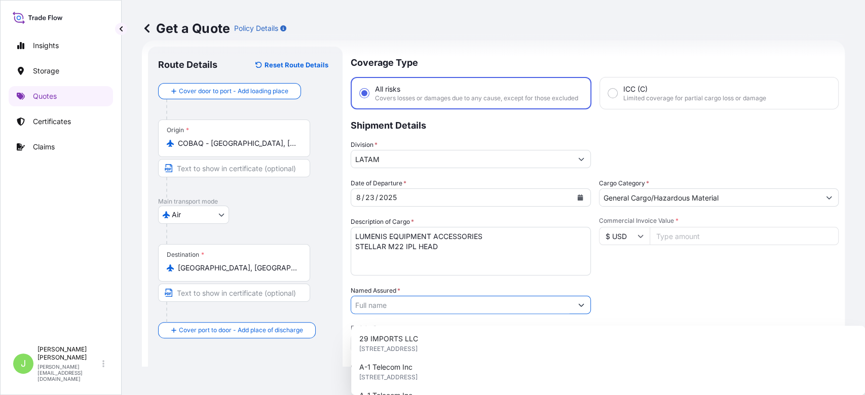
click at [385, 314] on input "Named Assured *" at bounding box center [461, 305] width 221 height 18
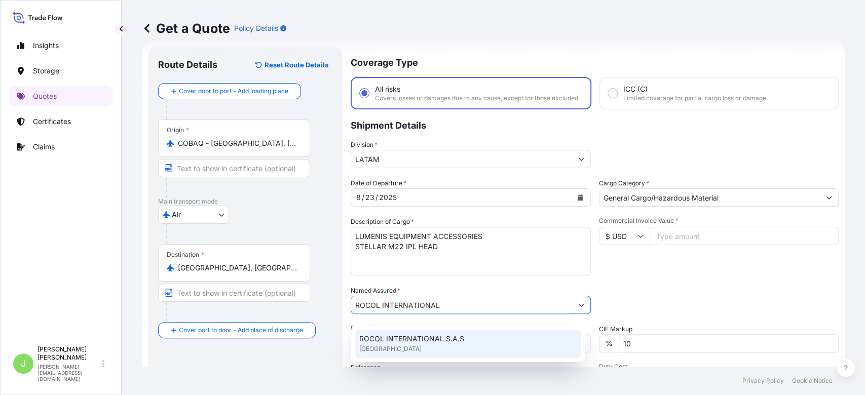
click at [394, 336] on span "ROCOL INTERNATIONAL S.A.S" at bounding box center [411, 339] width 105 height 10
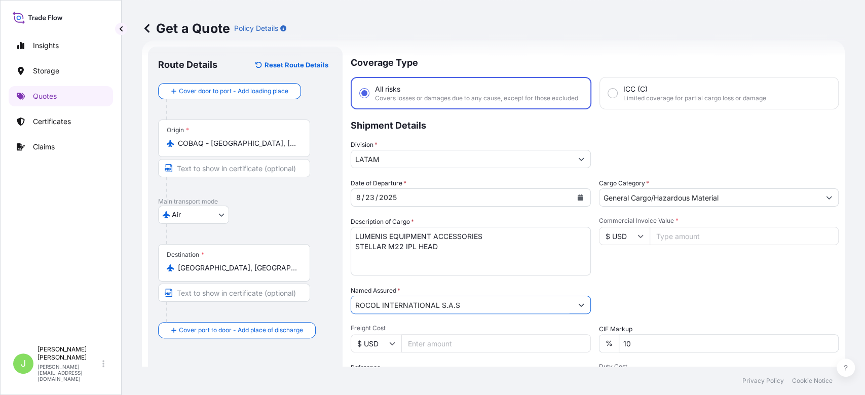
type input "ROCOL INTERNATIONAL S.A.S"
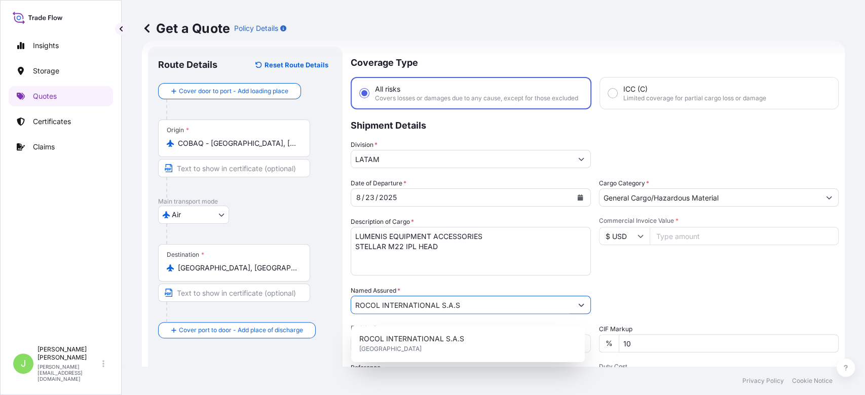
scroll to position [168, 0]
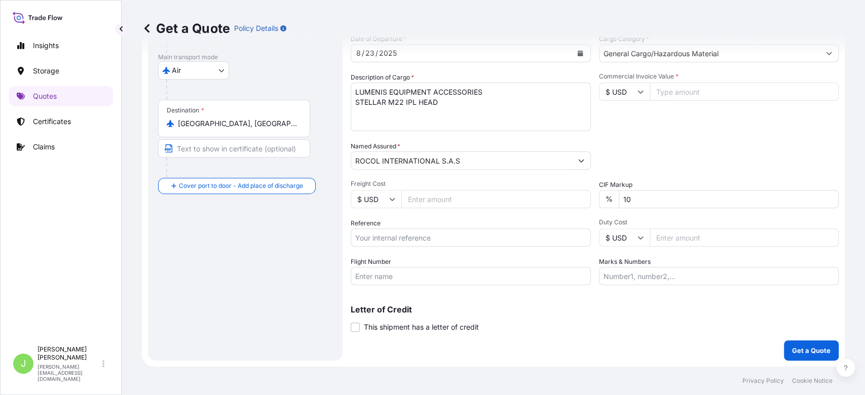
click at [418, 200] on input "Freight Cost" at bounding box center [495, 199] width 189 height 18
type input "300"
click at [446, 232] on input "Reference" at bounding box center [471, 237] width 240 height 18
paste input "CO4021152571"
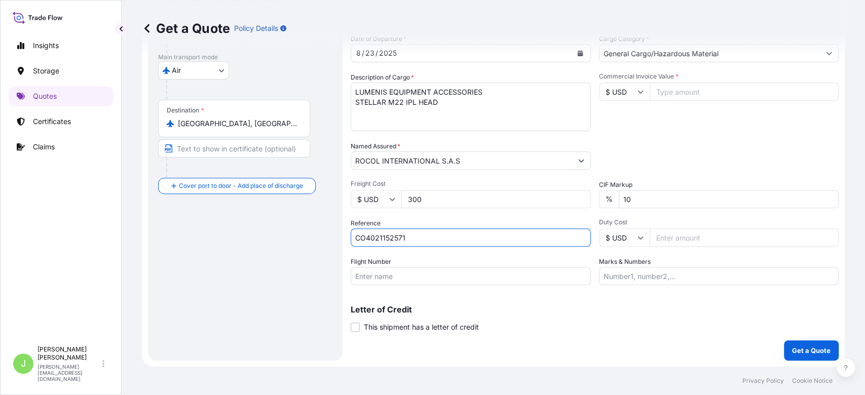
type input "CO4021152571"
click at [384, 273] on input "Flight Number" at bounding box center [471, 276] width 240 height 18
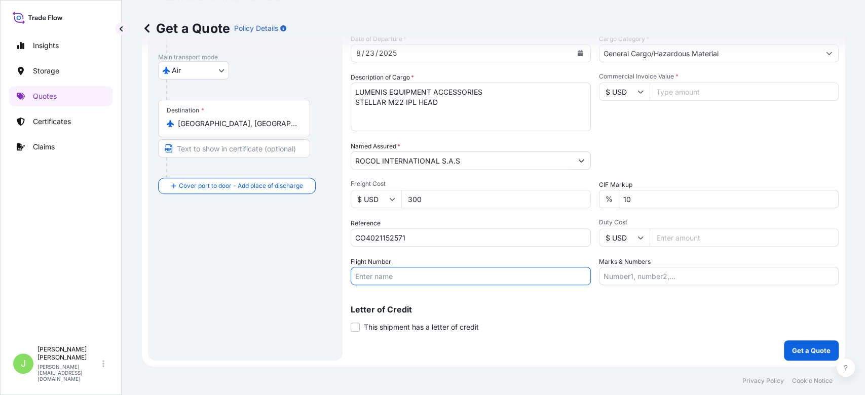
paste input "CM827/20"
type input "CM827/20"
click at [279, 290] on div "Route Details Reset Route Details Cover door to port - Add loading place Place …" at bounding box center [245, 131] width 174 height 438
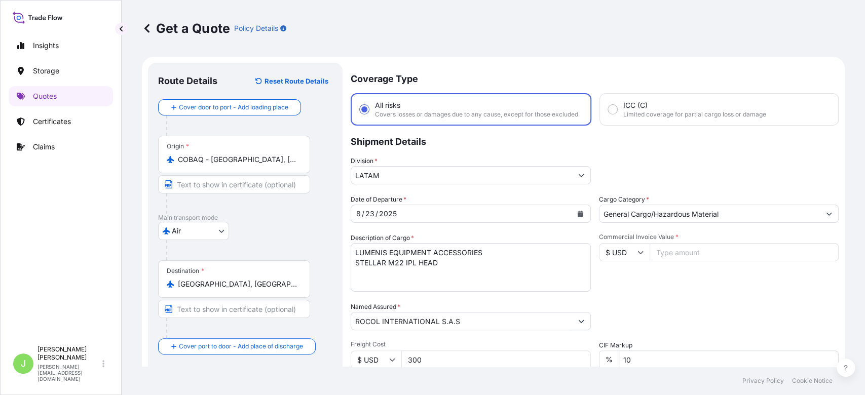
scroll to position [43, 0]
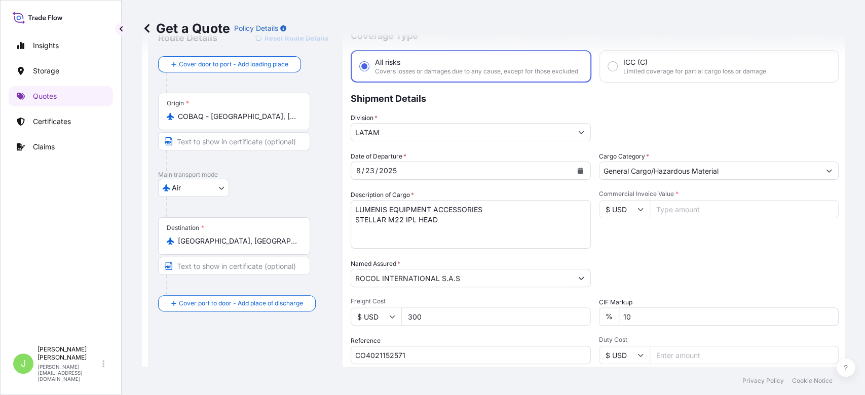
click at [657, 218] on input "Commercial Invoice Value *" at bounding box center [743, 209] width 189 height 18
type input "34650"
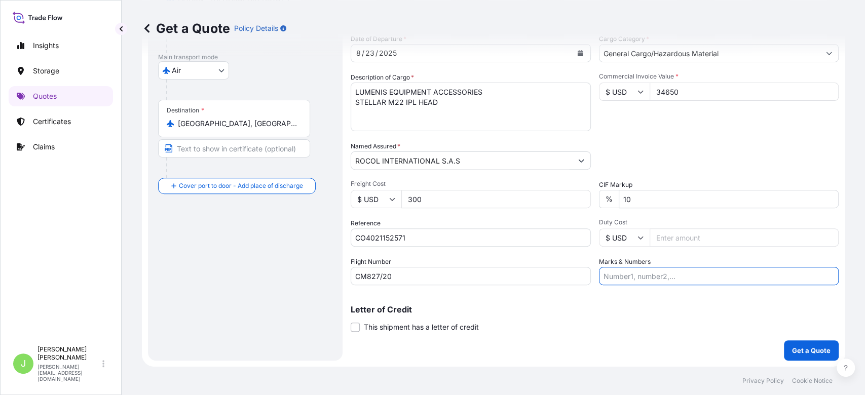
click at [616, 284] on input "Marks & Numbers" at bounding box center [719, 276] width 240 height 18
paste input "MAWB: 230-66455896 HAWB: CO4021152571"
click at [678, 278] on input "MAWB: 230-66455896 HAWB: CO4021152571" at bounding box center [719, 276] width 240 height 18
type input "MAWB: 230-66455896 // HAWB: CO4021152571"
click at [811, 354] on p "Get a Quote" at bounding box center [811, 350] width 38 height 10
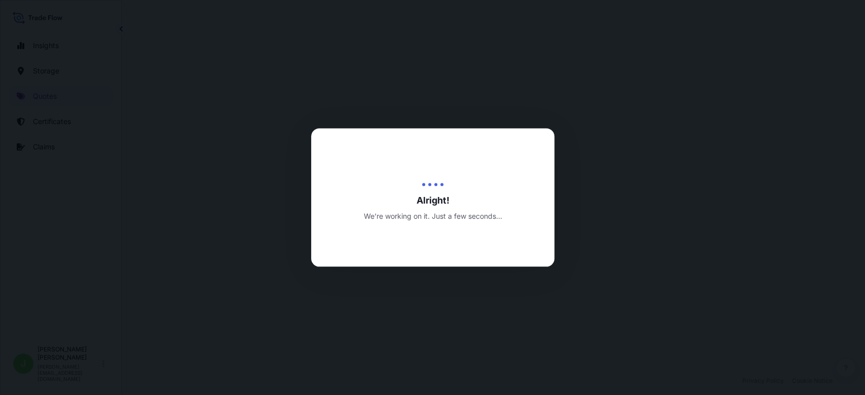
select select "Air"
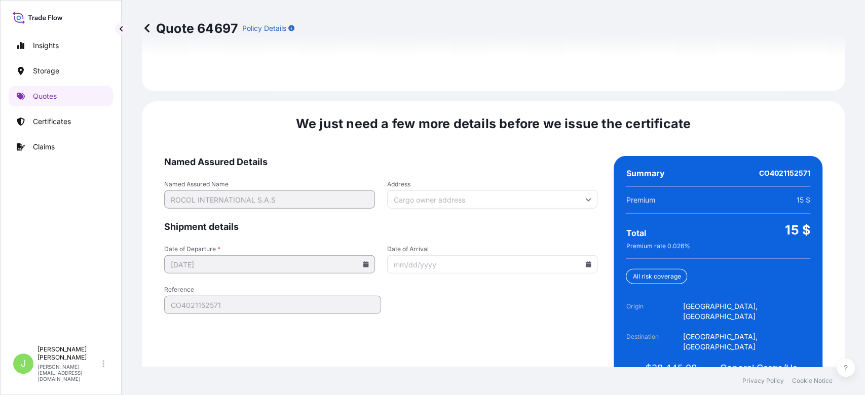
scroll to position [1539, 0]
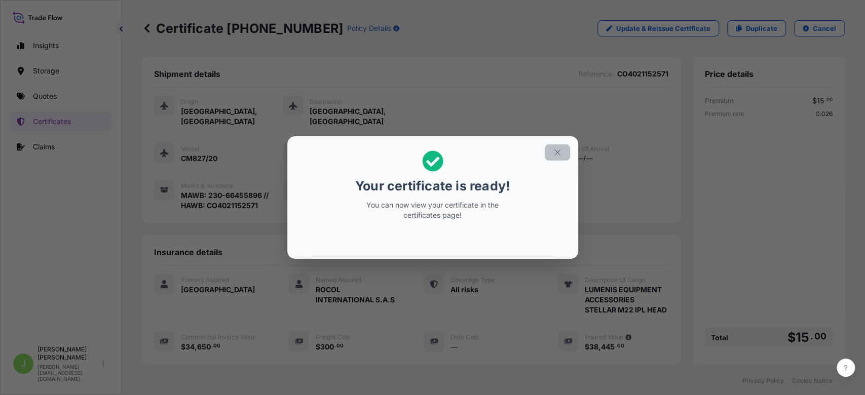
click at [563, 155] on button "button" at bounding box center [557, 152] width 25 height 16
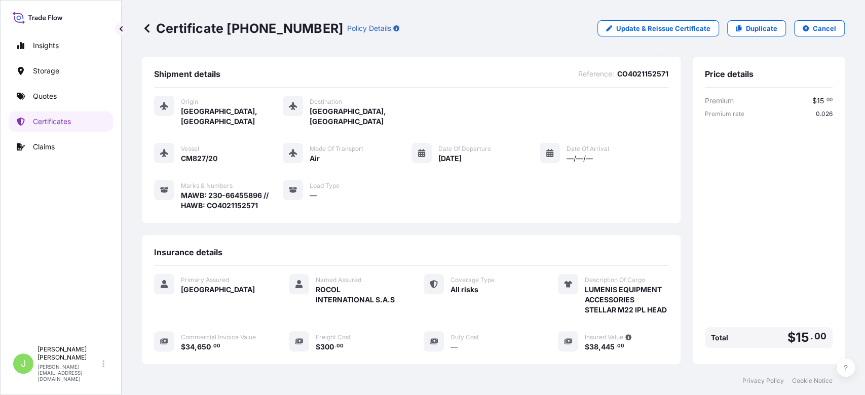
click at [229, 30] on p "Certificate [PHONE_NUMBER]" at bounding box center [242, 28] width 201 height 16
copy p "Certificate [PHONE_NUMBER]"
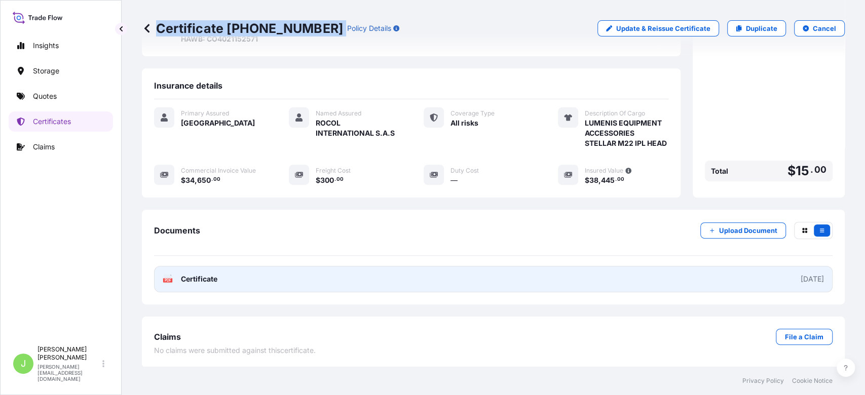
click at [248, 286] on link "PDF Certificate [DATE]" at bounding box center [493, 279] width 678 height 26
